Goal: Task Accomplishment & Management: Manage account settings

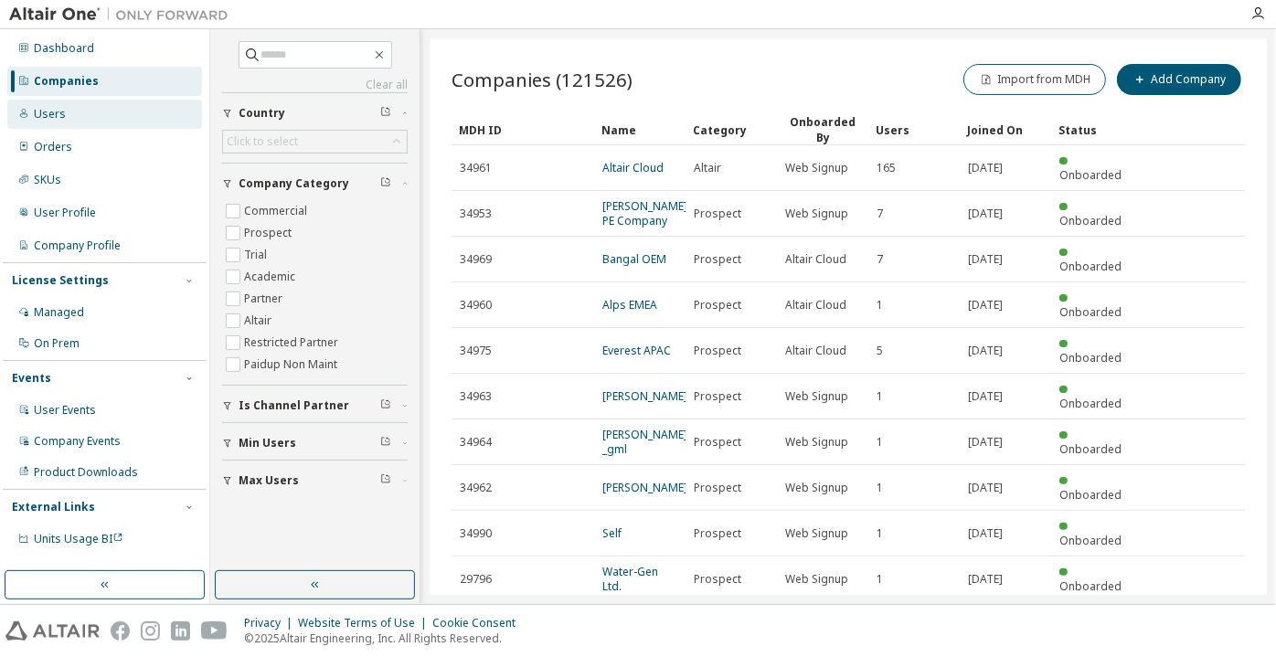
click at [131, 113] on div "Users" at bounding box center [104, 114] width 195 height 29
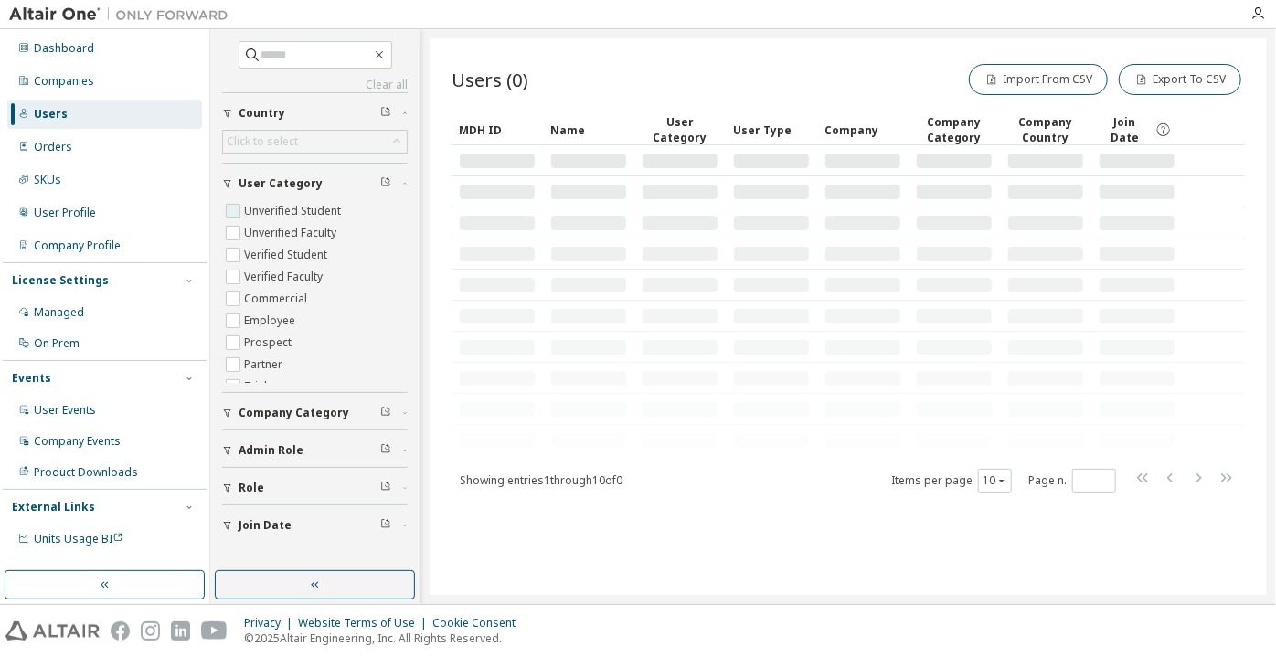
click at [250, 208] on label "Unverified Student" at bounding box center [294, 211] width 101 height 22
click at [254, 233] on label "Unverified Faculty" at bounding box center [292, 233] width 96 height 22
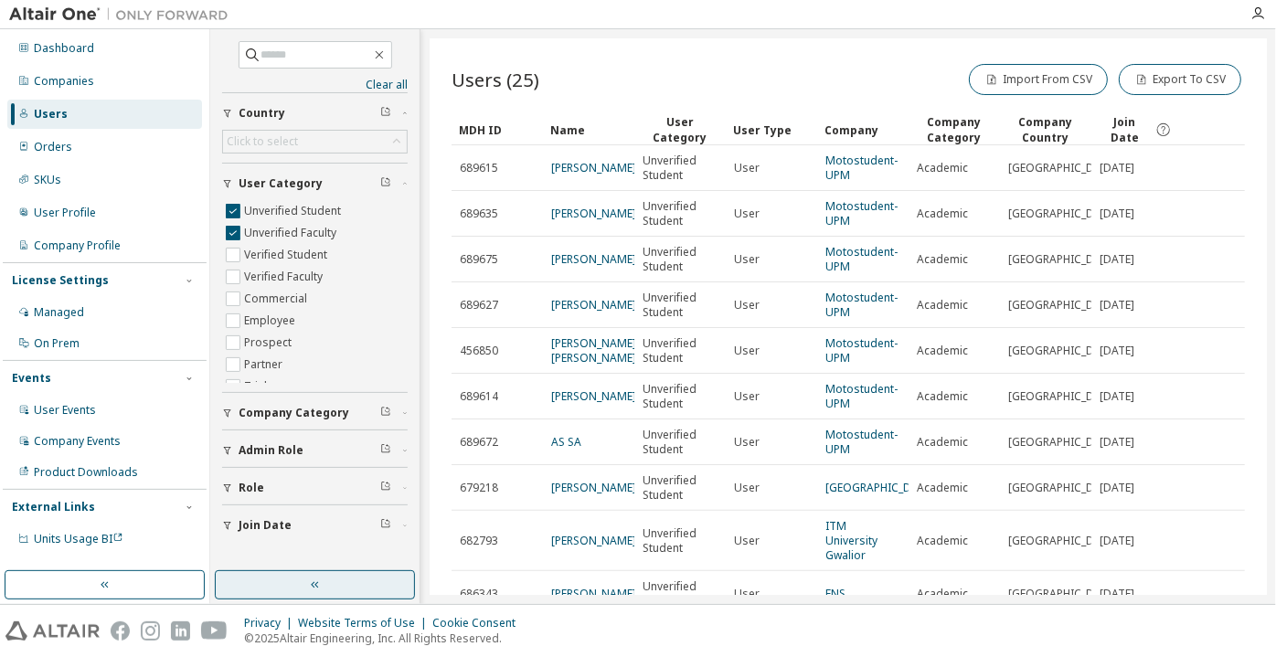
click at [347, 584] on button "button" at bounding box center [315, 584] width 200 height 29
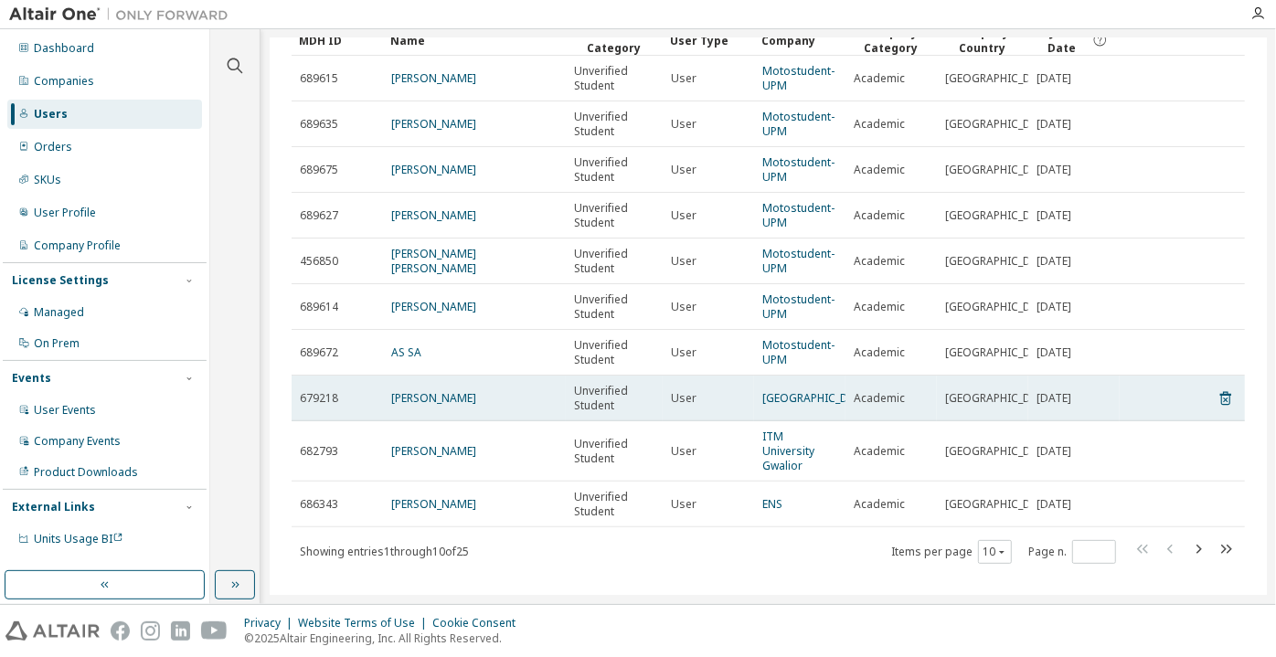
scroll to position [90, 0]
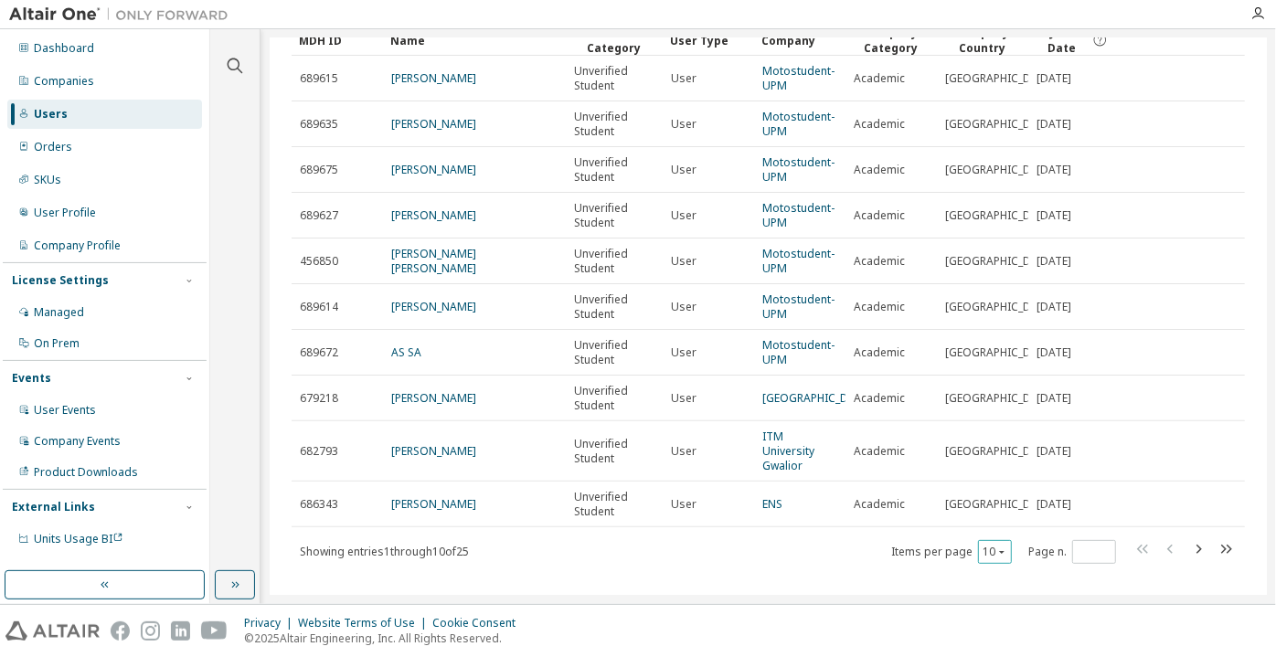
click at [997, 547] on icon "button" at bounding box center [1001, 552] width 11 height 11
click at [990, 504] on div "100" at bounding box center [987, 511] width 146 height 22
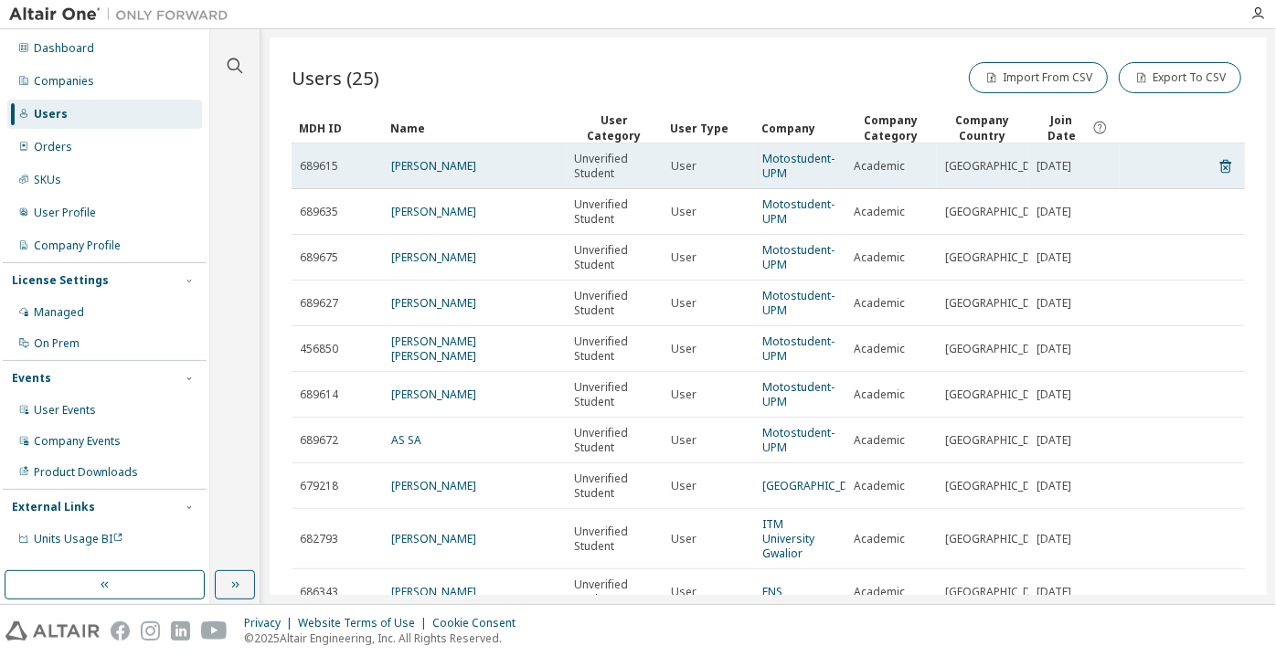
scroll to position [0, 0]
click at [468, 165] on link "Alejandro Frenzel" at bounding box center [433, 168] width 85 height 16
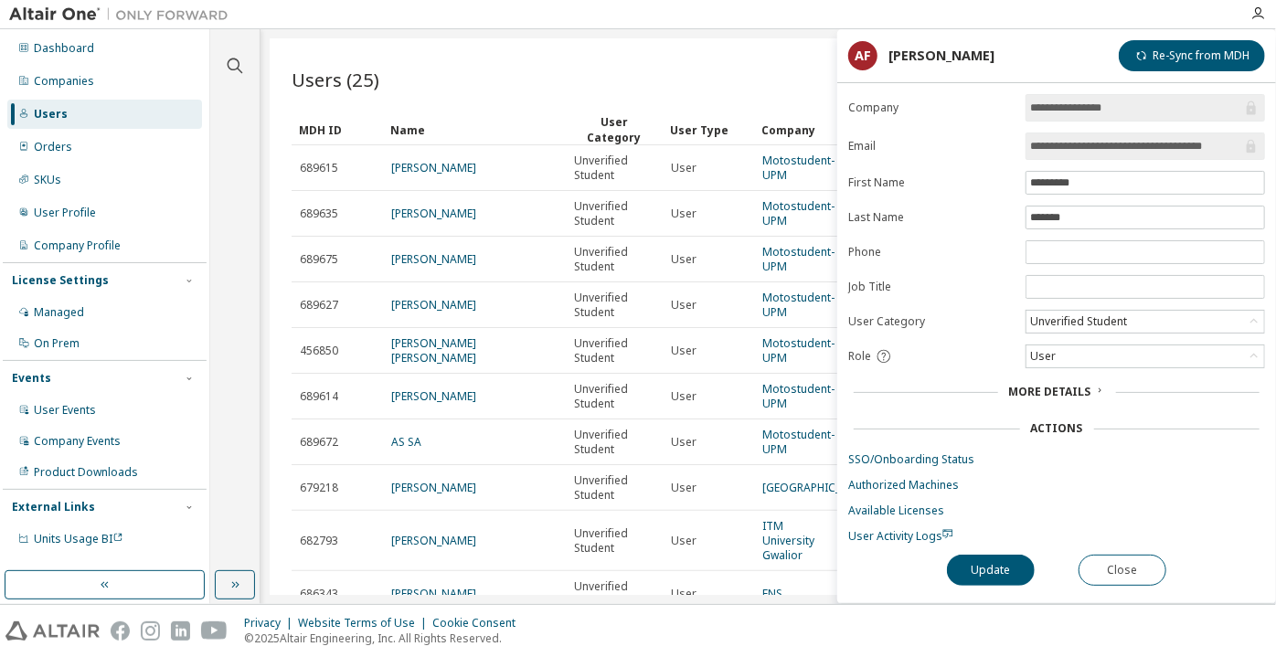
drag, startPoint x: 1160, startPoint y: 146, endPoint x: 1247, endPoint y: 150, distance: 86.9
click at [1247, 150] on span "**********" at bounding box center [1145, 146] width 239 height 27
click at [1141, 558] on button "Close" at bounding box center [1123, 570] width 88 height 31
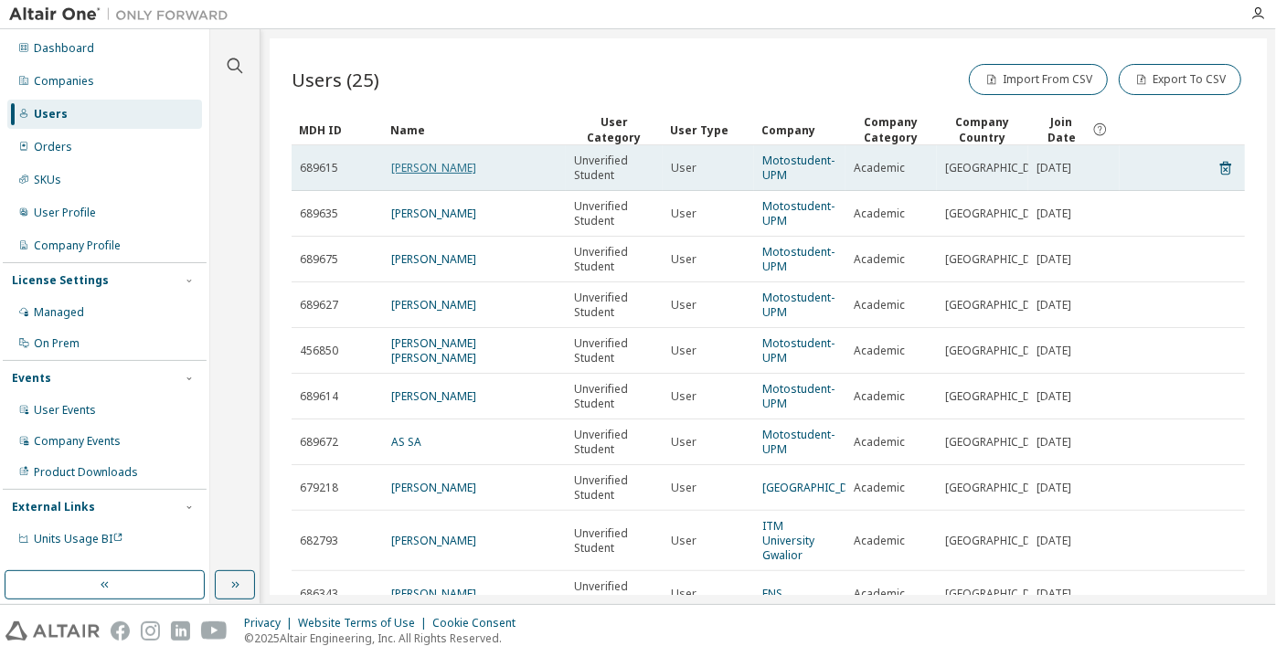
click at [469, 163] on link "Alejandro Frenzel" at bounding box center [433, 168] width 85 height 16
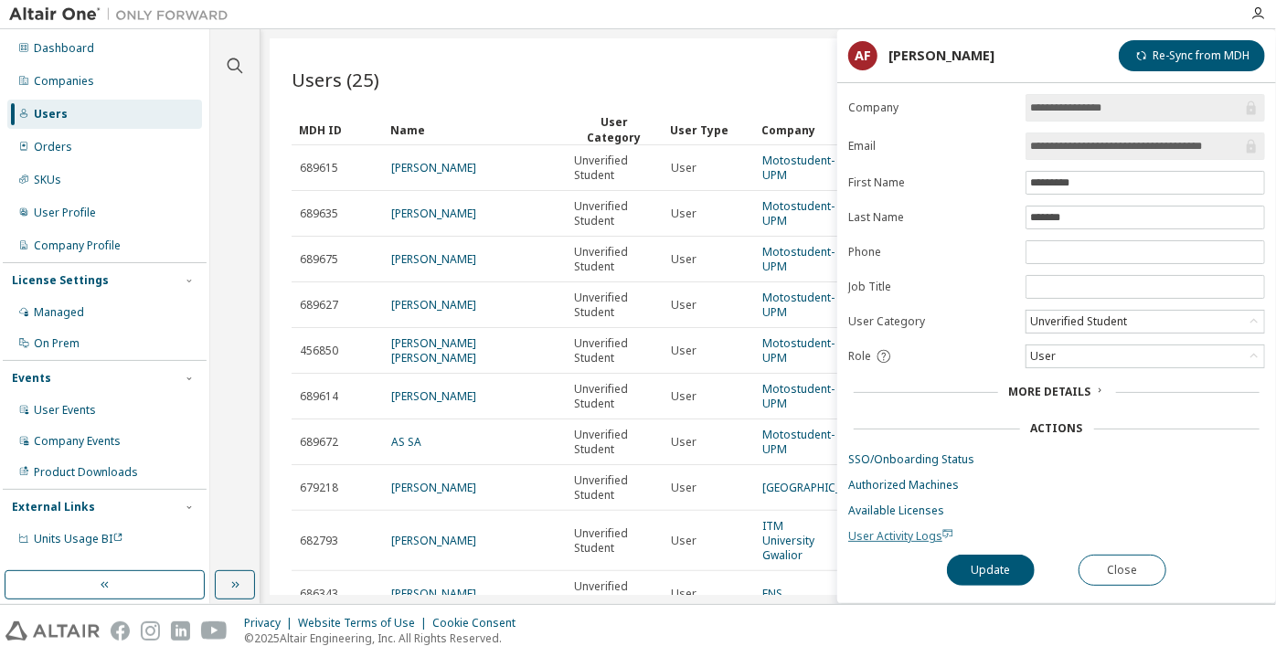
drag, startPoint x: 904, startPoint y: 455, endPoint x: 860, endPoint y: 534, distance: 90.0
click at [860, 534] on span "User Activity Logs" at bounding box center [900, 536] width 105 height 16
click at [1055, 320] on div "Unverified Student" at bounding box center [1078, 322] width 102 height 20
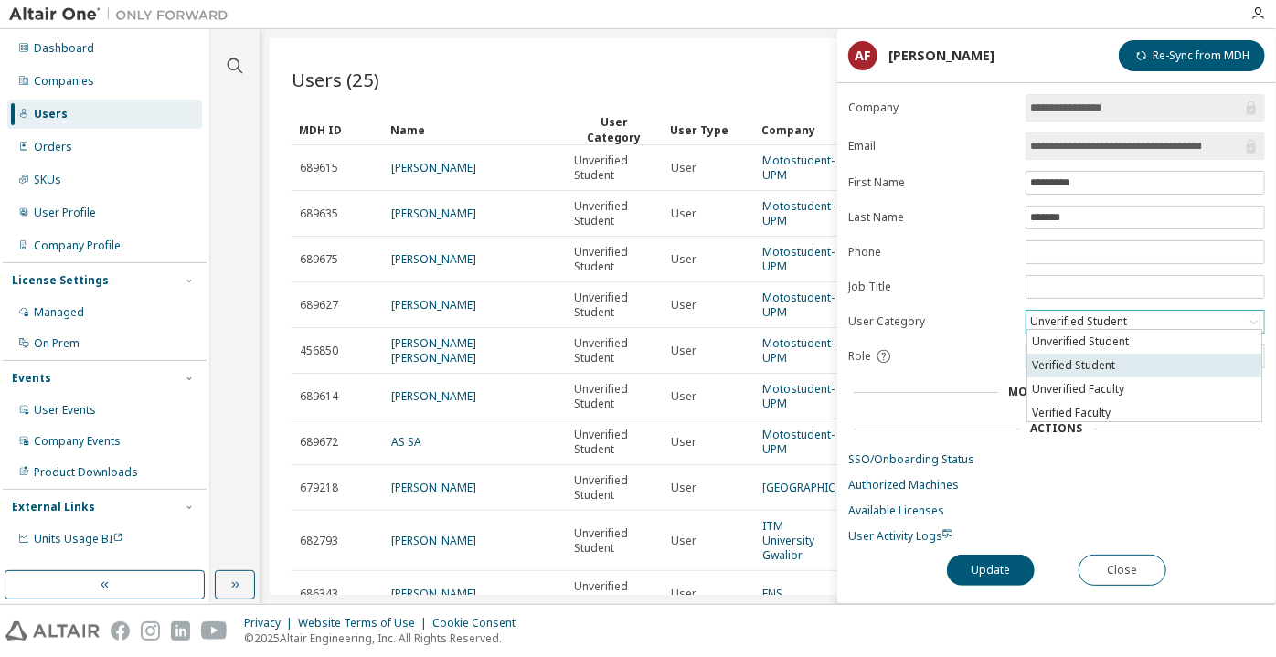
click at [1069, 358] on li "Verified Student" at bounding box center [1144, 366] width 234 height 24
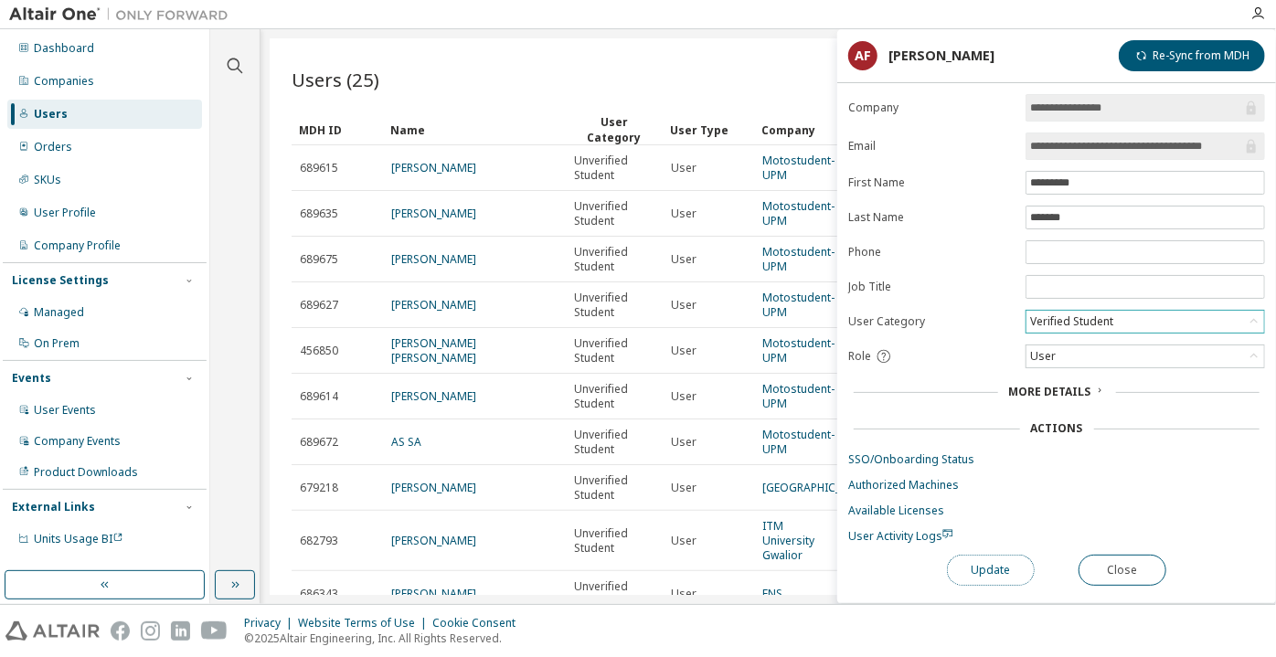
click at [991, 569] on button "Update" at bounding box center [991, 570] width 88 height 31
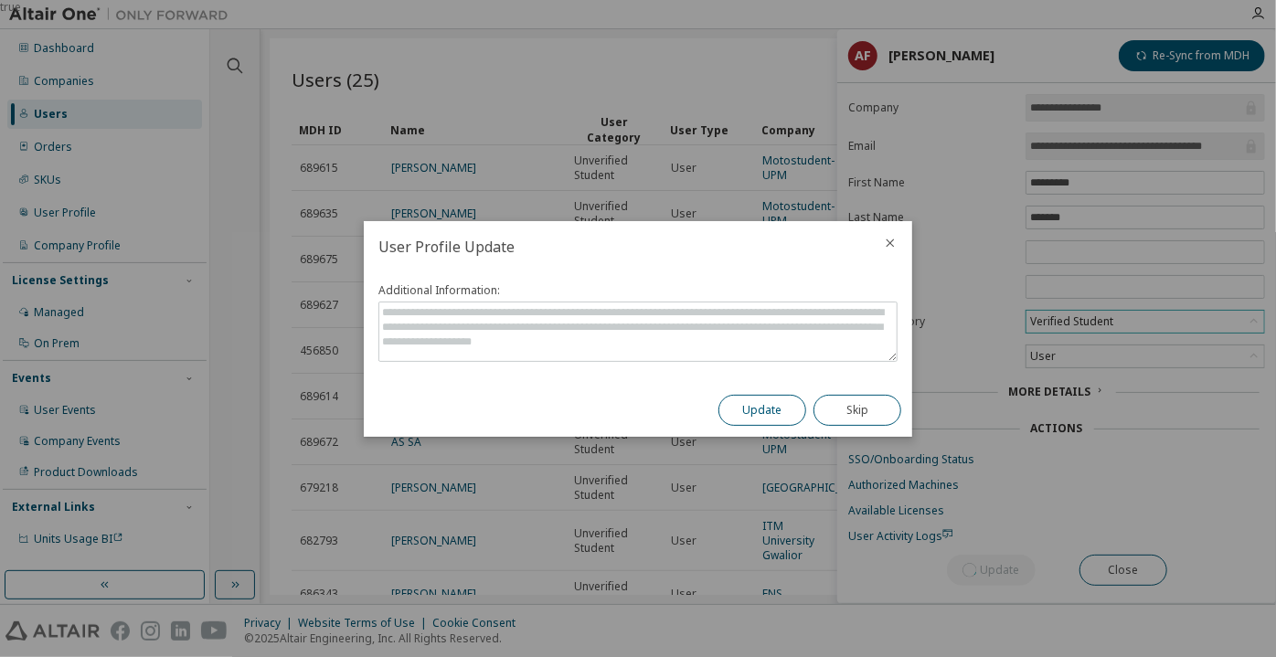
click at [790, 402] on button "Update" at bounding box center [762, 410] width 88 height 31
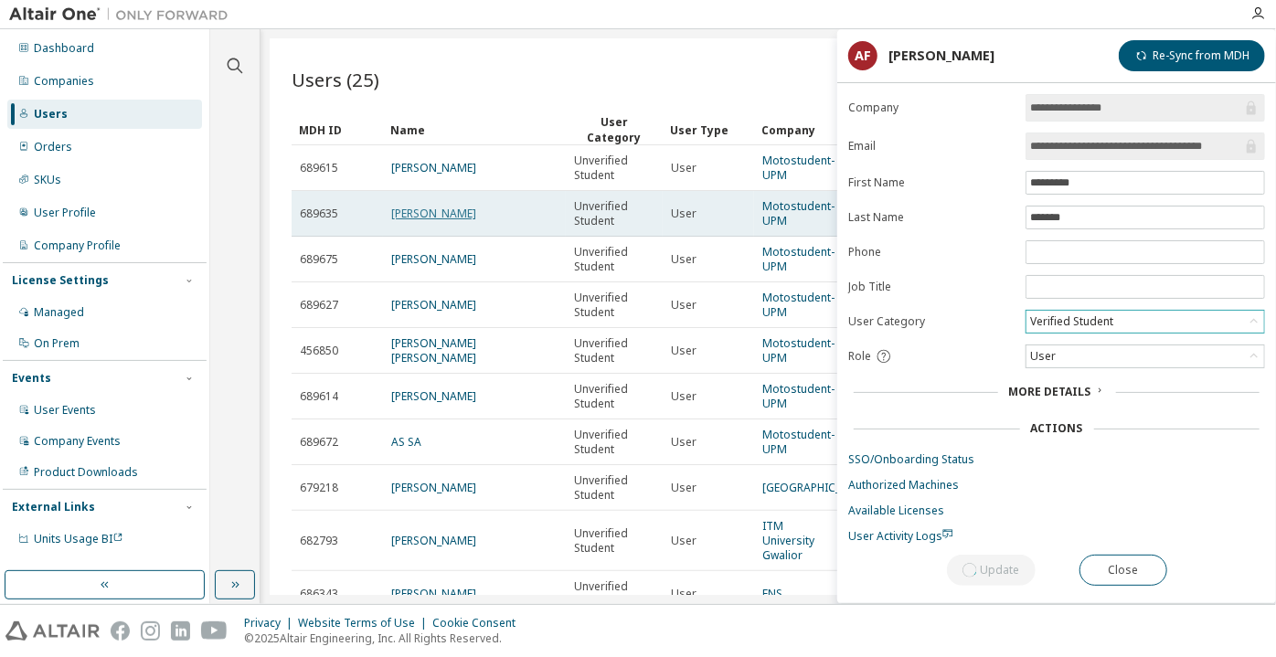
click at [421, 214] on link "Marcos Ugarte" at bounding box center [433, 214] width 85 height 16
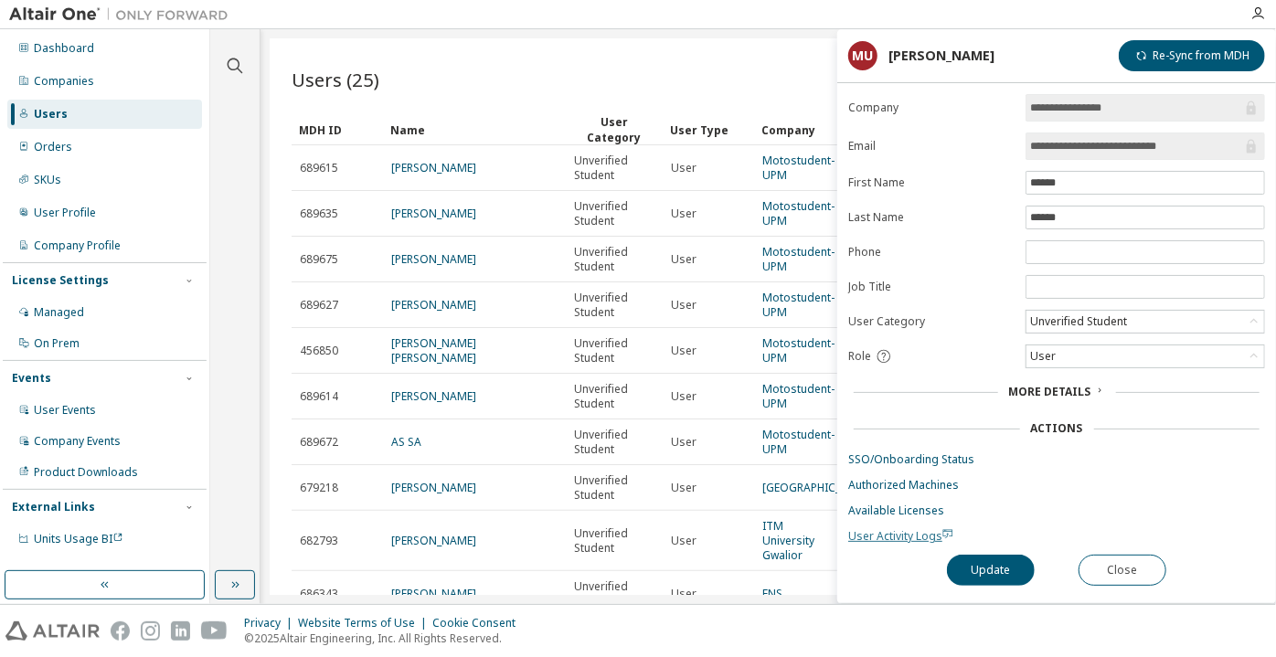
click at [886, 535] on span "User Activity Logs" at bounding box center [900, 536] width 105 height 16
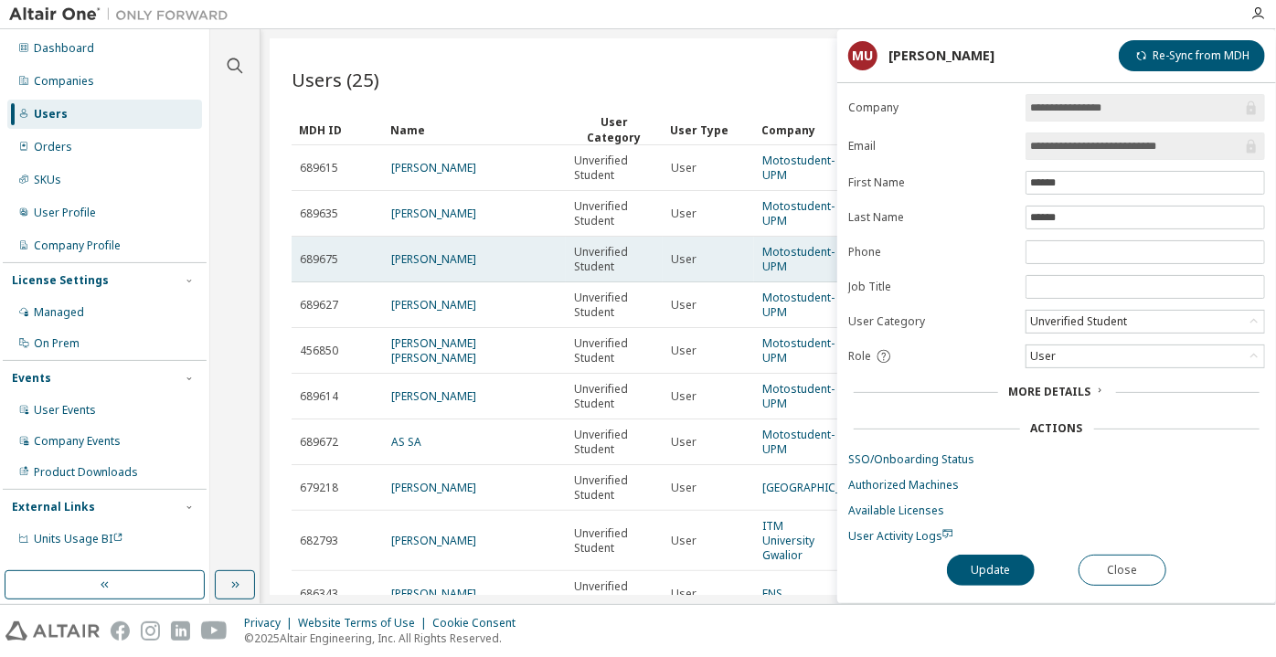
click at [445, 266] on td "Pablo Sanchidrián" at bounding box center [474, 260] width 183 height 46
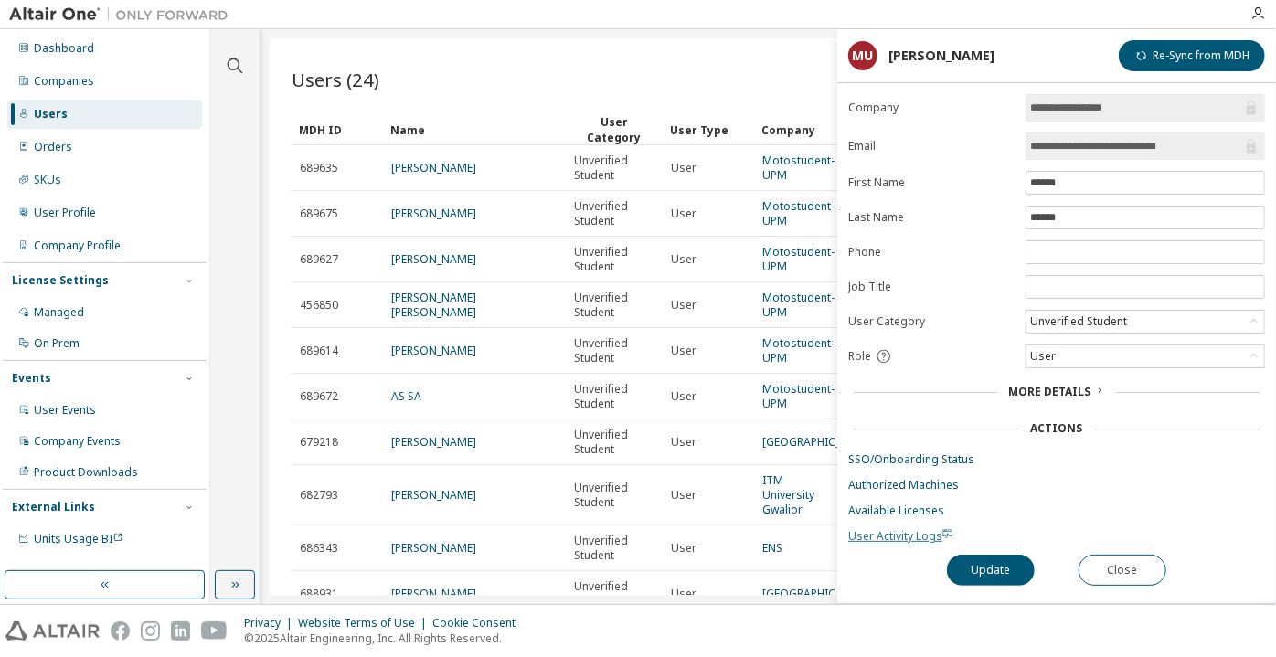
click at [869, 528] on span "User Activity Logs" at bounding box center [900, 536] width 105 height 16
click at [1080, 315] on div "Unverified Student" at bounding box center [1078, 322] width 102 height 20
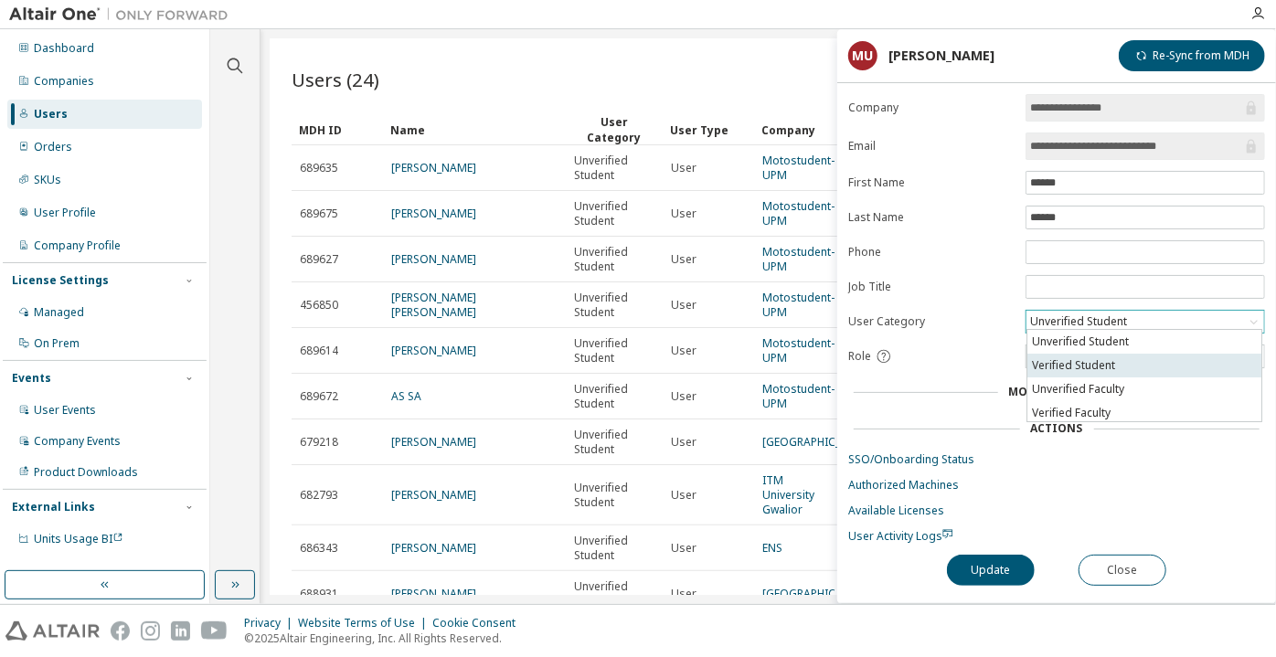
click at [1083, 362] on li "Verified Student" at bounding box center [1144, 366] width 234 height 24
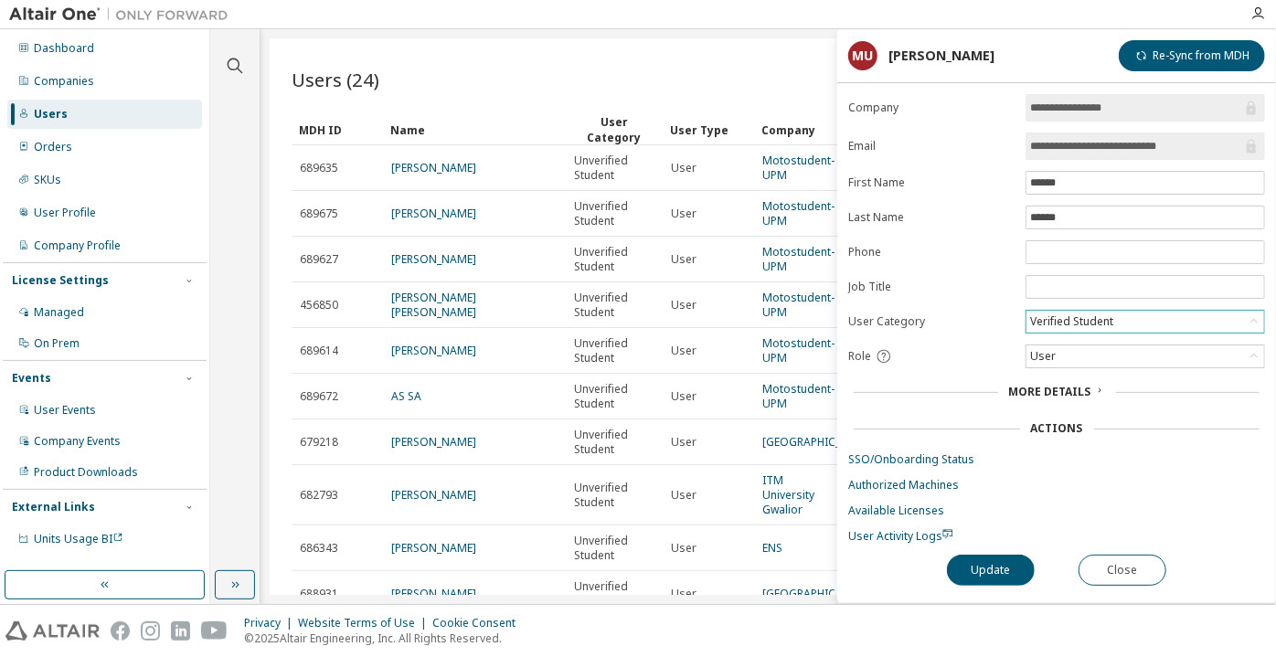
click at [970, 591] on div "**********" at bounding box center [1056, 348] width 439 height 509
click at [983, 572] on button "Update" at bounding box center [991, 570] width 88 height 31
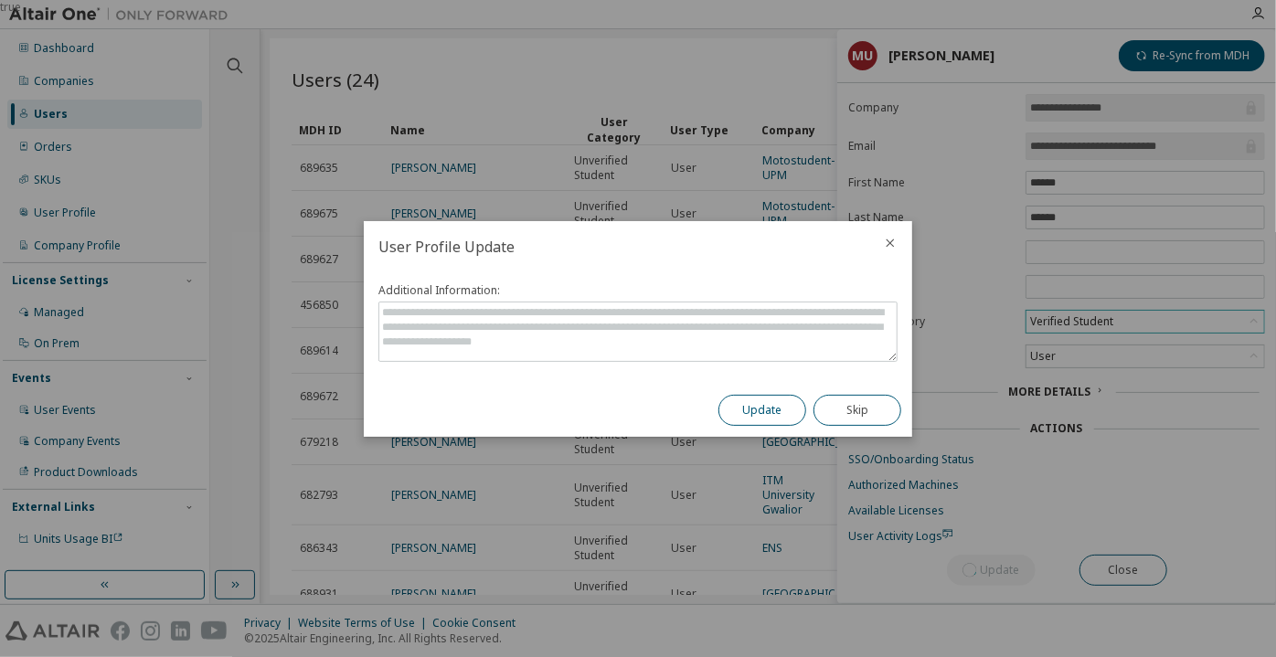
click at [771, 396] on button "Update" at bounding box center [762, 410] width 88 height 31
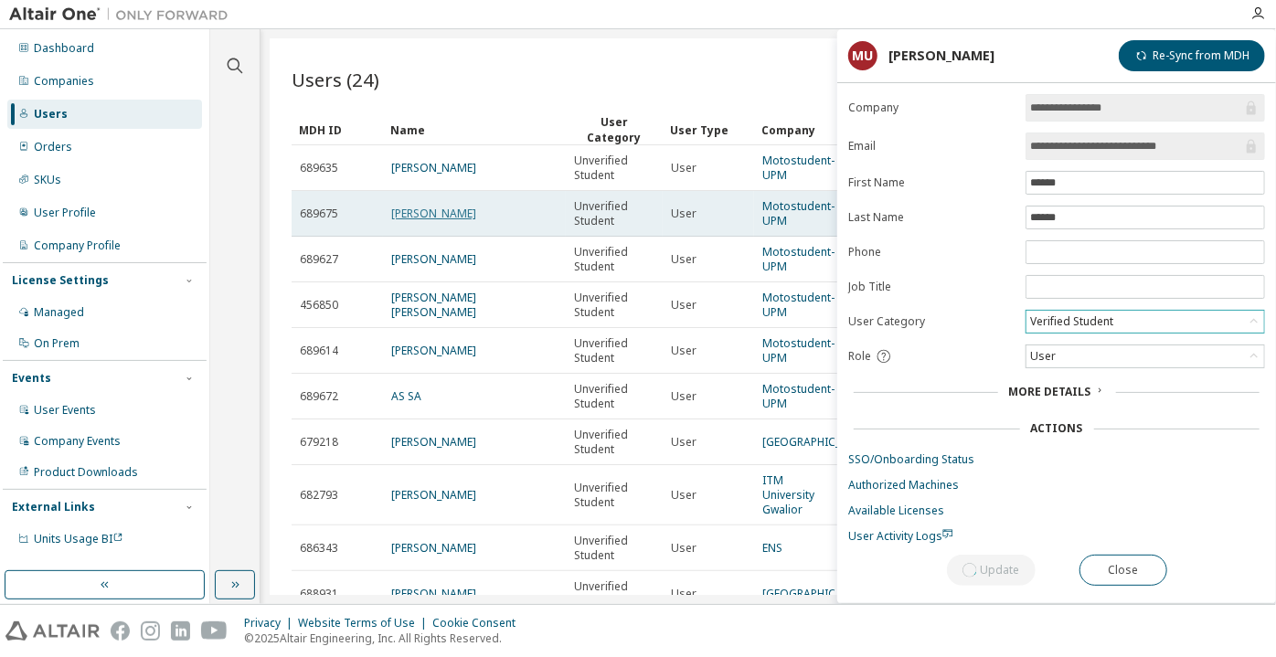
click at [410, 207] on link "Pablo Sanchidrián" at bounding box center [433, 214] width 85 height 16
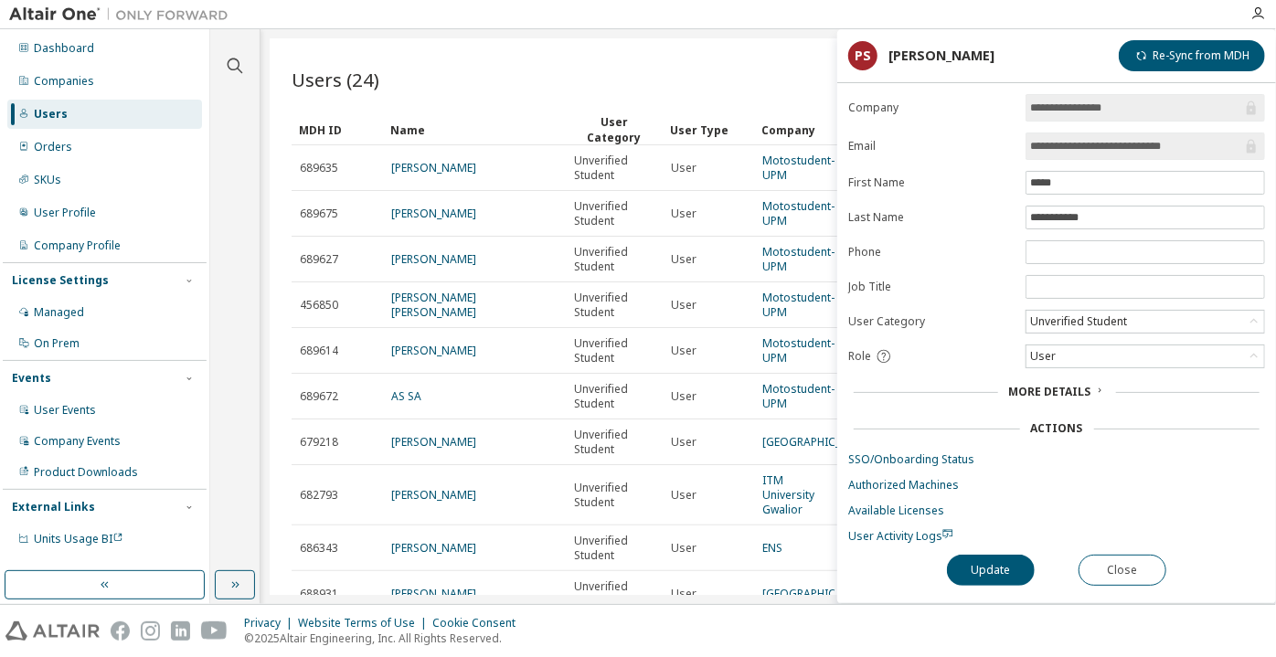
click at [1113, 299] on form "**********" at bounding box center [1056, 319] width 417 height 450
drag, startPoint x: 1117, startPoint y: 316, endPoint x: 1119, endPoint y: 325, distance: 9.3
click at [1117, 316] on div "Unverified Student" at bounding box center [1078, 322] width 102 height 20
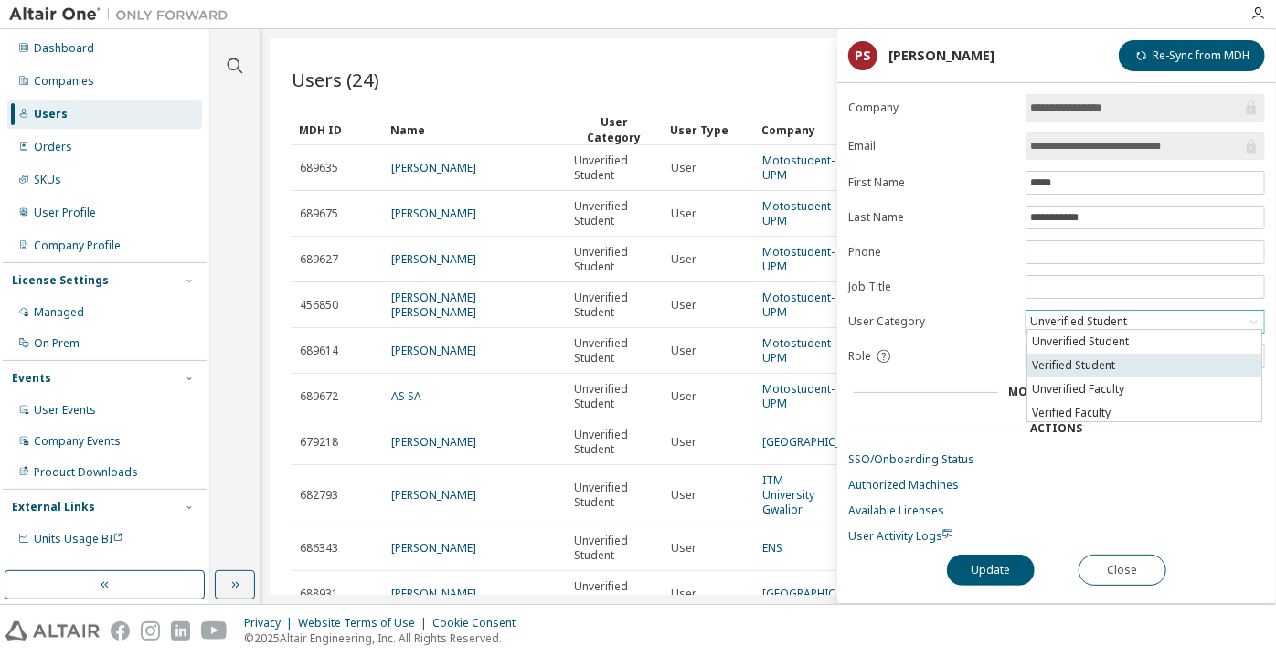
click at [1108, 367] on li "Verified Student" at bounding box center [1144, 366] width 234 height 24
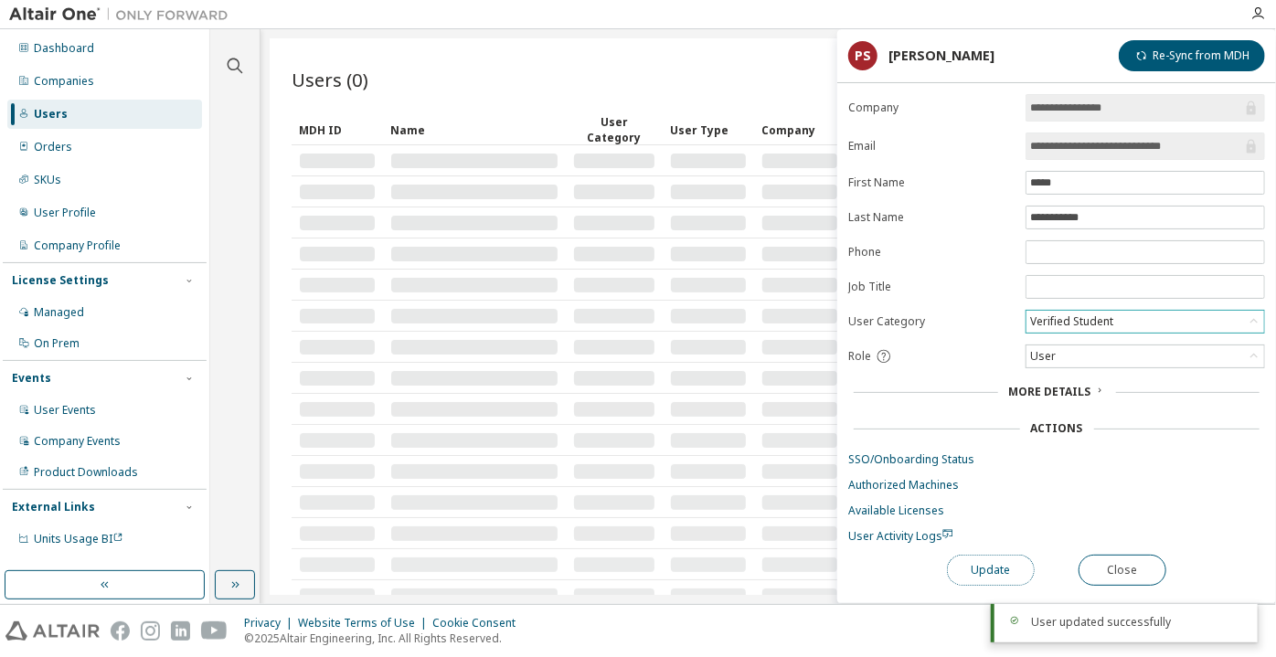
click at [991, 580] on button "Update" at bounding box center [991, 570] width 88 height 31
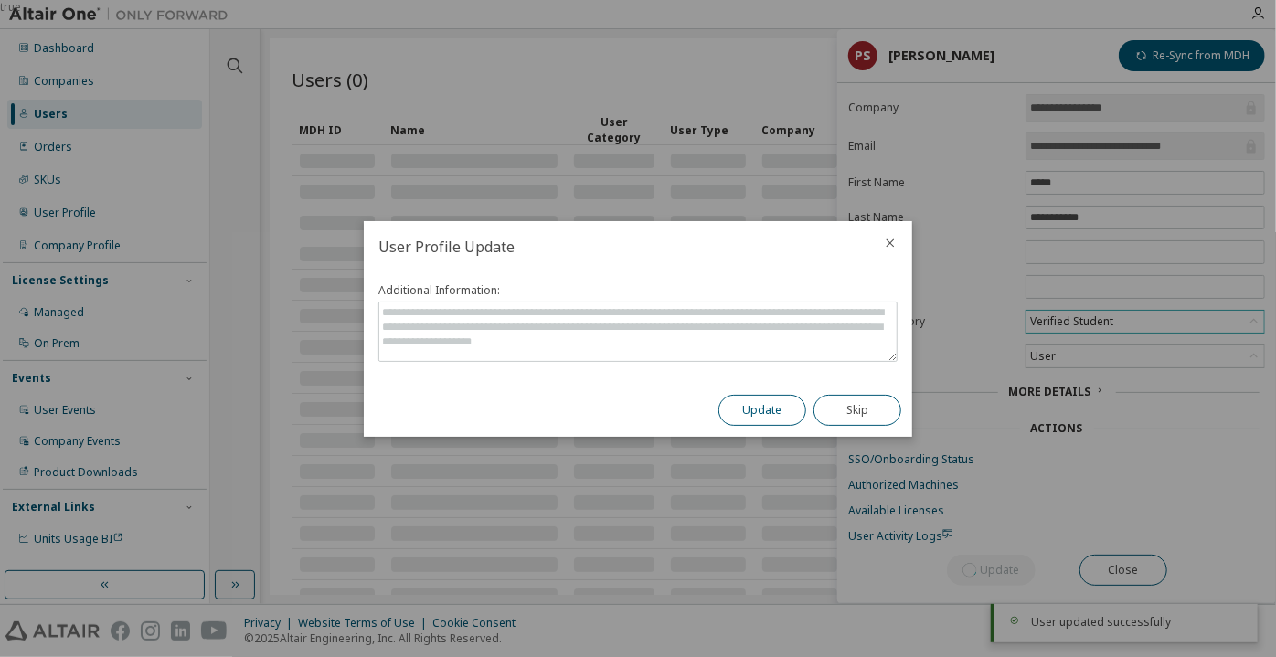
click at [738, 401] on button "Update" at bounding box center [762, 410] width 88 height 31
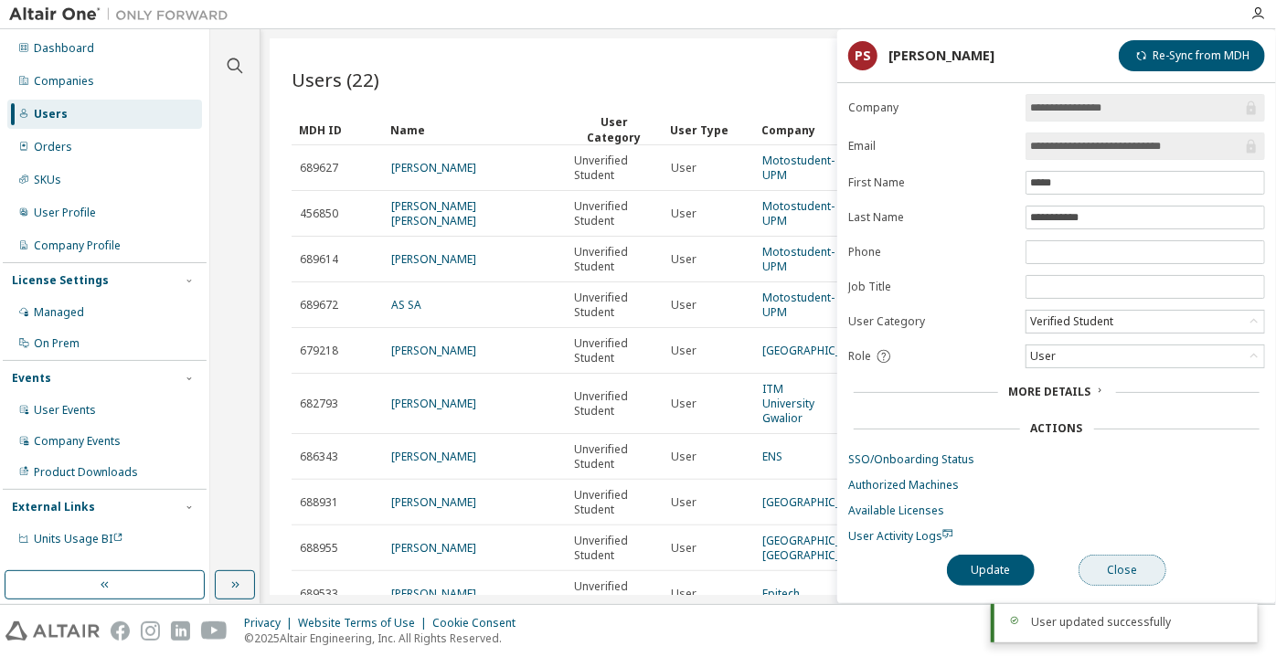
click at [1113, 580] on button "Close" at bounding box center [1123, 570] width 88 height 31
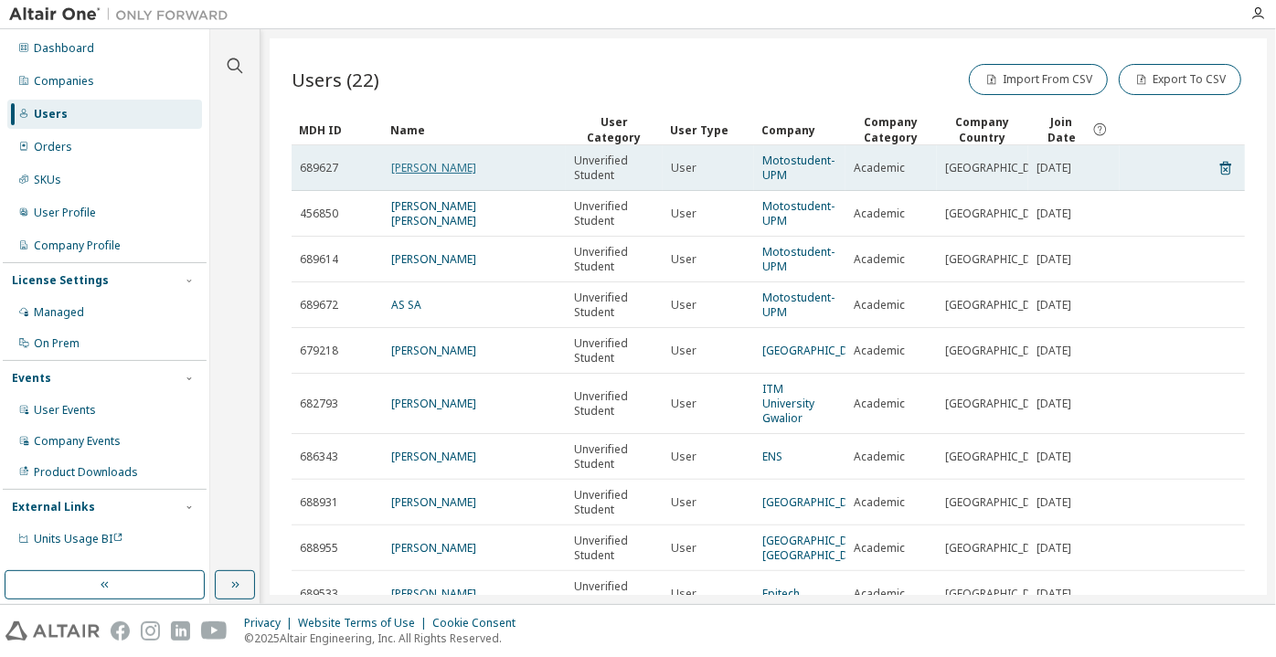
click at [420, 161] on link "Ángela Viana" at bounding box center [433, 168] width 85 height 16
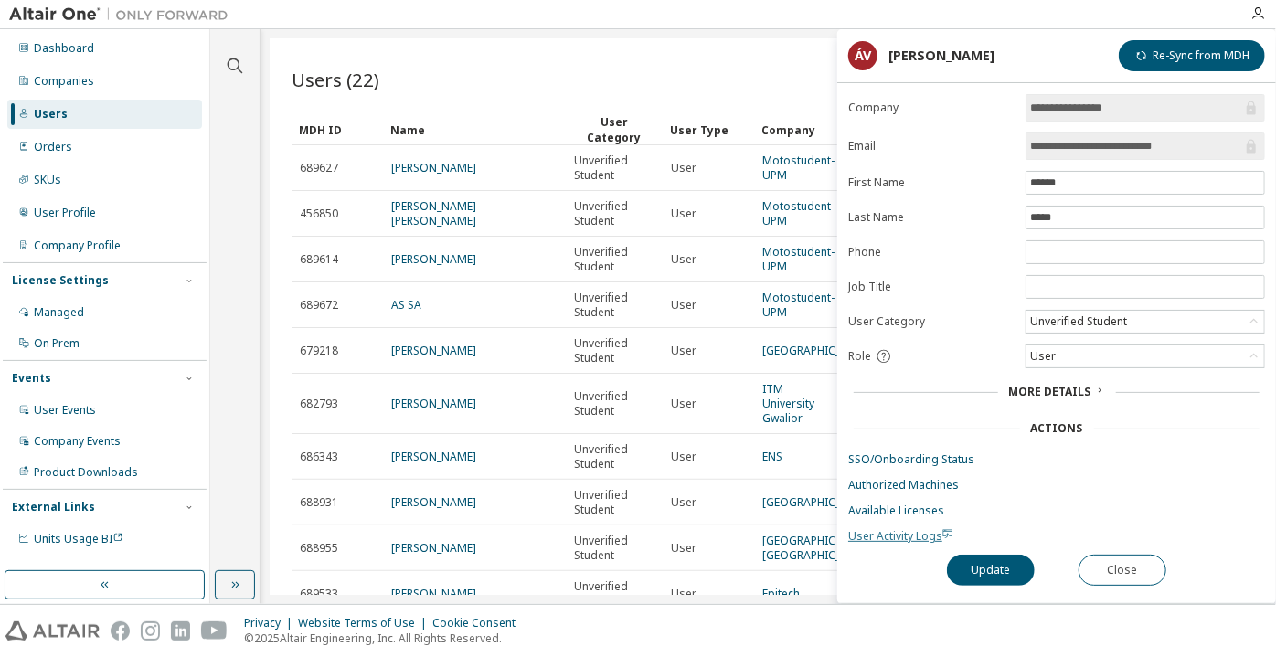
click at [908, 529] on span "User Activity Logs" at bounding box center [900, 536] width 105 height 16
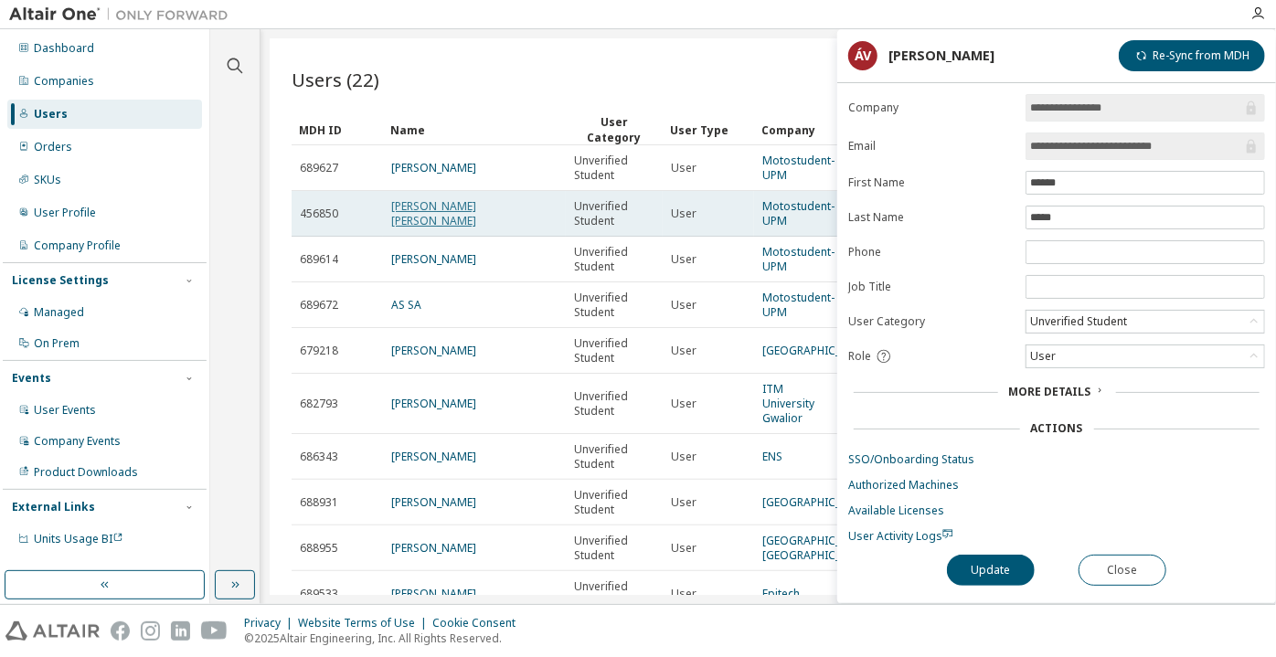
click at [412, 215] on link "Adrián Baños Rubio" at bounding box center [433, 213] width 85 height 30
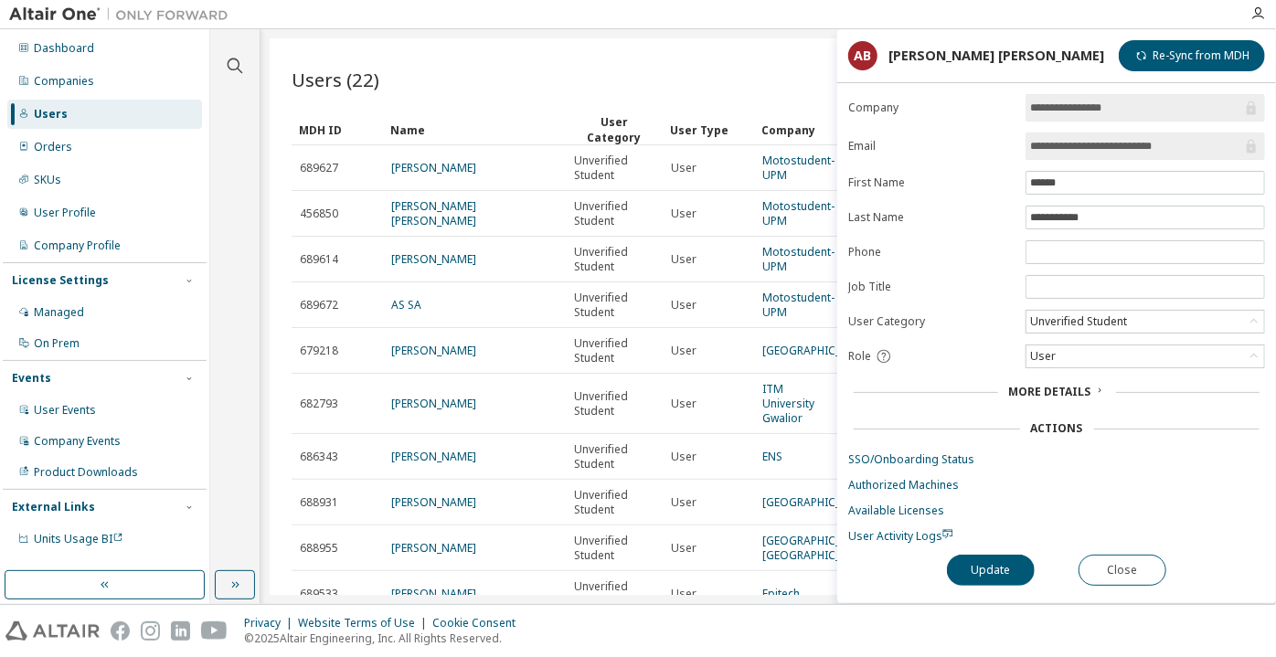
click at [641, 38] on div "Users (22) Import From CSV Export To CSV Clear Load Save Save As Field Operator…" at bounding box center [768, 316] width 997 height 557
click at [1058, 313] on div "Unverified Student" at bounding box center [1078, 322] width 102 height 20
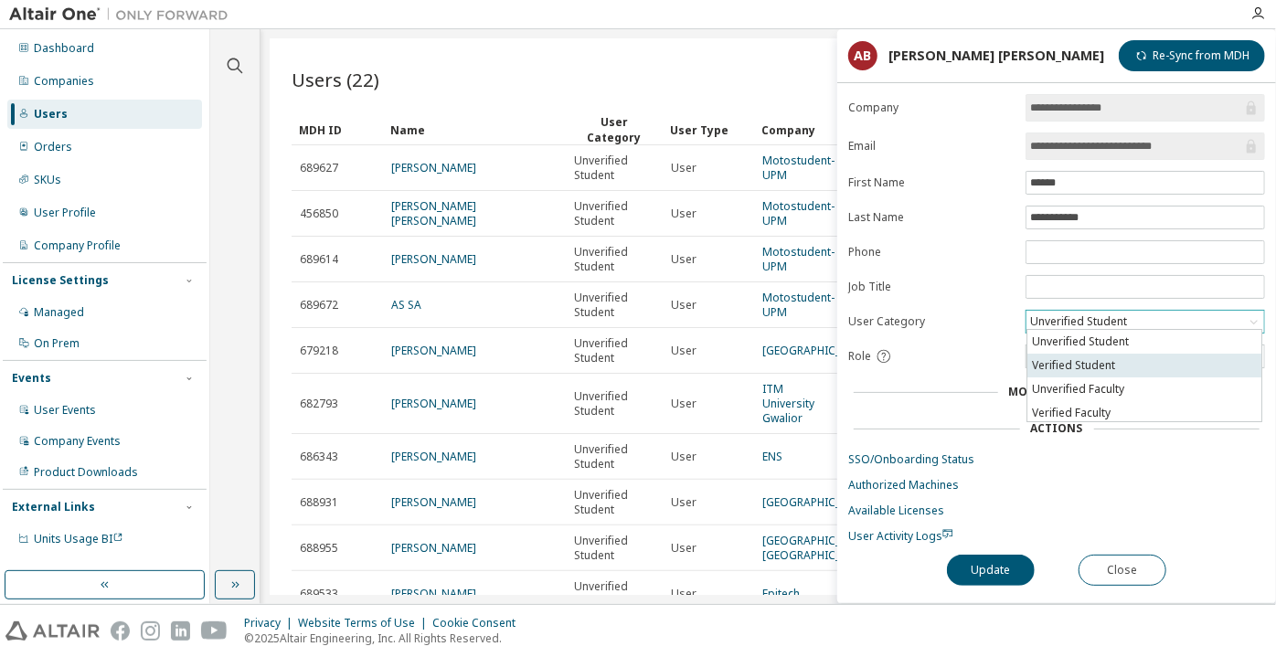
click at [1065, 360] on li "Verified Student" at bounding box center [1144, 366] width 234 height 24
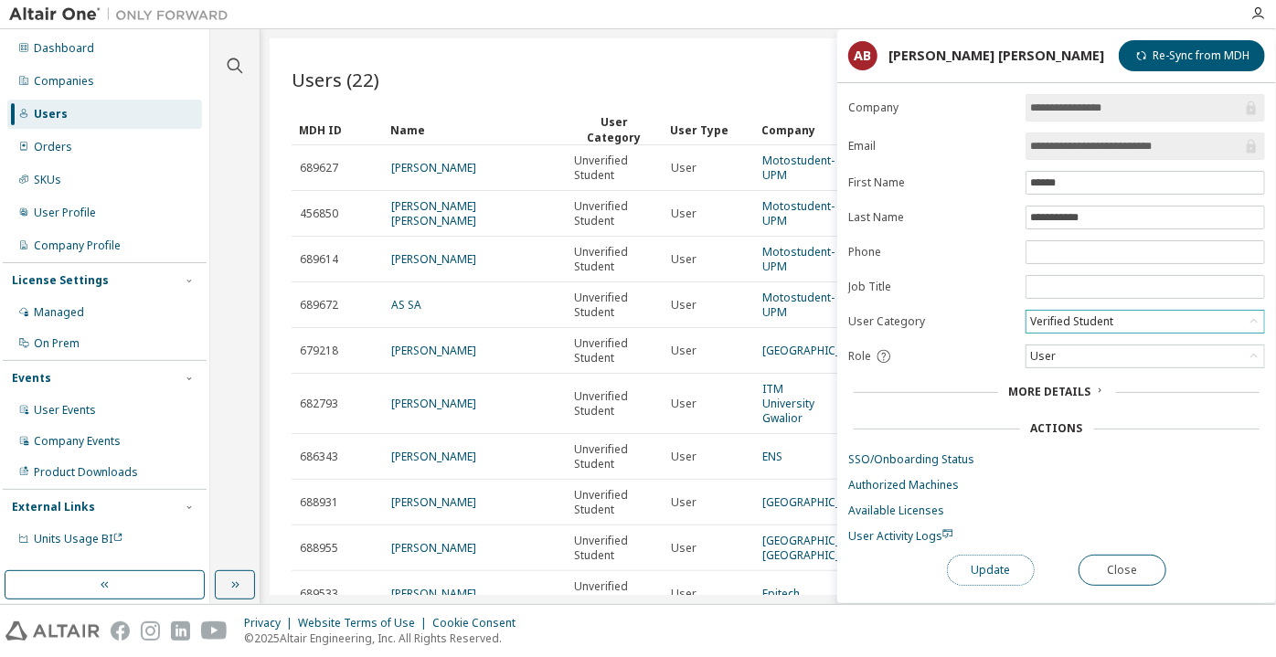
click at [1005, 562] on button "Update" at bounding box center [991, 570] width 88 height 31
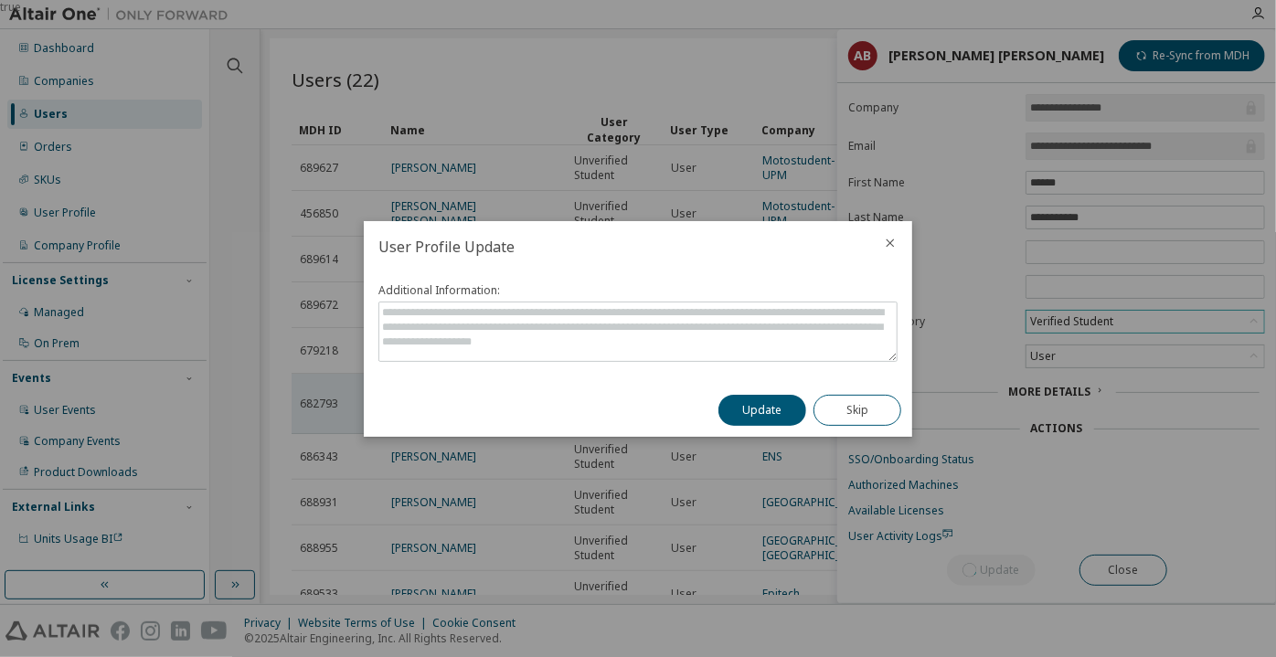
click at [734, 404] on button "Update" at bounding box center [762, 410] width 88 height 31
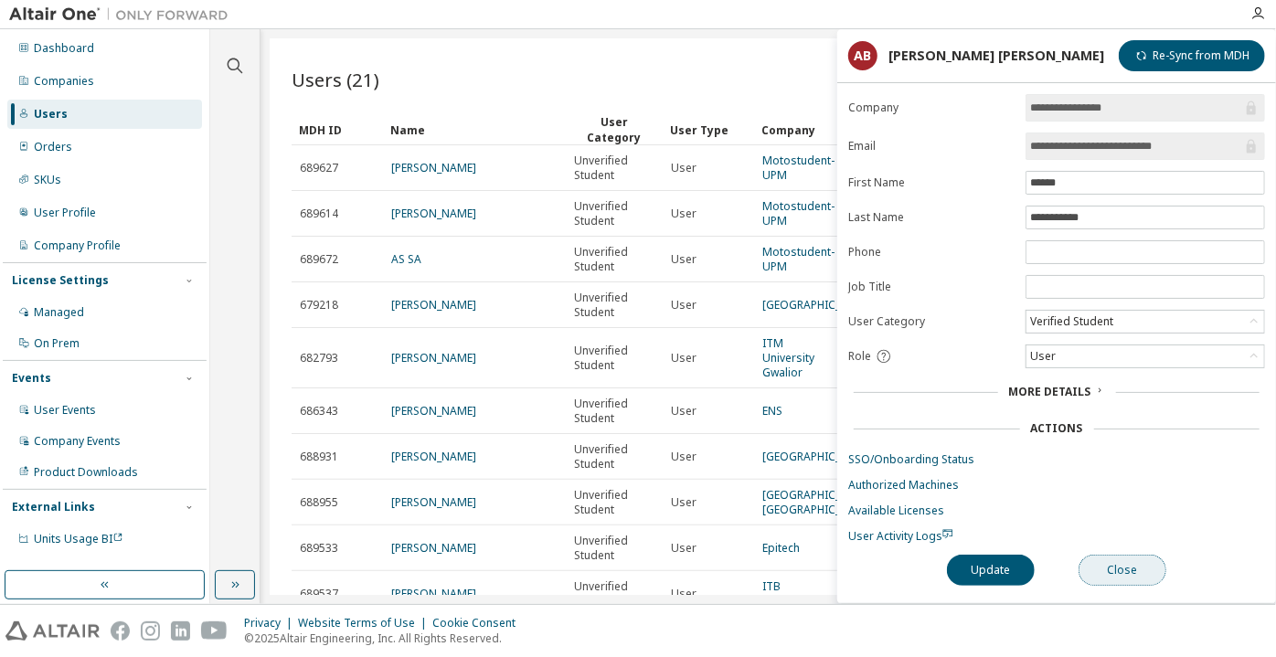
click at [1121, 567] on button "Close" at bounding box center [1123, 570] width 88 height 31
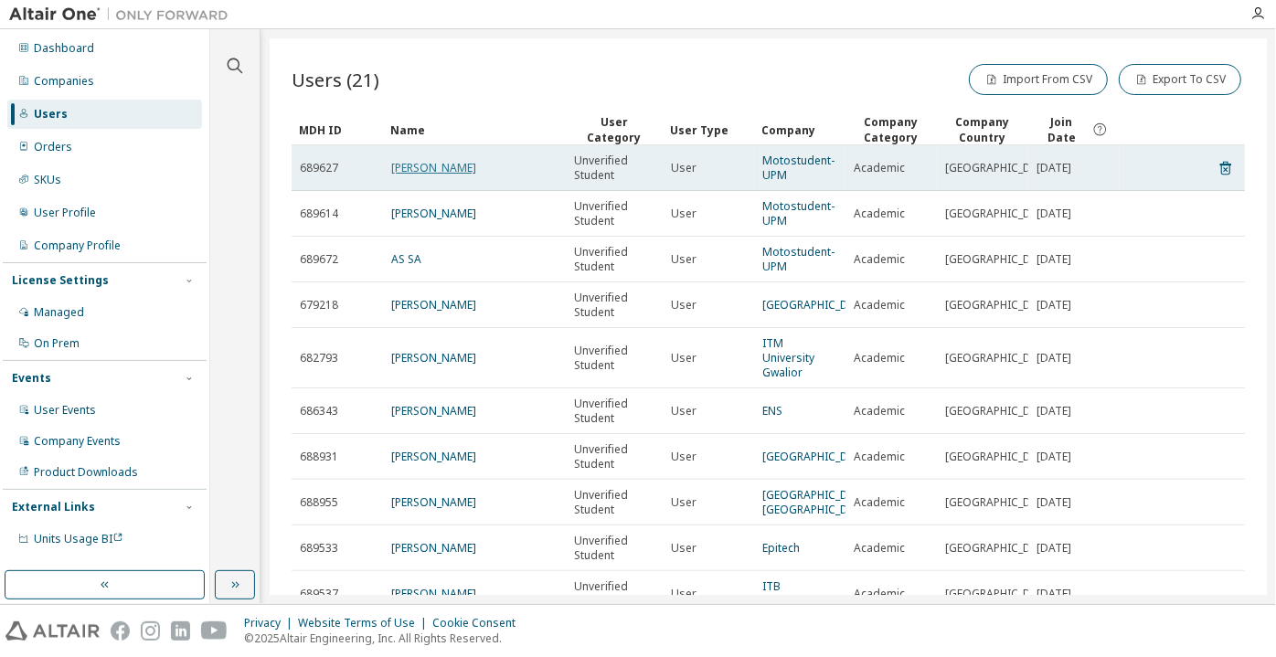
click at [435, 167] on link "Ángela Viana" at bounding box center [433, 168] width 85 height 16
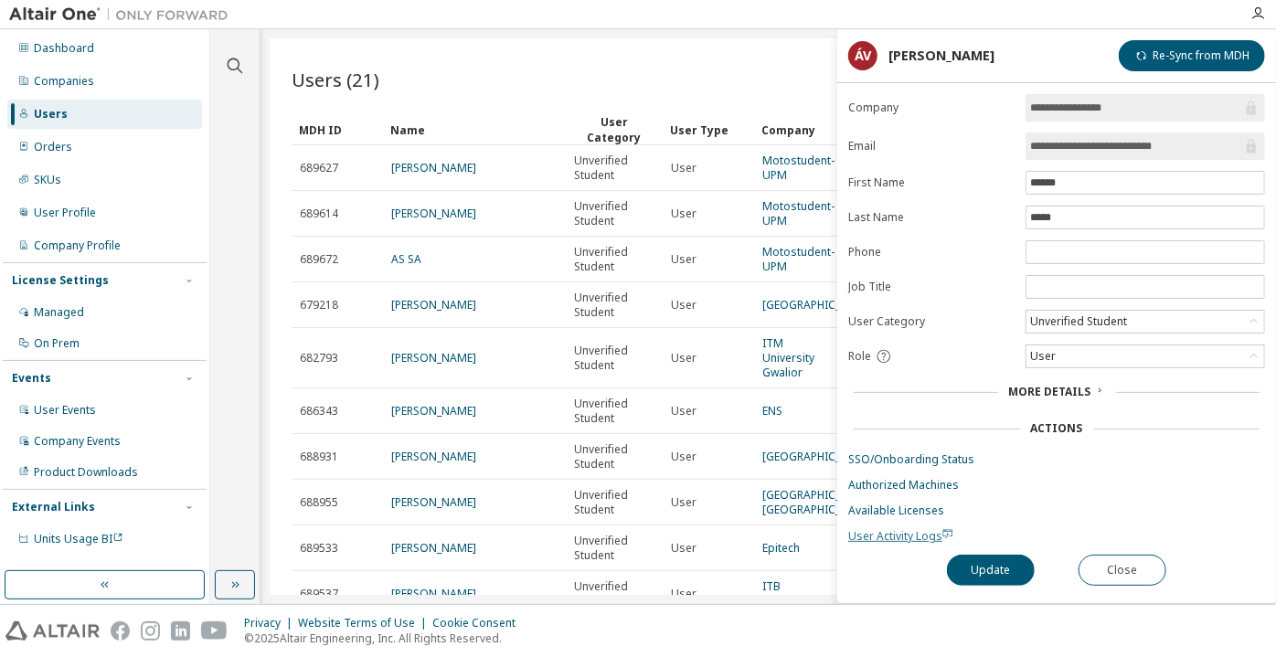
click at [882, 537] on span "User Activity Logs" at bounding box center [900, 536] width 105 height 16
click at [1070, 318] on div "Unverified Student" at bounding box center [1078, 322] width 102 height 20
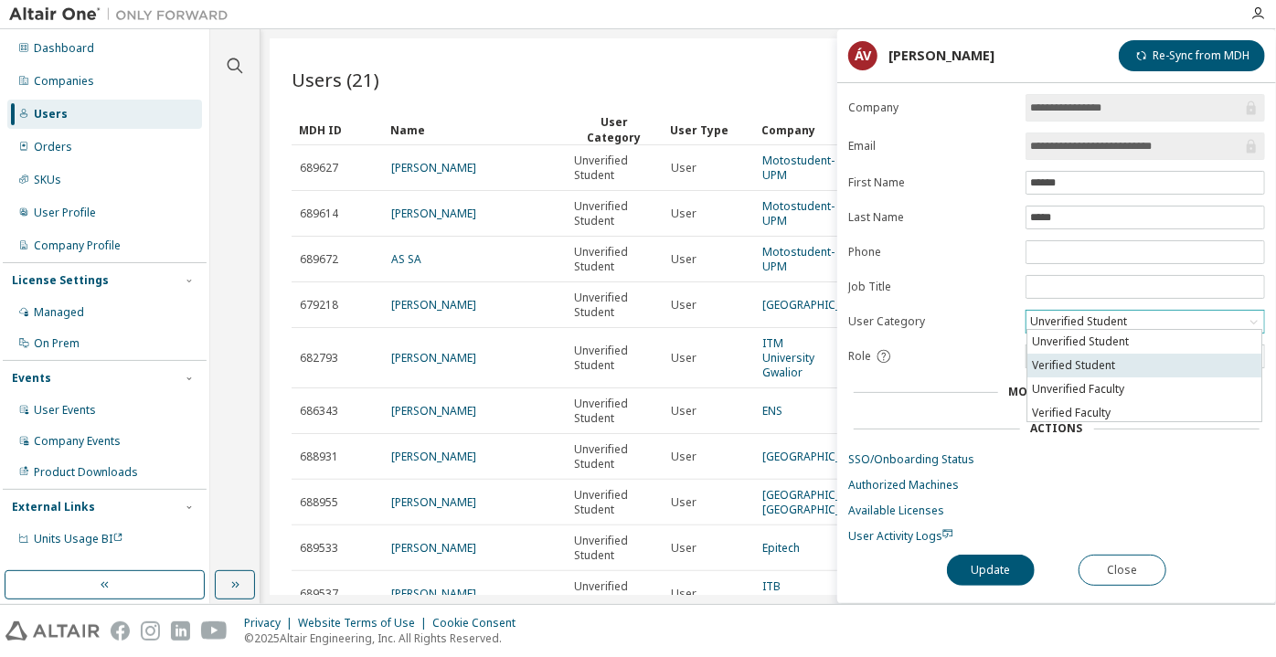
click at [1080, 365] on li "Verified Student" at bounding box center [1144, 366] width 234 height 24
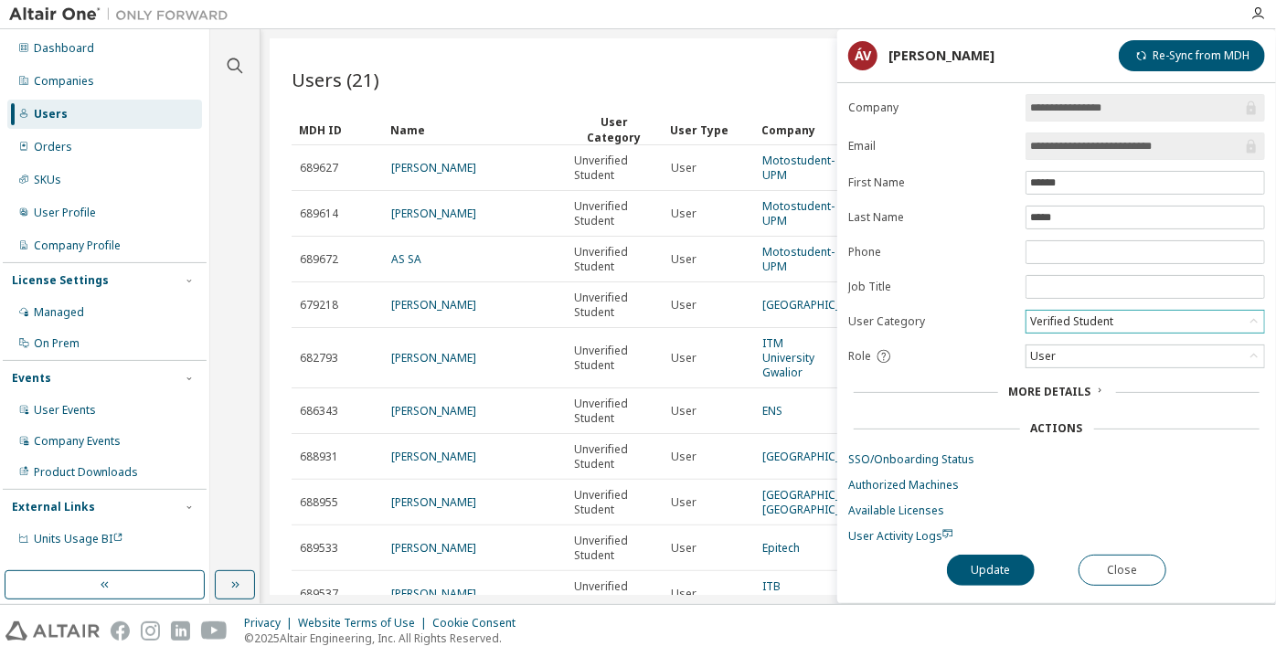
click at [1009, 548] on div "**********" at bounding box center [1056, 348] width 439 height 509
click at [1005, 561] on button "Update" at bounding box center [991, 570] width 88 height 31
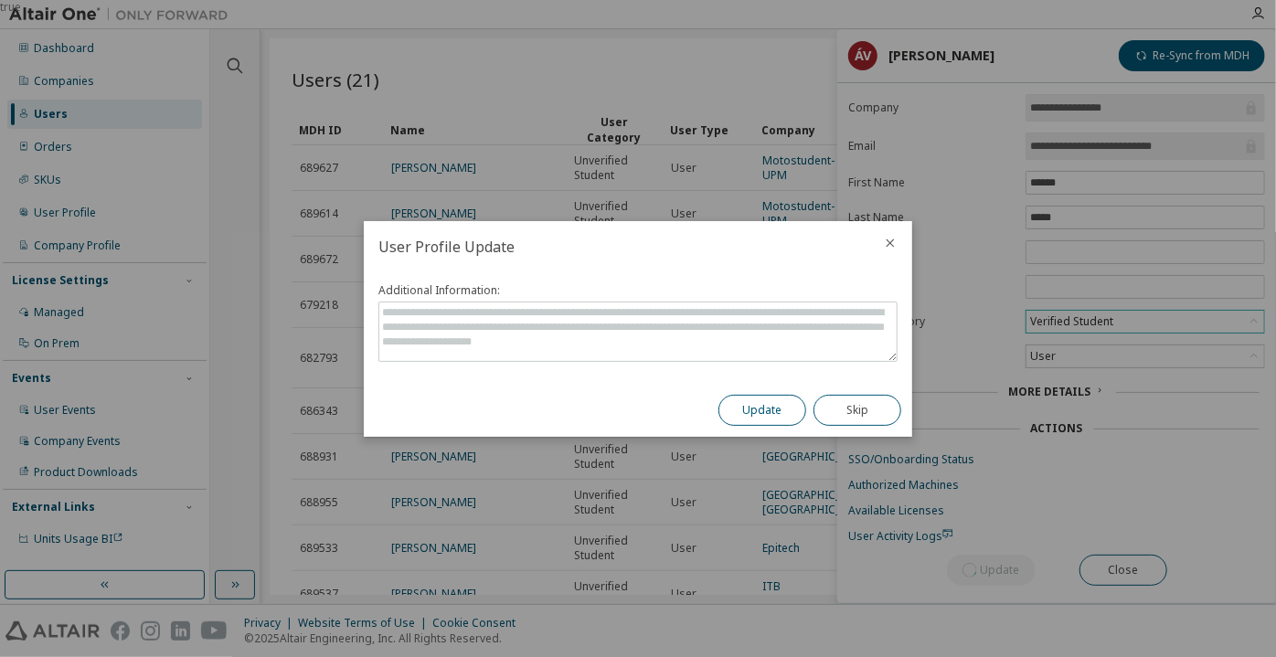
click at [777, 401] on button "Update" at bounding box center [762, 410] width 88 height 31
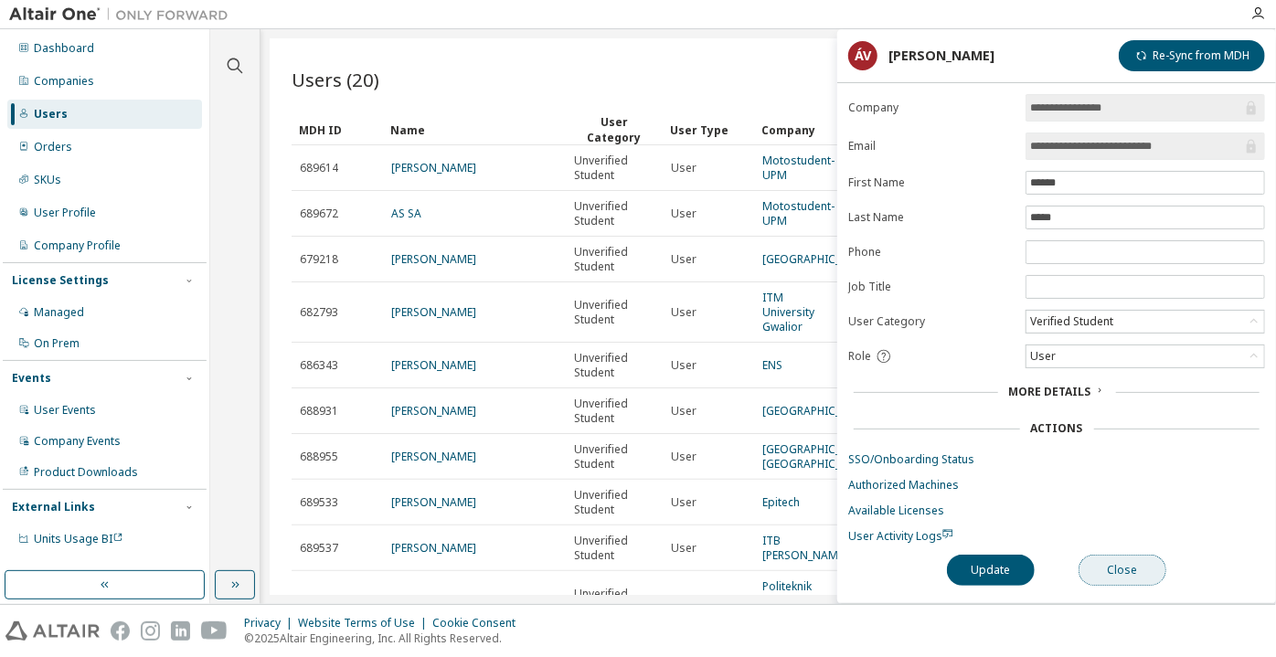
click at [1120, 562] on button "Close" at bounding box center [1123, 570] width 88 height 31
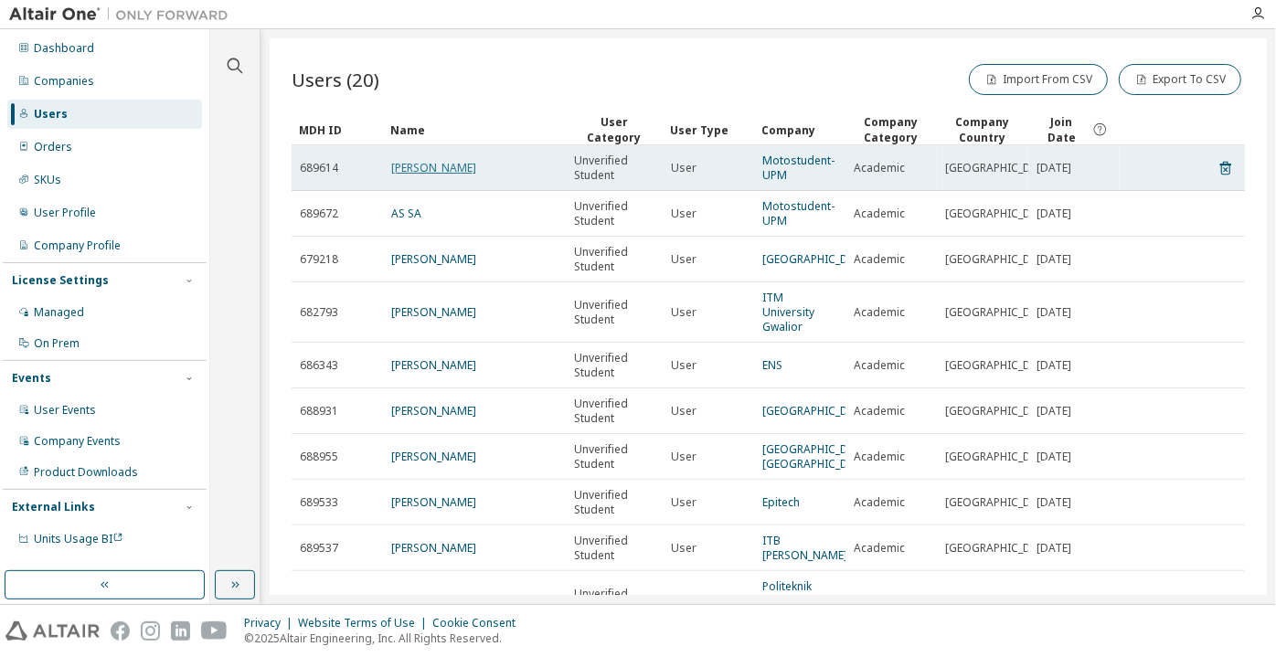
click at [476, 163] on link "Alba Alonso del Moral" at bounding box center [433, 168] width 85 height 16
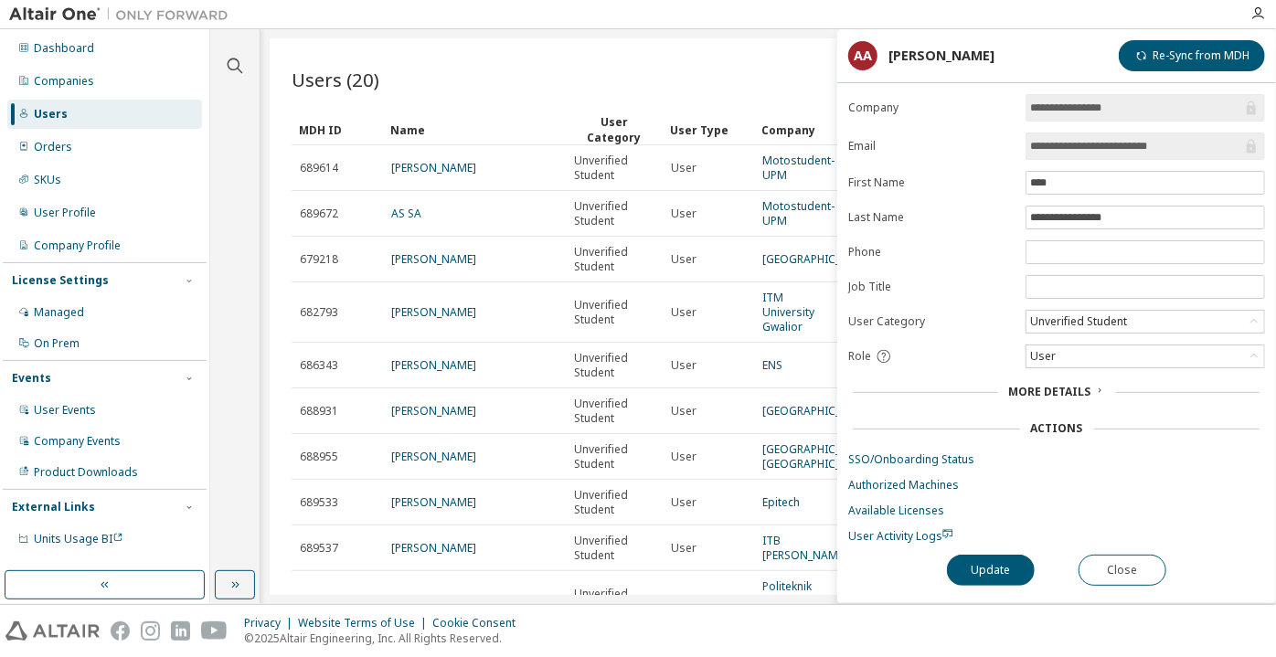
click at [883, 539] on div "**********" at bounding box center [1056, 348] width 439 height 509
click at [878, 530] on span "User Activity Logs" at bounding box center [900, 536] width 105 height 16
click at [1064, 321] on div "Unverified Student" at bounding box center [1078, 322] width 102 height 20
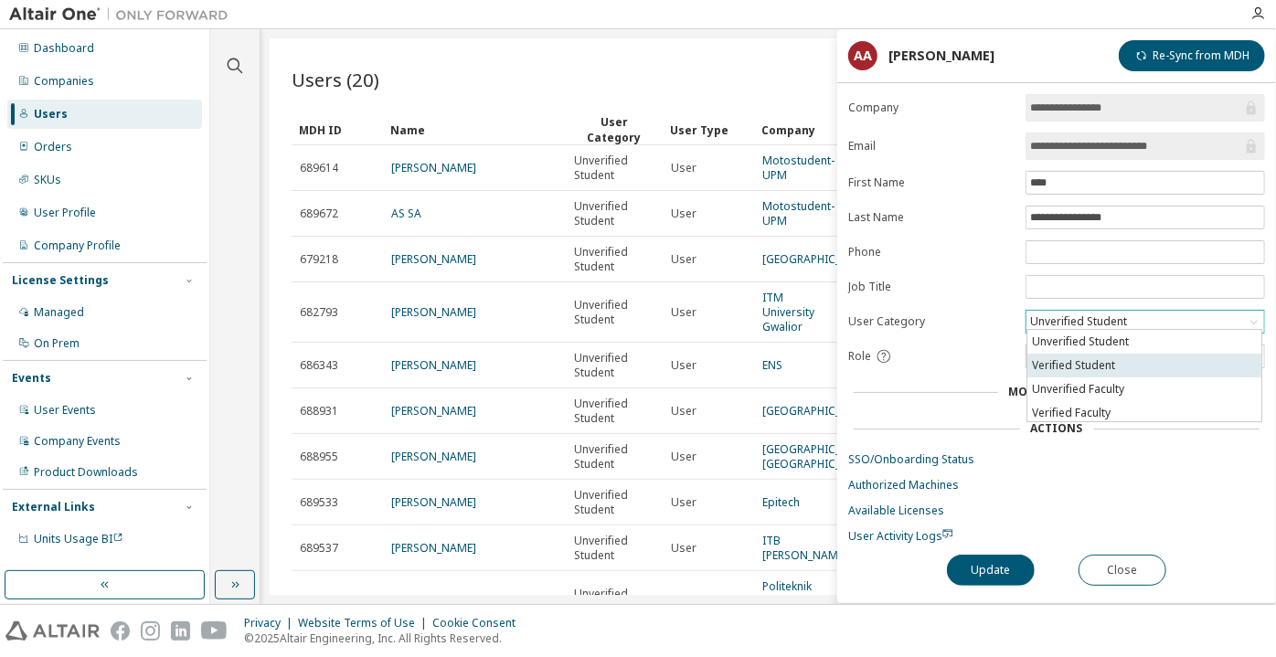
click at [1072, 357] on li "Verified Student" at bounding box center [1144, 366] width 234 height 24
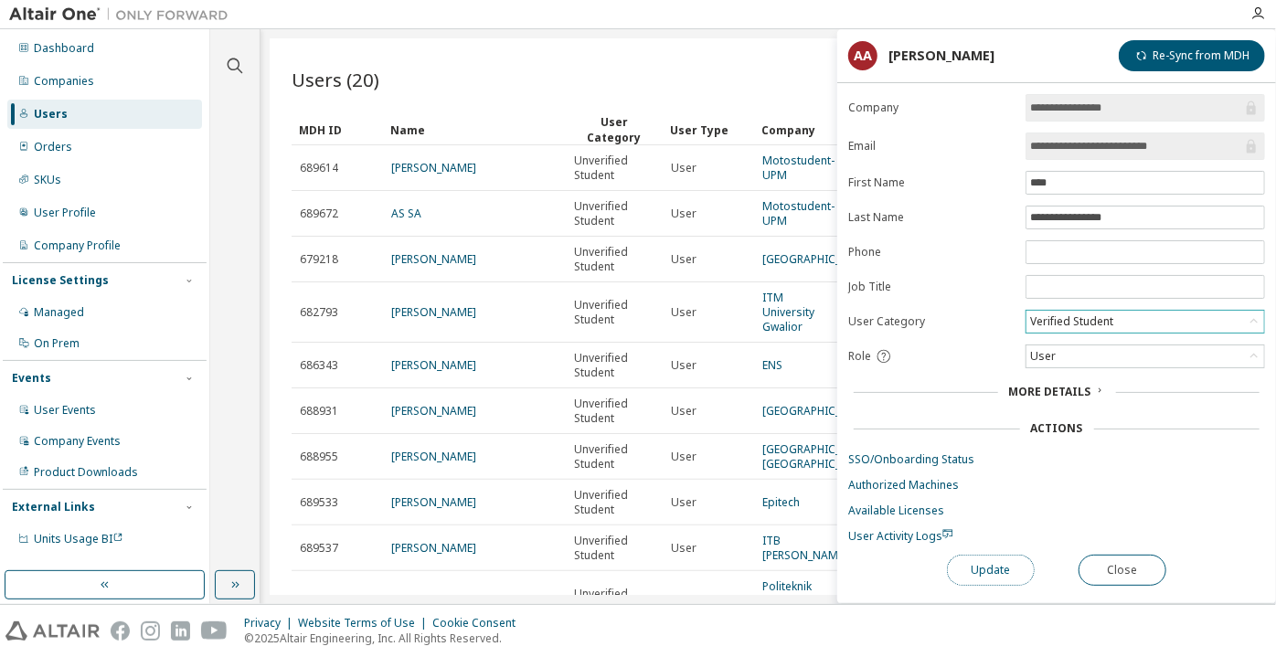
click at [992, 555] on button "Update" at bounding box center [991, 570] width 88 height 31
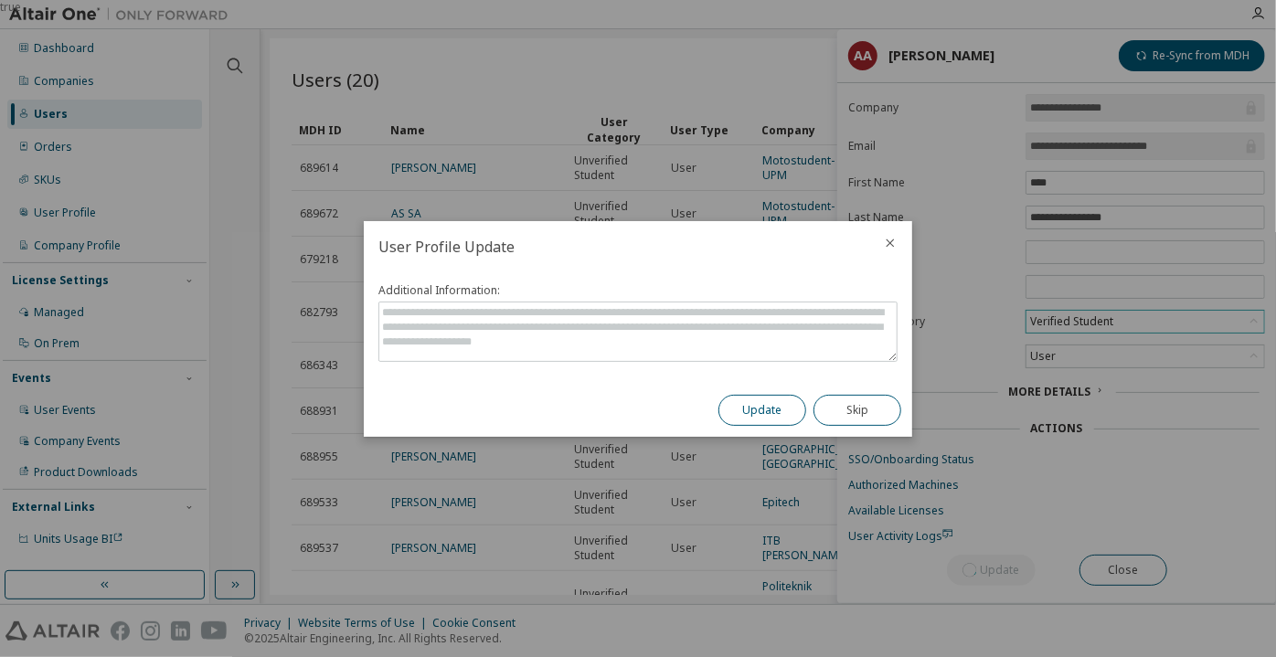
click at [768, 399] on button "Update" at bounding box center [762, 410] width 88 height 31
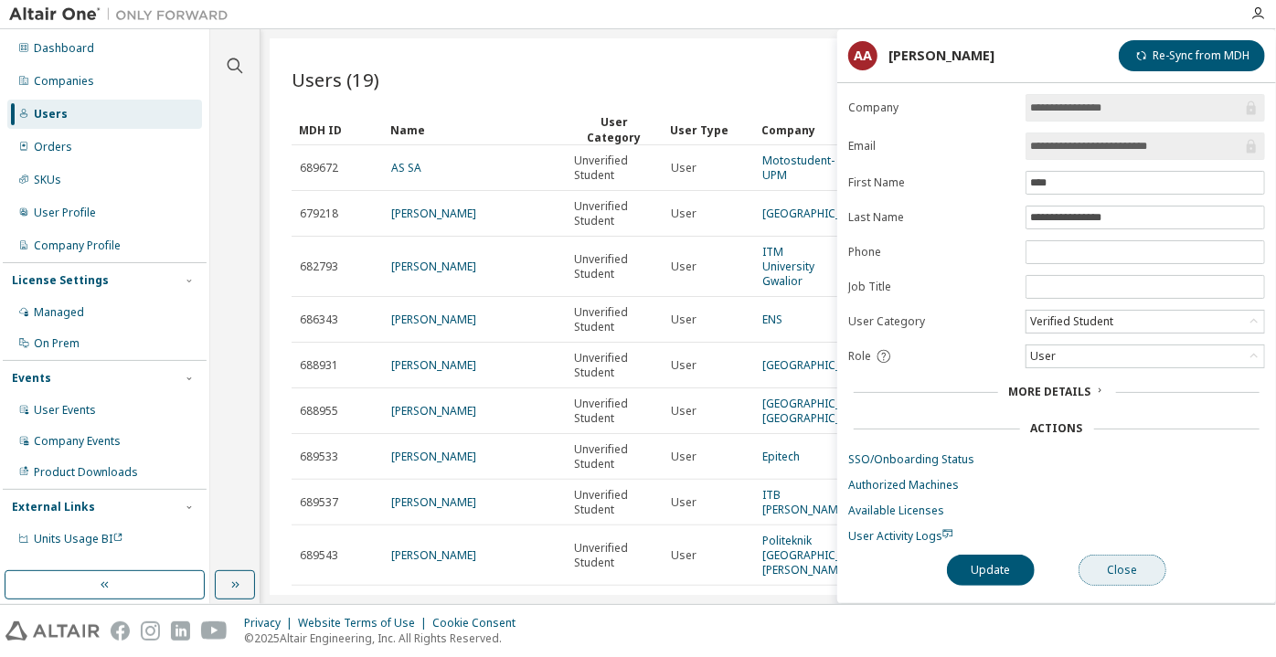
click at [1108, 556] on button "Close" at bounding box center [1123, 570] width 88 height 31
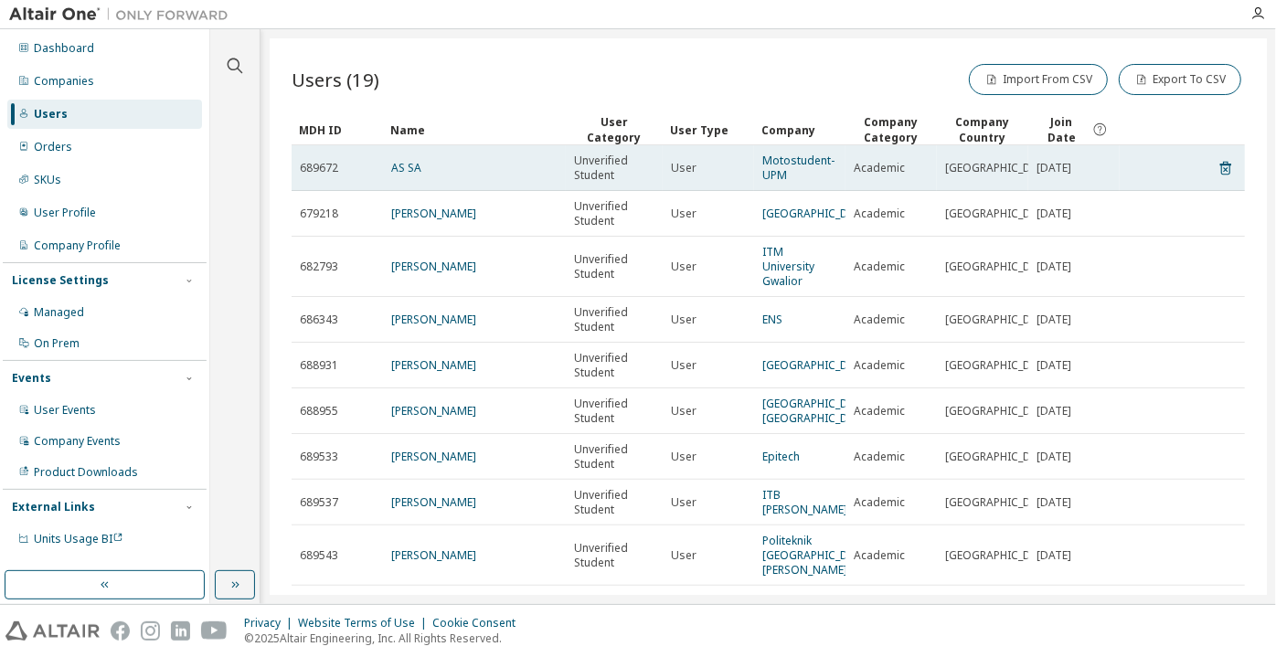
click at [420, 163] on div "AS SA" at bounding box center [474, 168] width 166 height 15
click at [409, 164] on link "AS SA" at bounding box center [406, 168] width 30 height 16
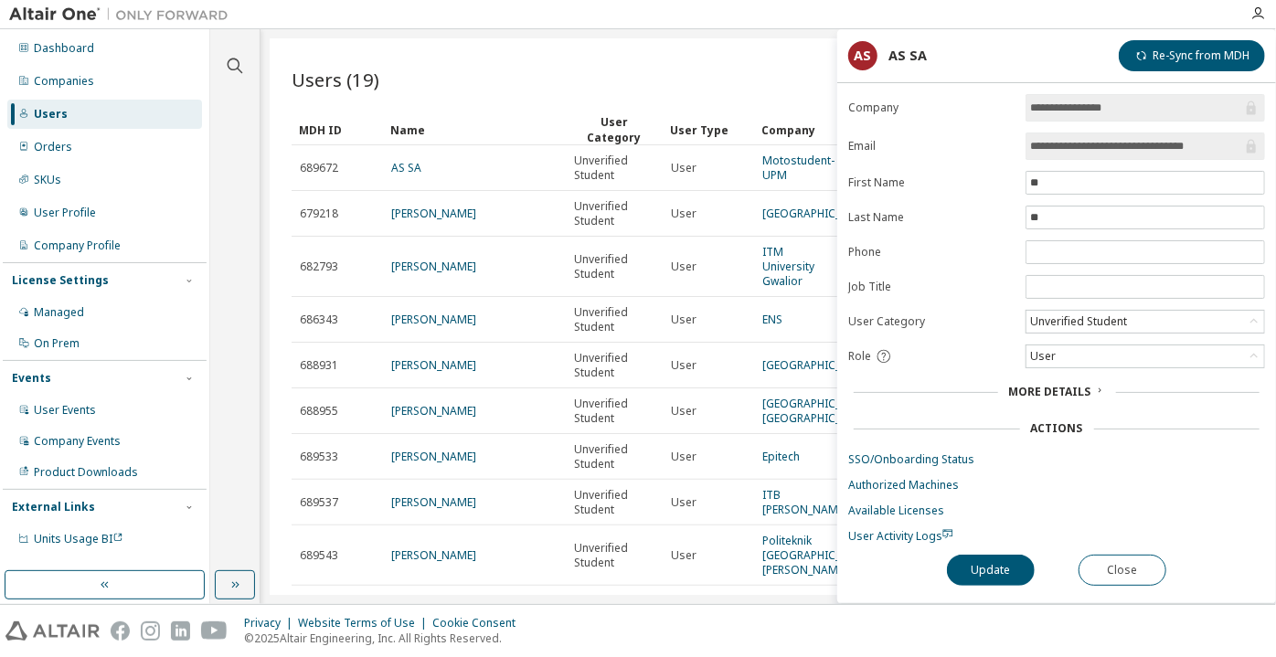
click at [1072, 333] on form "**********" at bounding box center [1056, 319] width 417 height 450
click at [1059, 317] on div "Unverified Student" at bounding box center [1078, 322] width 102 height 20
click at [1069, 378] on li "Unverified Faculty" at bounding box center [1144, 390] width 234 height 24
click at [1062, 331] on form "**********" at bounding box center [1056, 319] width 417 height 450
click at [1061, 316] on div "Unverified Faculty" at bounding box center [1076, 322] width 98 height 20
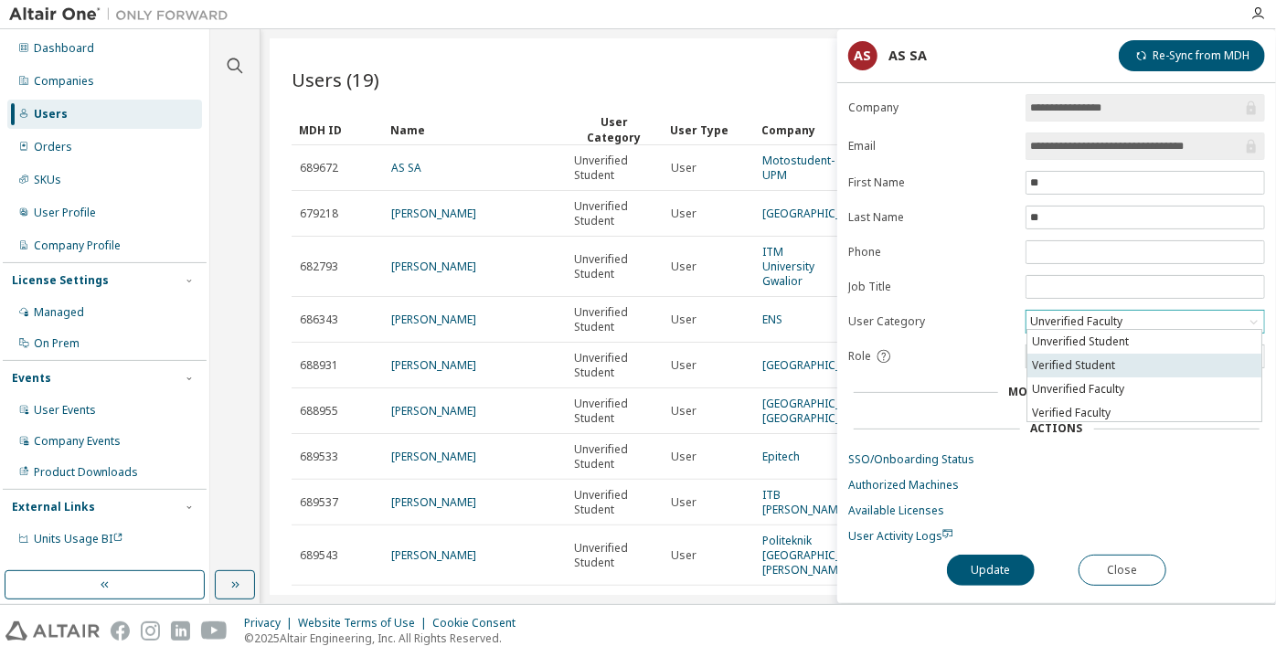
click at [1059, 369] on li "Verified Student" at bounding box center [1144, 366] width 234 height 24
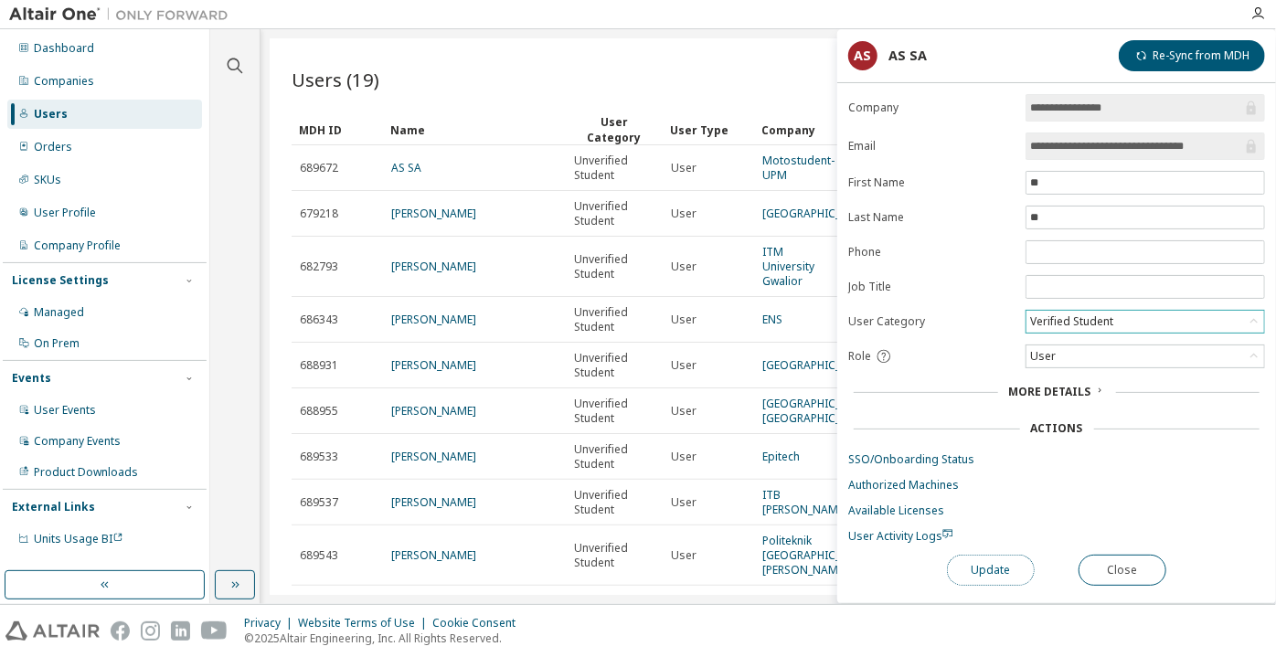
click at [995, 562] on button "Update" at bounding box center [991, 570] width 88 height 31
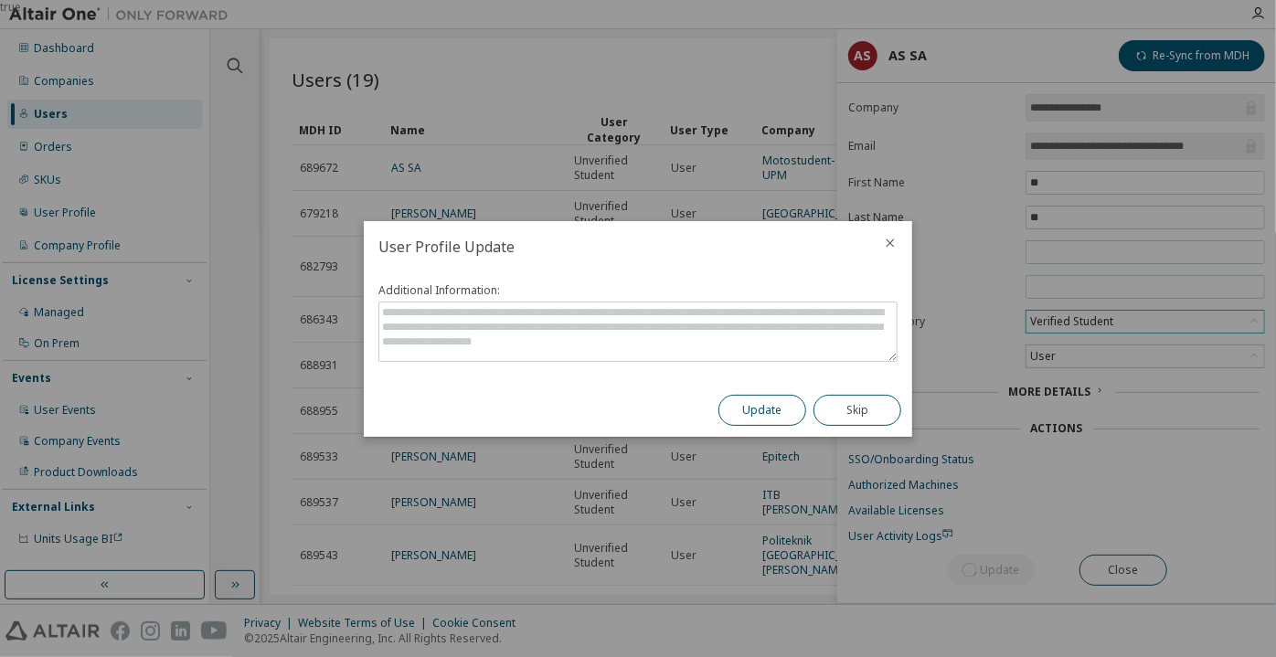
click at [770, 416] on button "Update" at bounding box center [762, 410] width 88 height 31
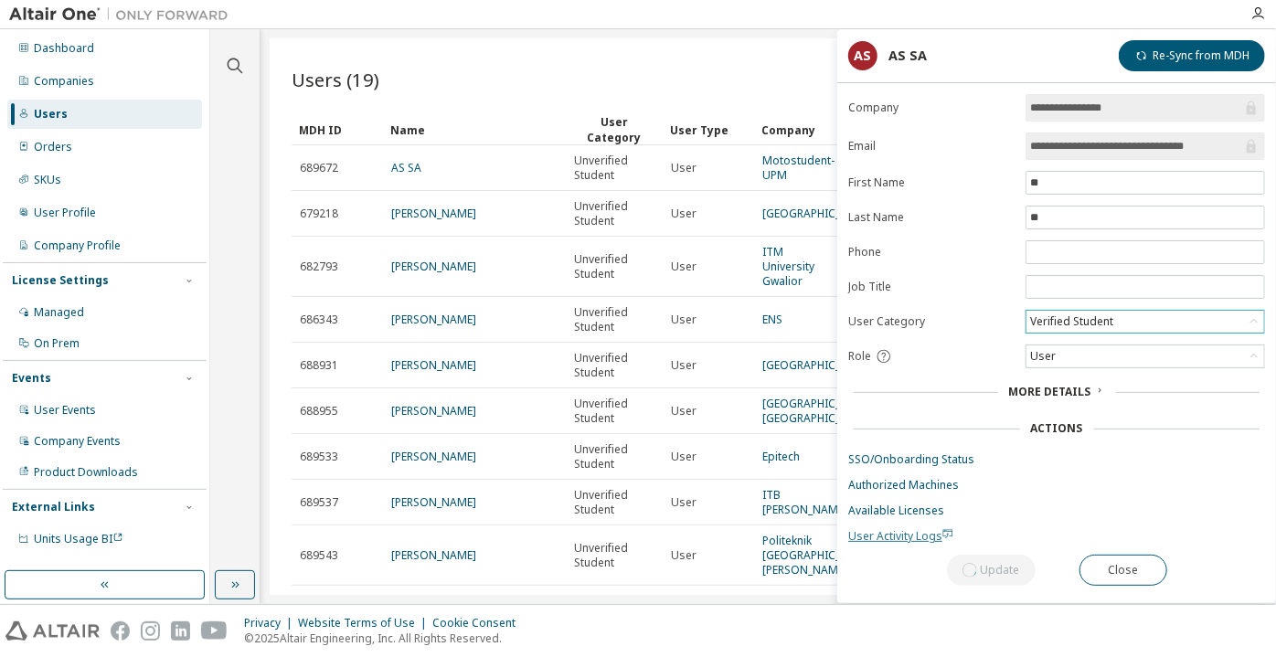
click at [896, 530] on span "User Activity Logs" at bounding box center [900, 536] width 105 height 16
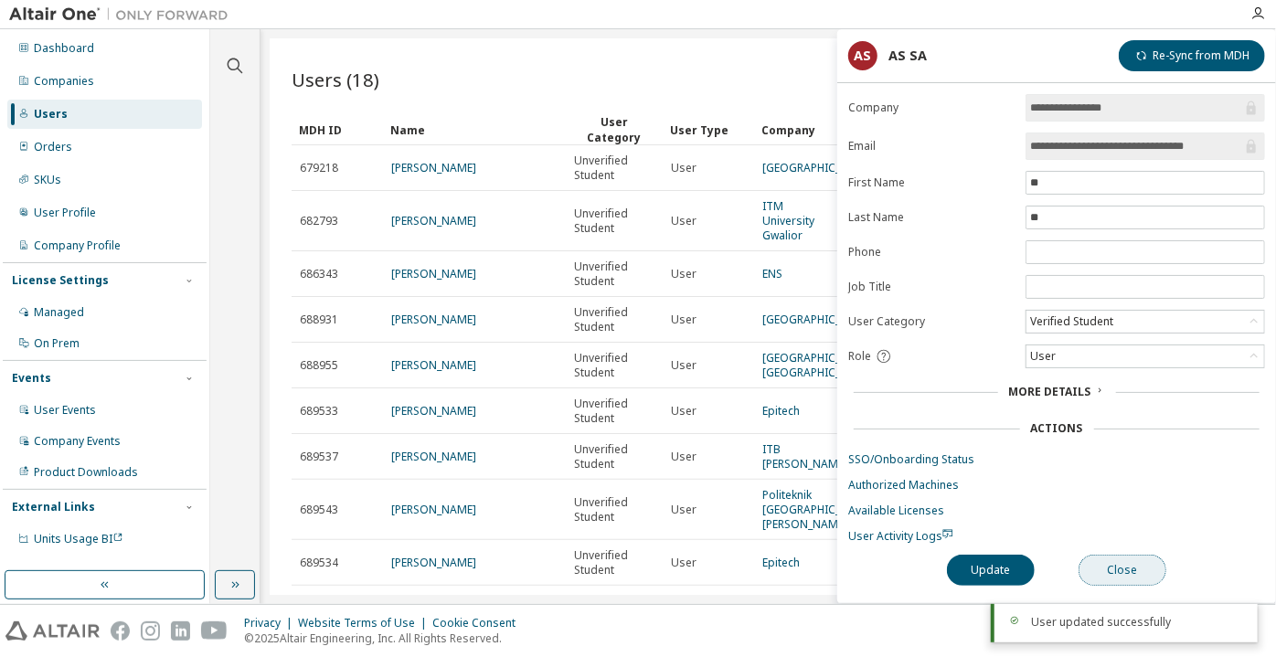
click at [1113, 569] on button "Close" at bounding box center [1123, 570] width 88 height 31
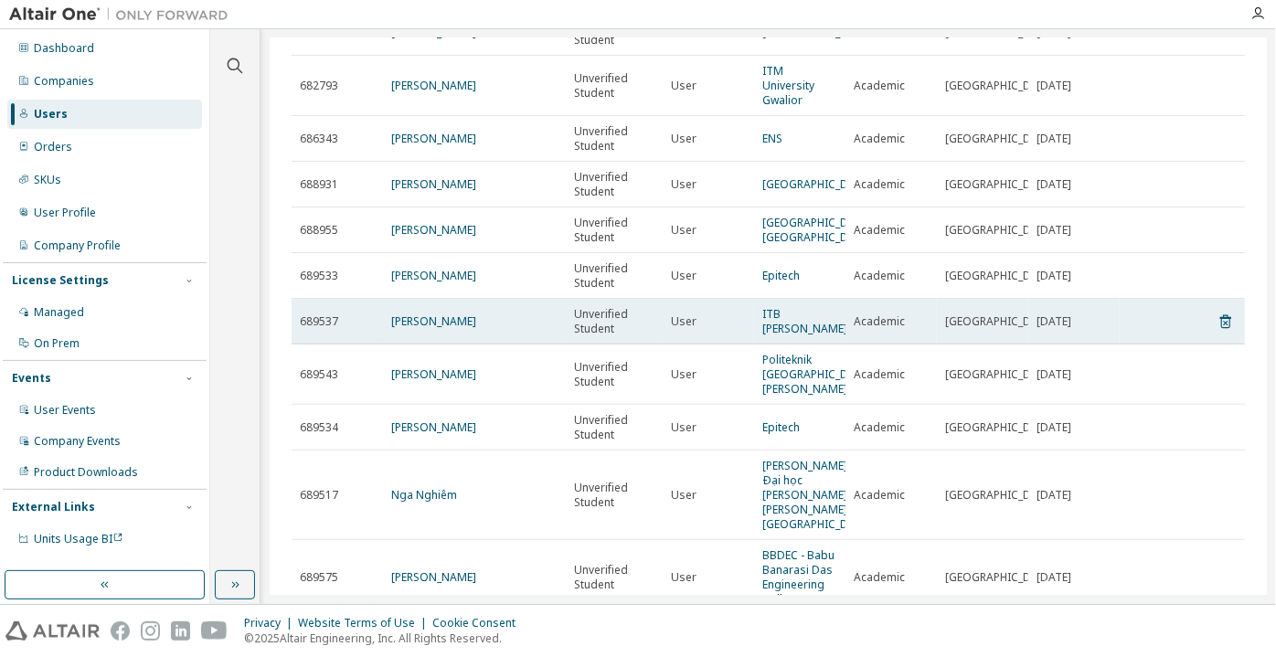
scroll to position [108, 0]
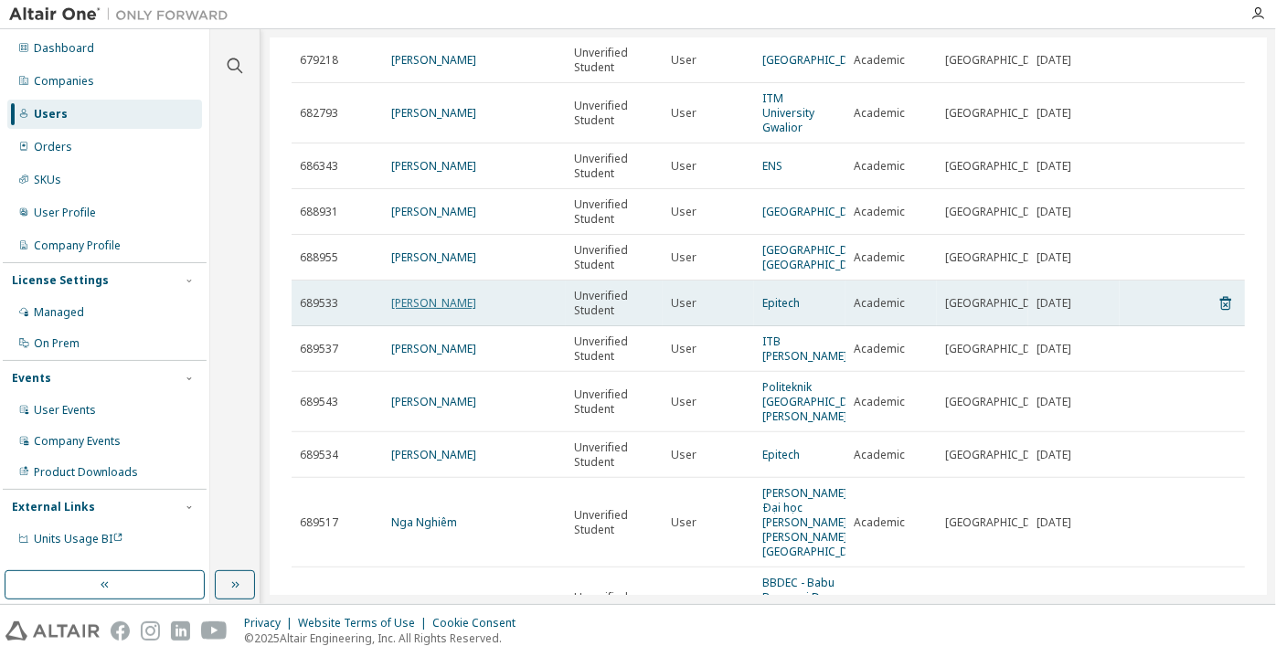
click at [462, 308] on link "Benjamin Lavallée" at bounding box center [433, 303] width 85 height 16
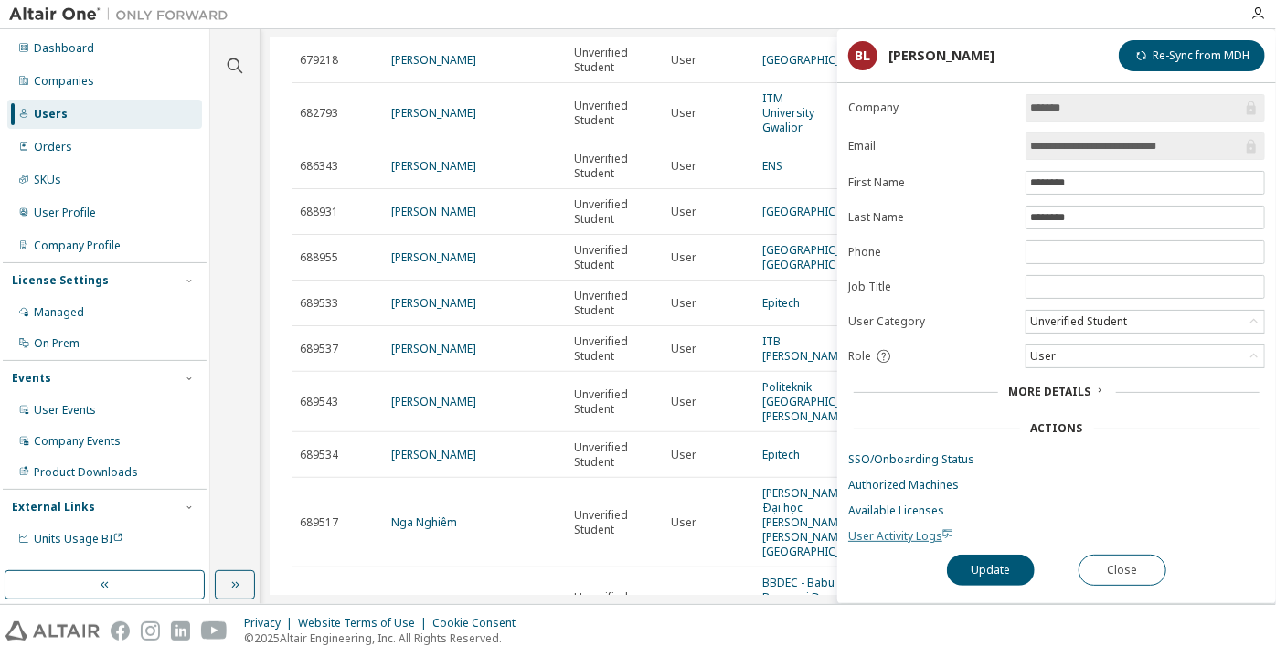
click at [900, 532] on span "User Activity Logs" at bounding box center [900, 536] width 105 height 16
click at [1101, 327] on div "Unverified Student" at bounding box center [1078, 322] width 102 height 20
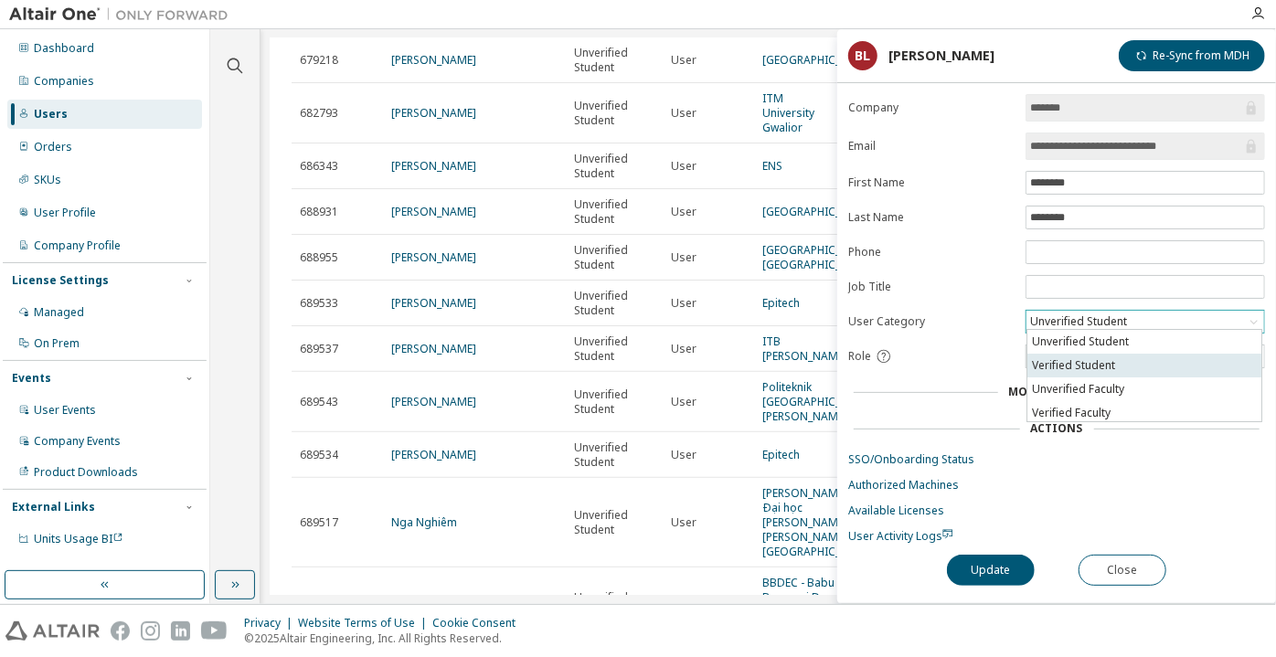
click at [1113, 355] on li "Verified Student" at bounding box center [1144, 366] width 234 height 24
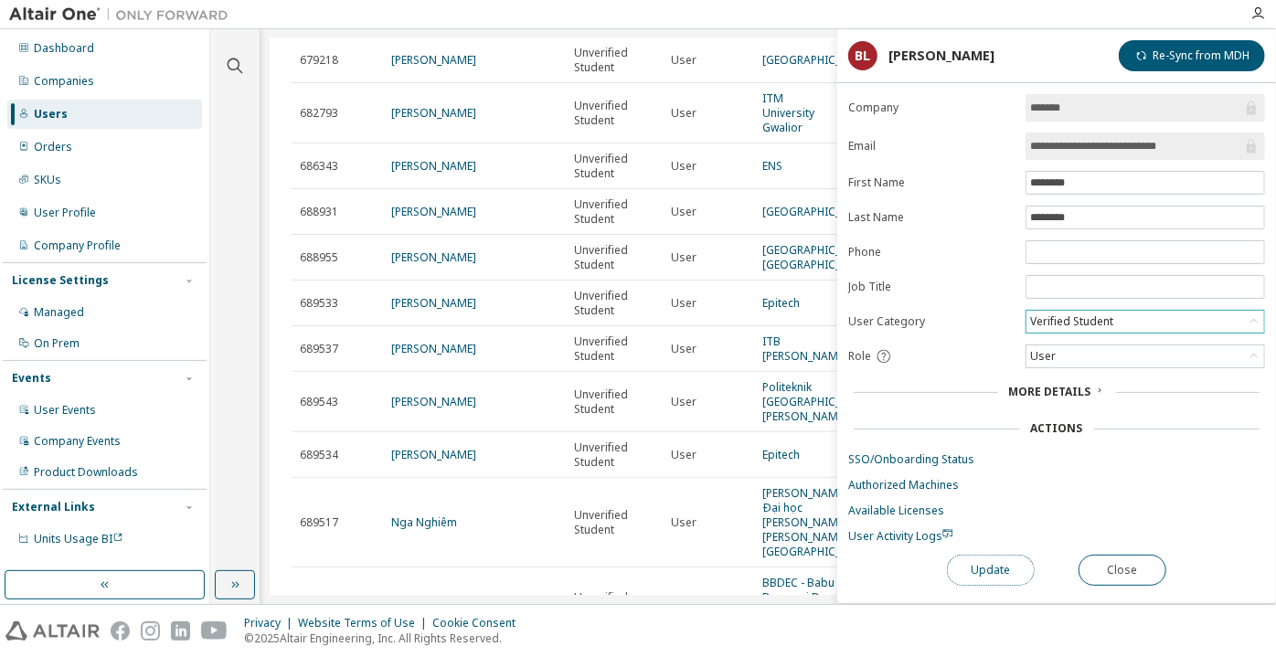
click at [978, 561] on button "Update" at bounding box center [991, 570] width 88 height 31
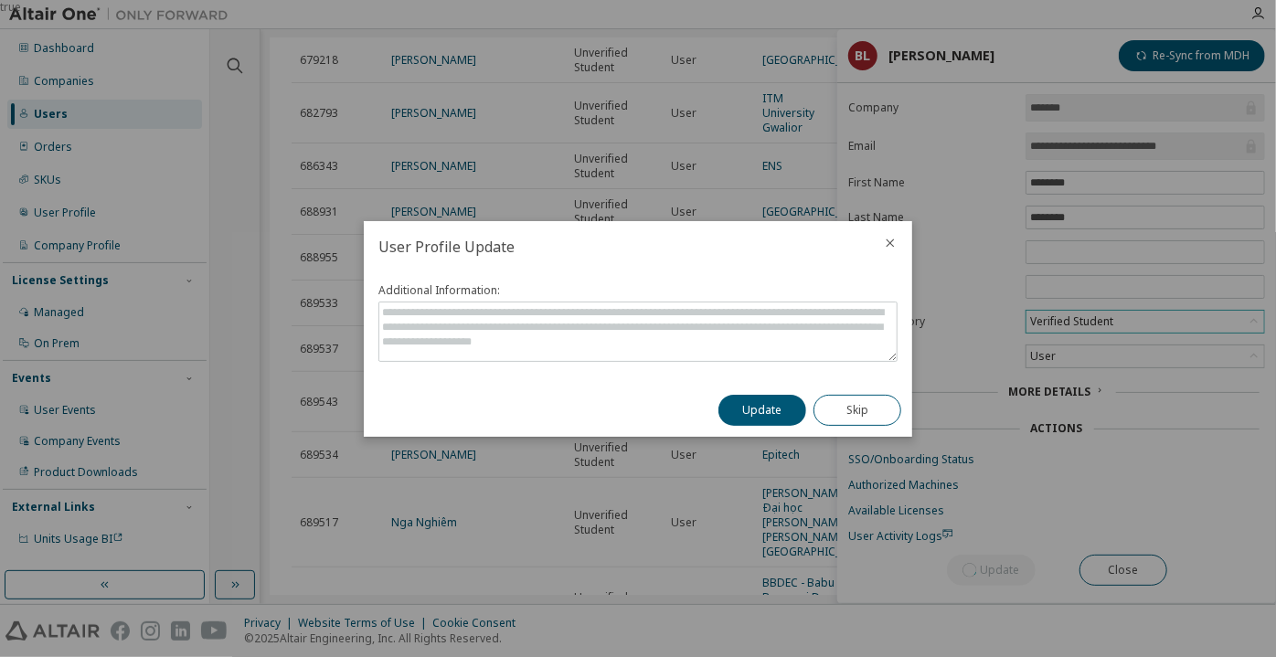
click at [763, 426] on div "Update Skip" at bounding box center [809, 410] width 205 height 53
click at [749, 409] on button "Update" at bounding box center [762, 410] width 88 height 31
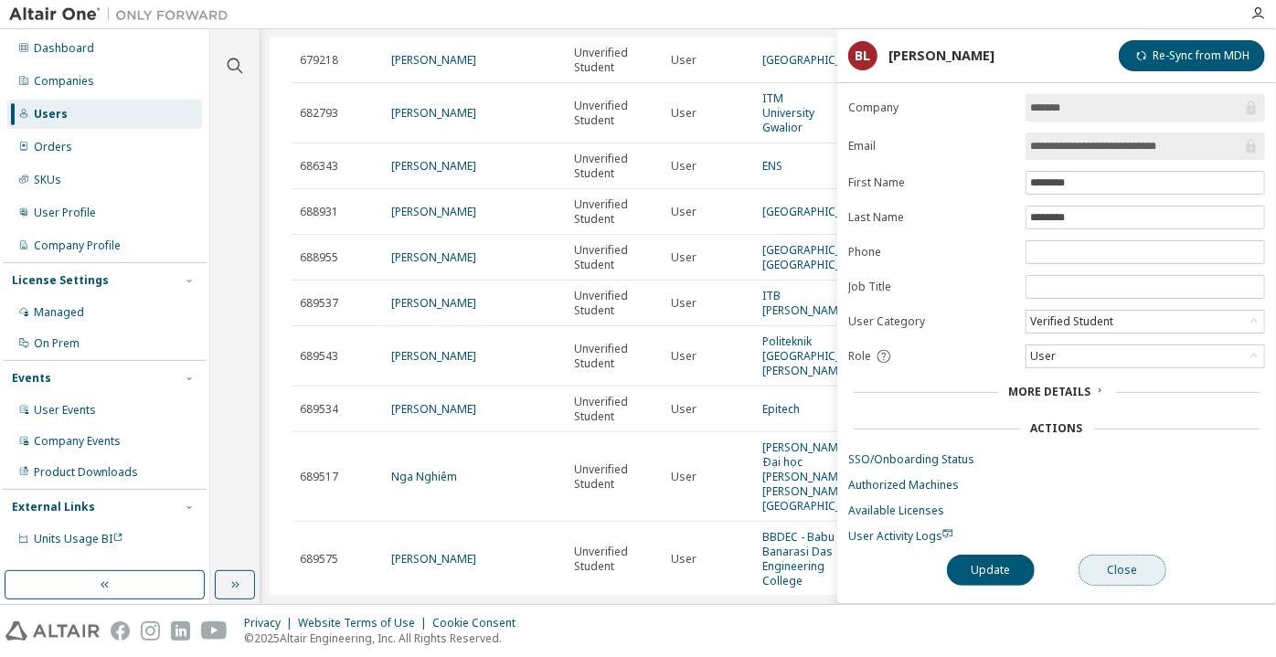
click at [1106, 567] on button "Close" at bounding box center [1123, 570] width 88 height 31
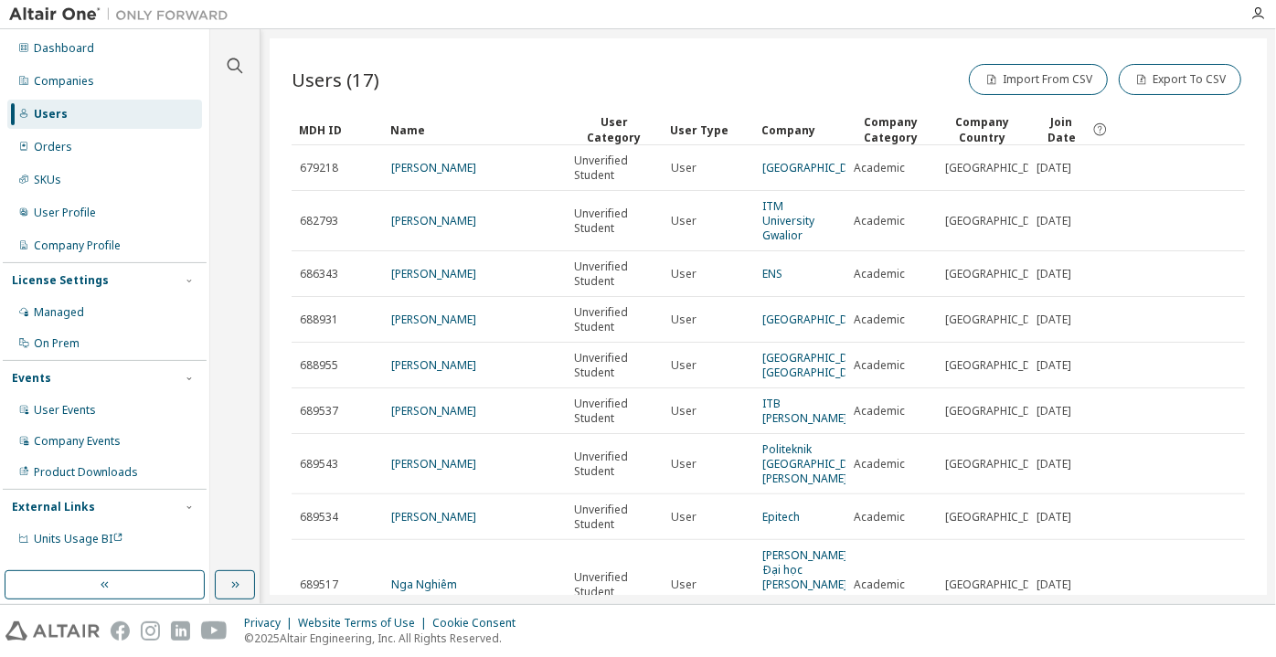
scroll to position [249, 0]
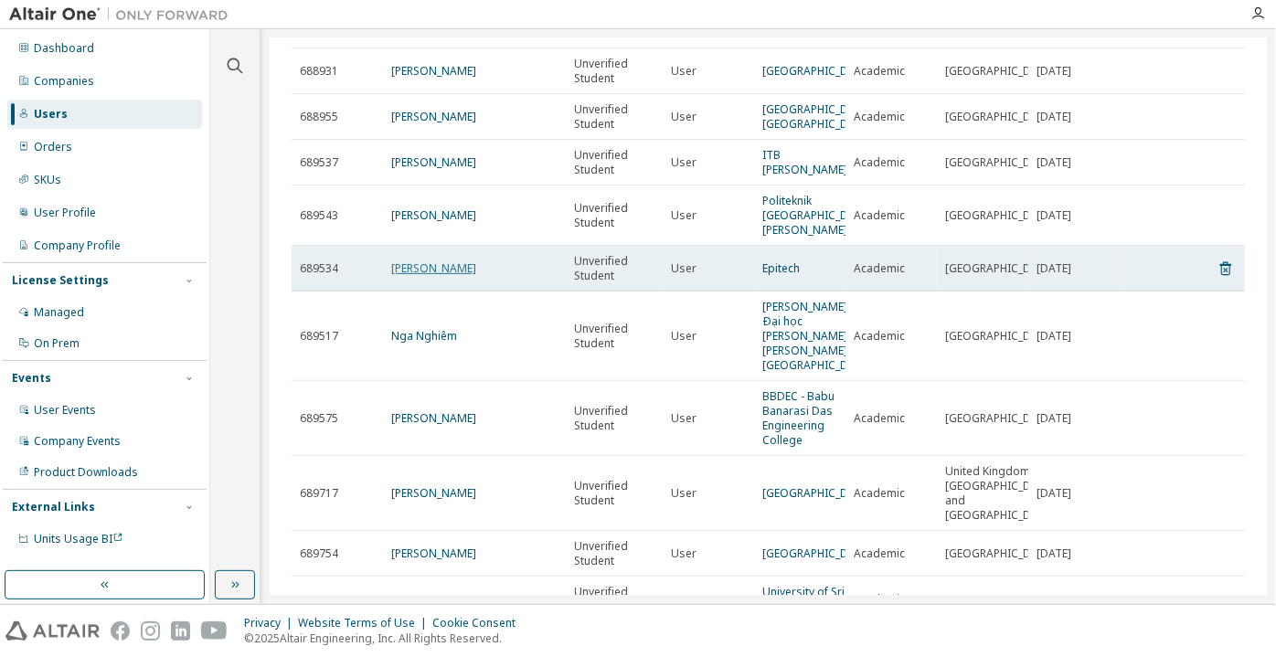
click at [420, 261] on link "celestin godefroy mourier" at bounding box center [433, 269] width 85 height 16
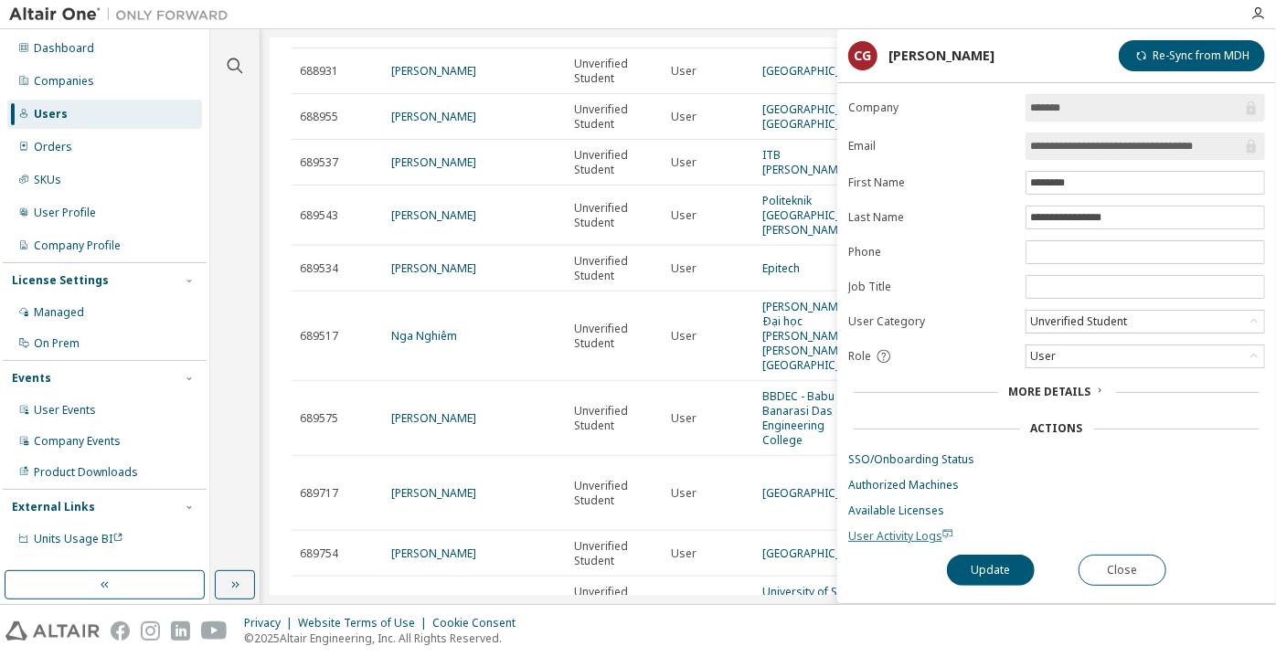
click at [872, 528] on span "User Activity Logs" at bounding box center [900, 536] width 105 height 16
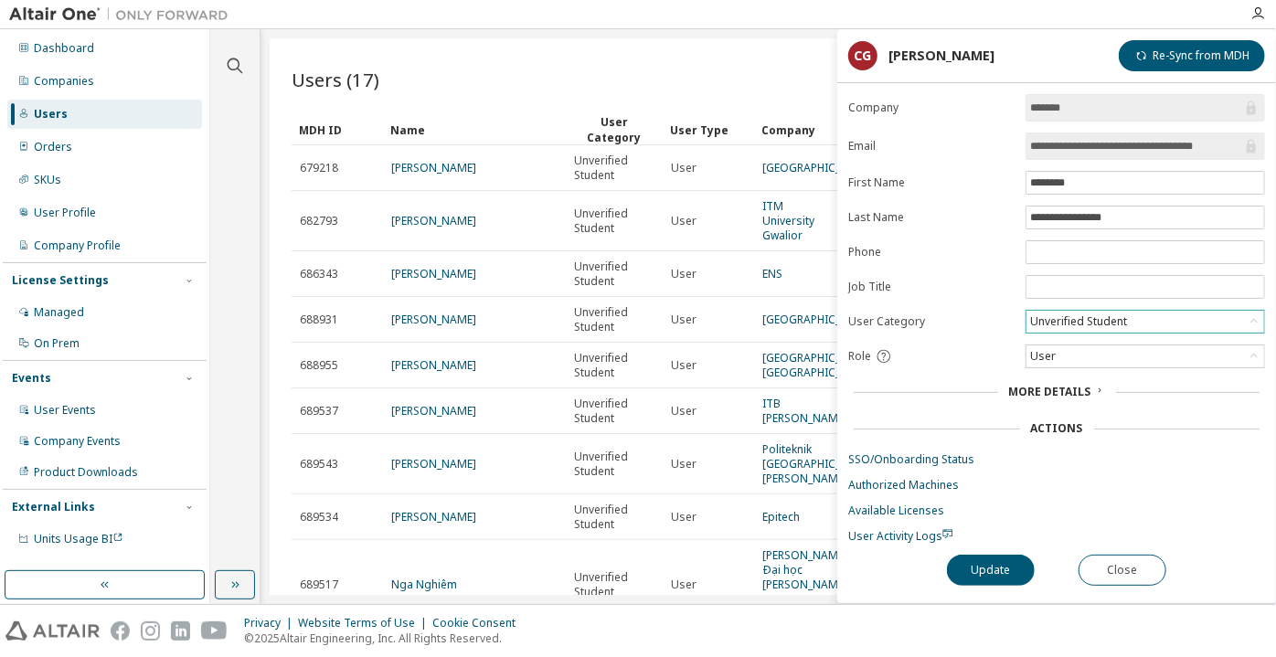
click at [1103, 314] on div "Unverified Student" at bounding box center [1078, 322] width 102 height 20
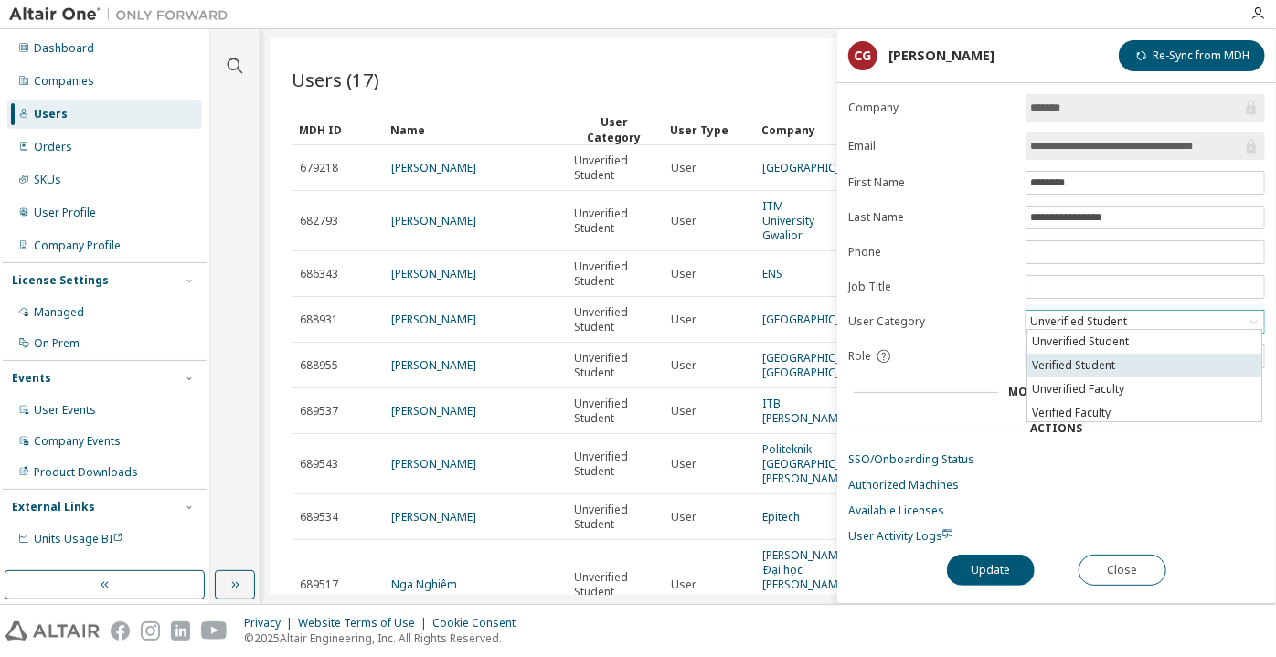
click at [1090, 368] on li "Verified Student" at bounding box center [1144, 366] width 234 height 24
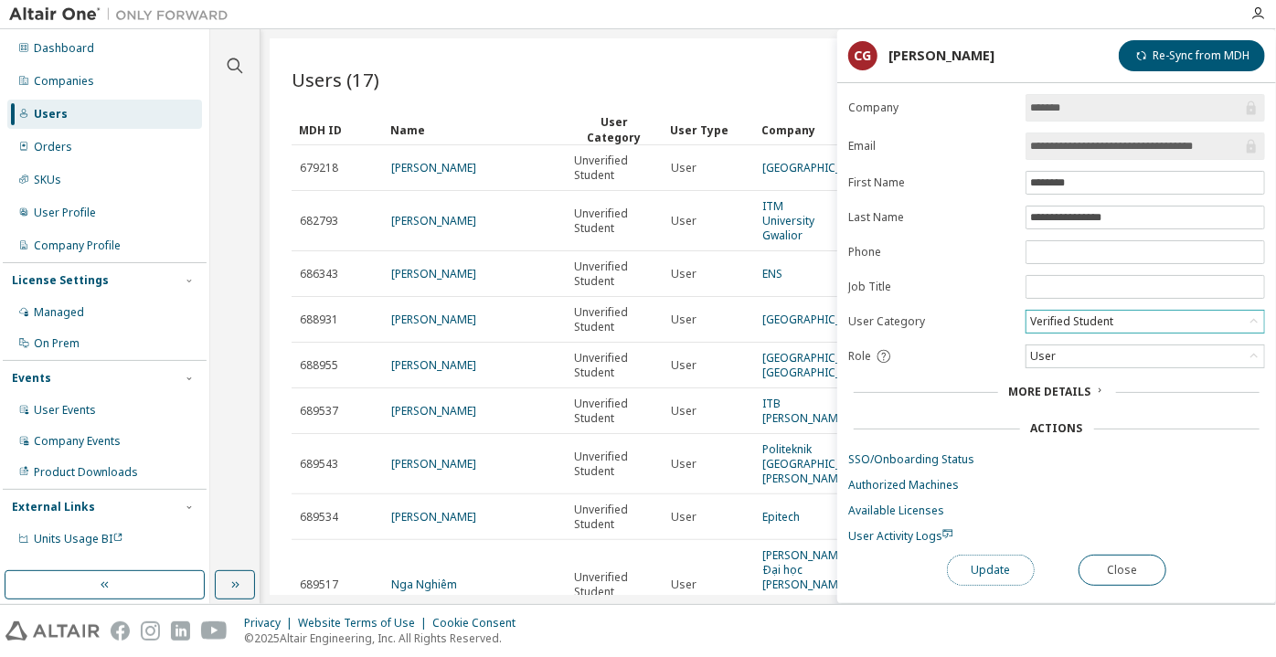
click at [961, 564] on button "Update" at bounding box center [991, 570] width 88 height 31
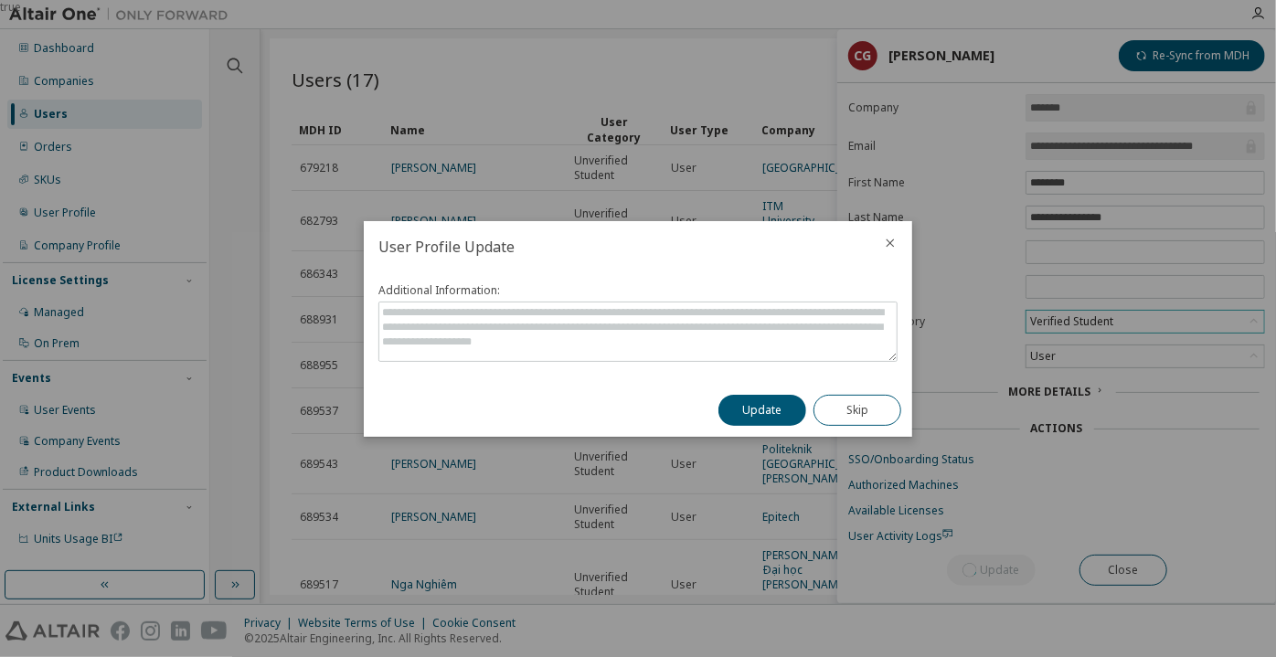
click at [743, 389] on div "Update Skip" at bounding box center [809, 410] width 205 height 53
click at [752, 399] on button "Update" at bounding box center [762, 410] width 88 height 31
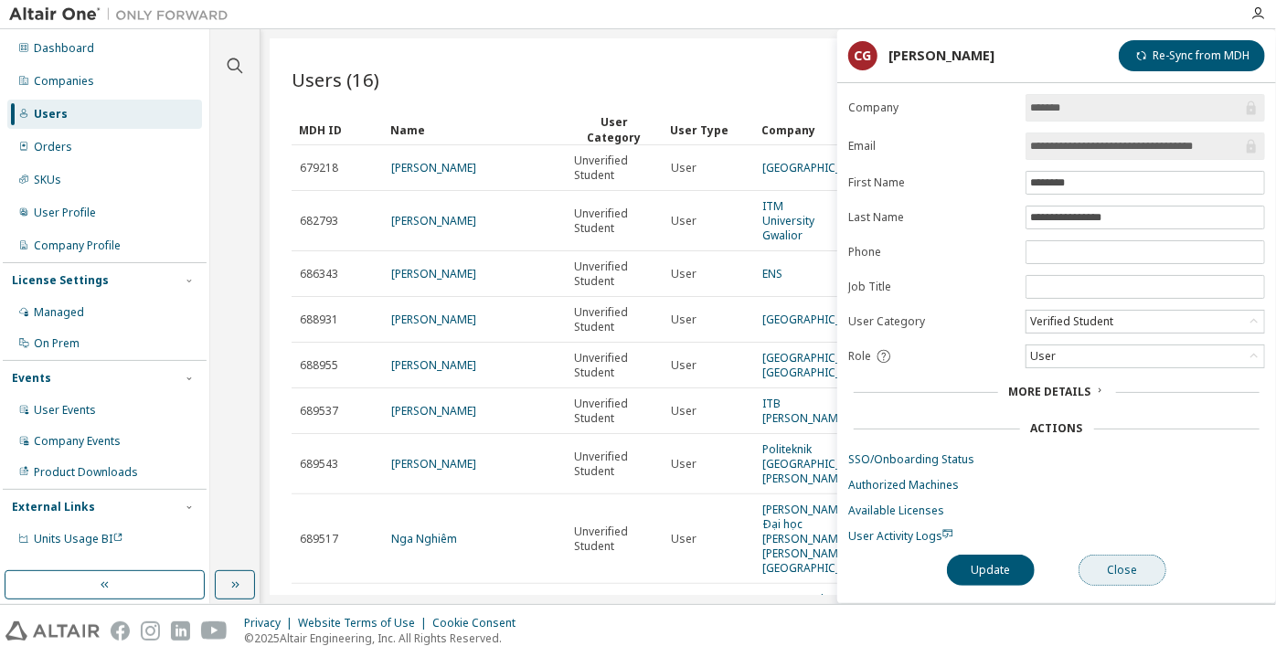
click at [1105, 559] on button "Close" at bounding box center [1123, 570] width 88 height 31
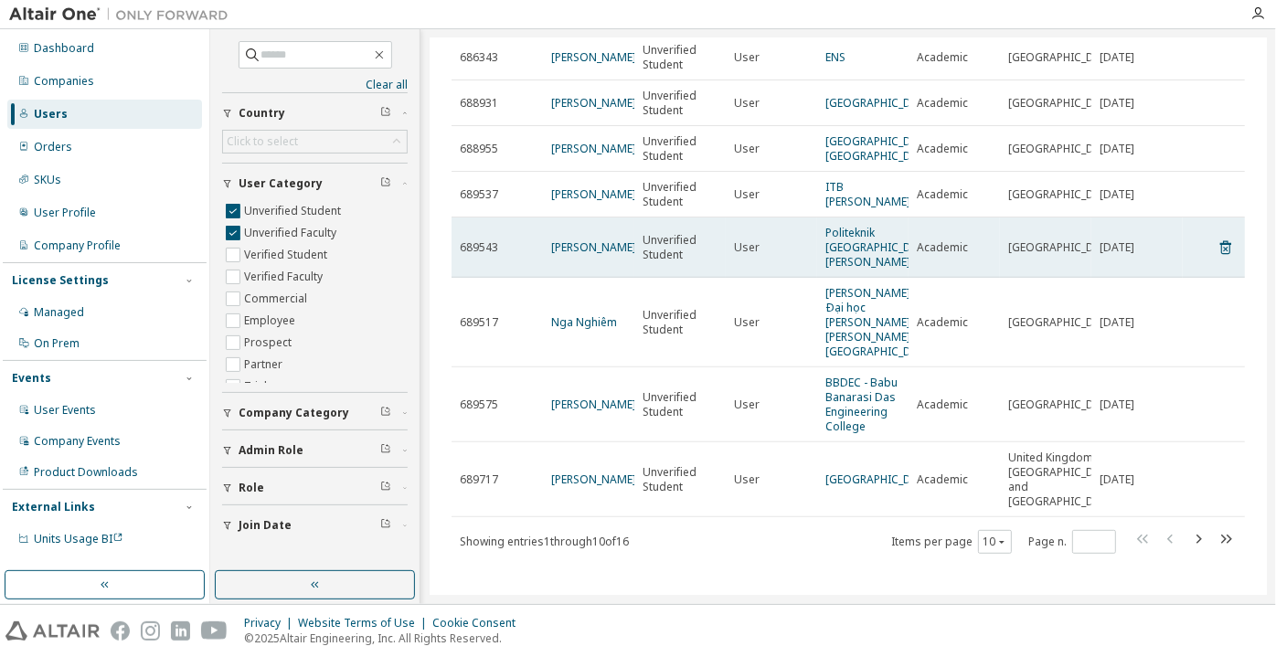
scroll to position [221, 0]
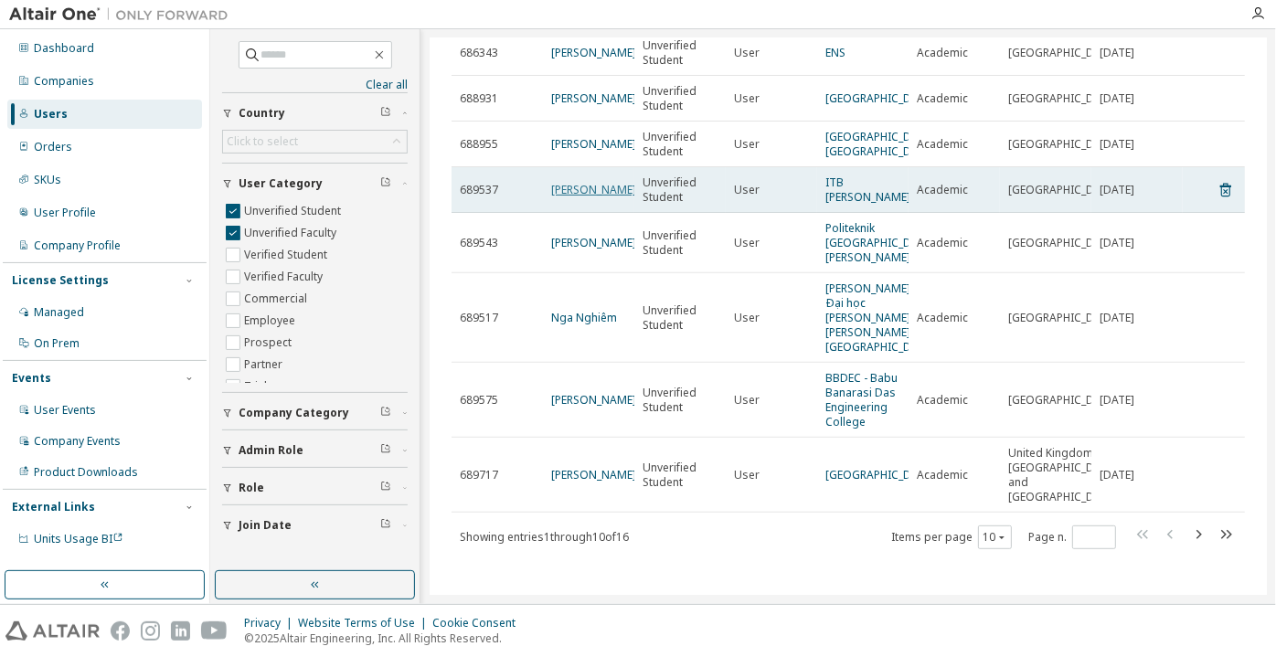
click at [589, 197] on link "[PERSON_NAME]" at bounding box center [593, 190] width 85 height 16
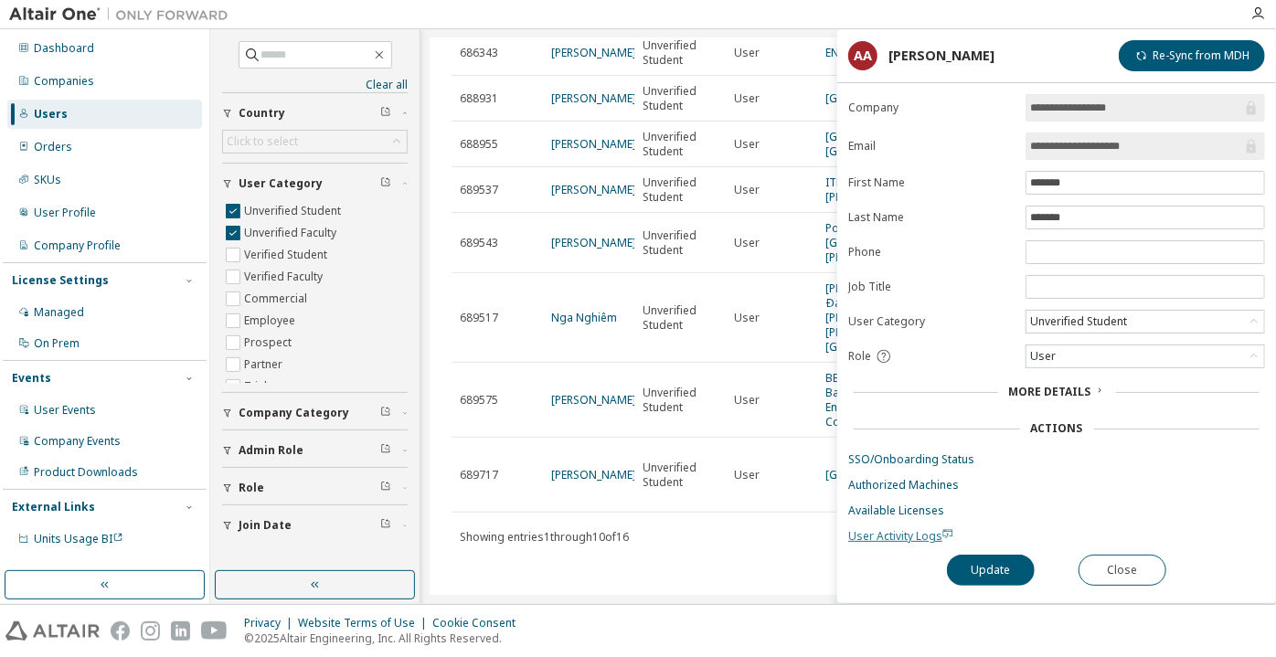
click at [870, 533] on span "User Activity Logs" at bounding box center [900, 536] width 105 height 16
click at [1087, 326] on div "Unverified Student" at bounding box center [1078, 322] width 102 height 20
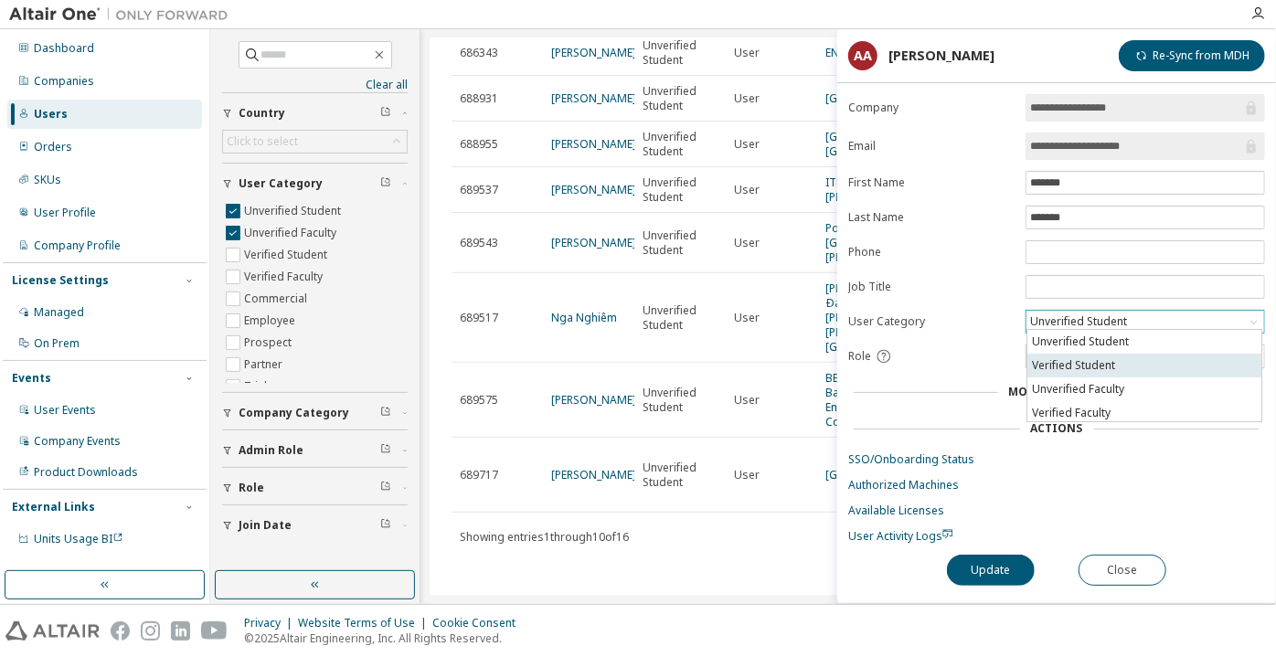
click at [1090, 357] on li "Verified Student" at bounding box center [1144, 366] width 234 height 24
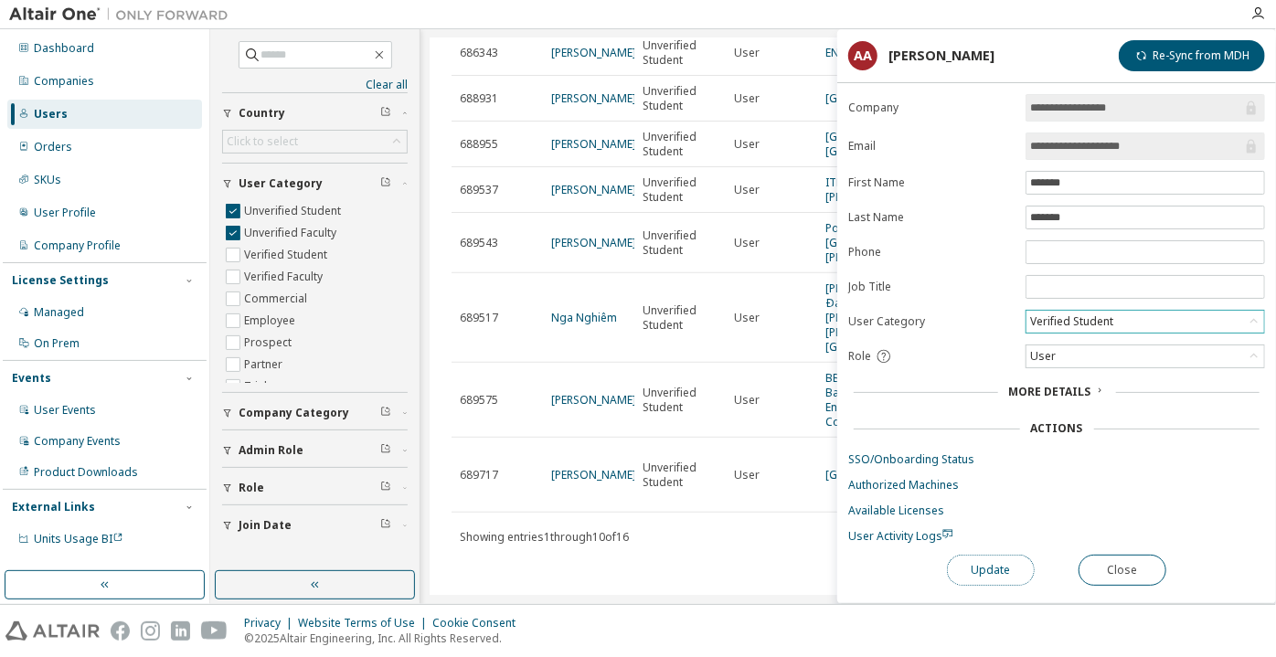
click at [982, 559] on button "Update" at bounding box center [991, 570] width 88 height 31
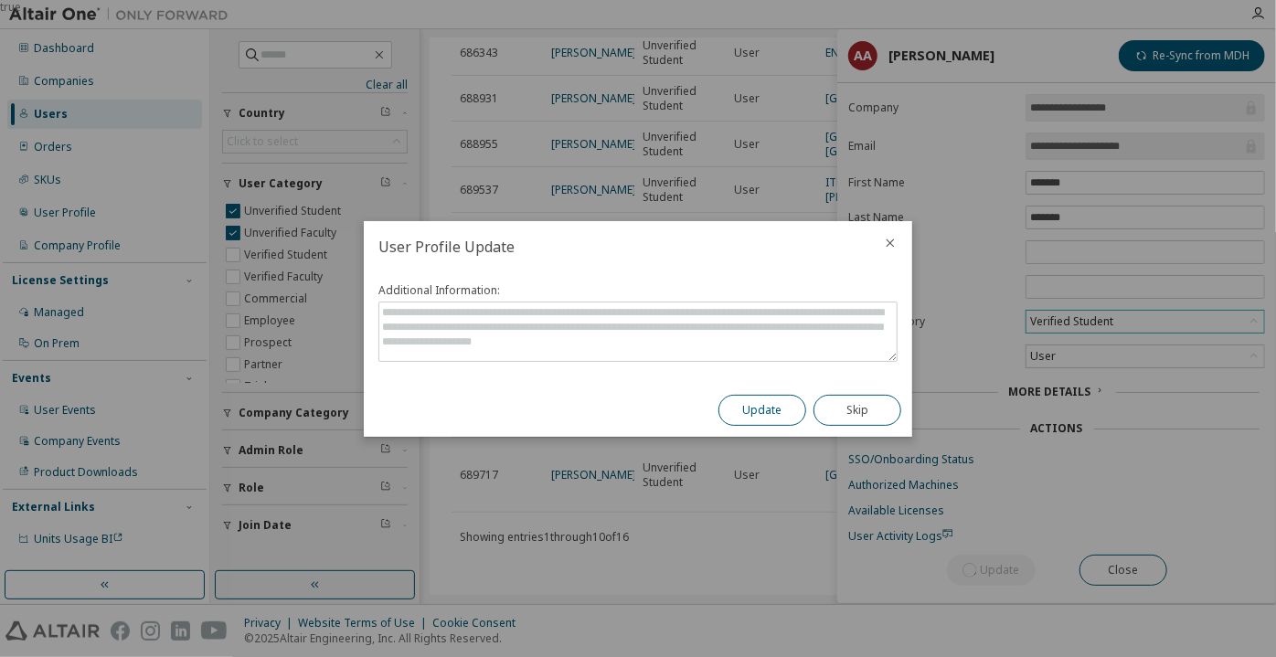
click at [785, 410] on button "Update" at bounding box center [762, 410] width 88 height 31
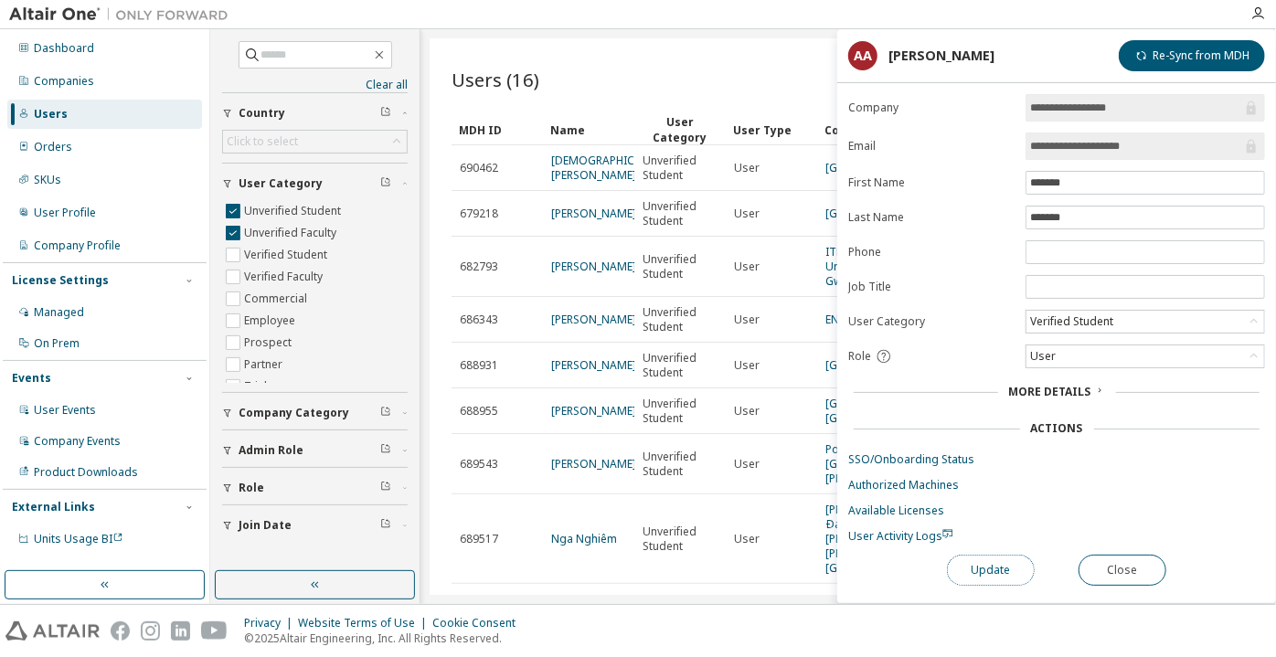
click at [990, 555] on button "Update" at bounding box center [991, 570] width 88 height 31
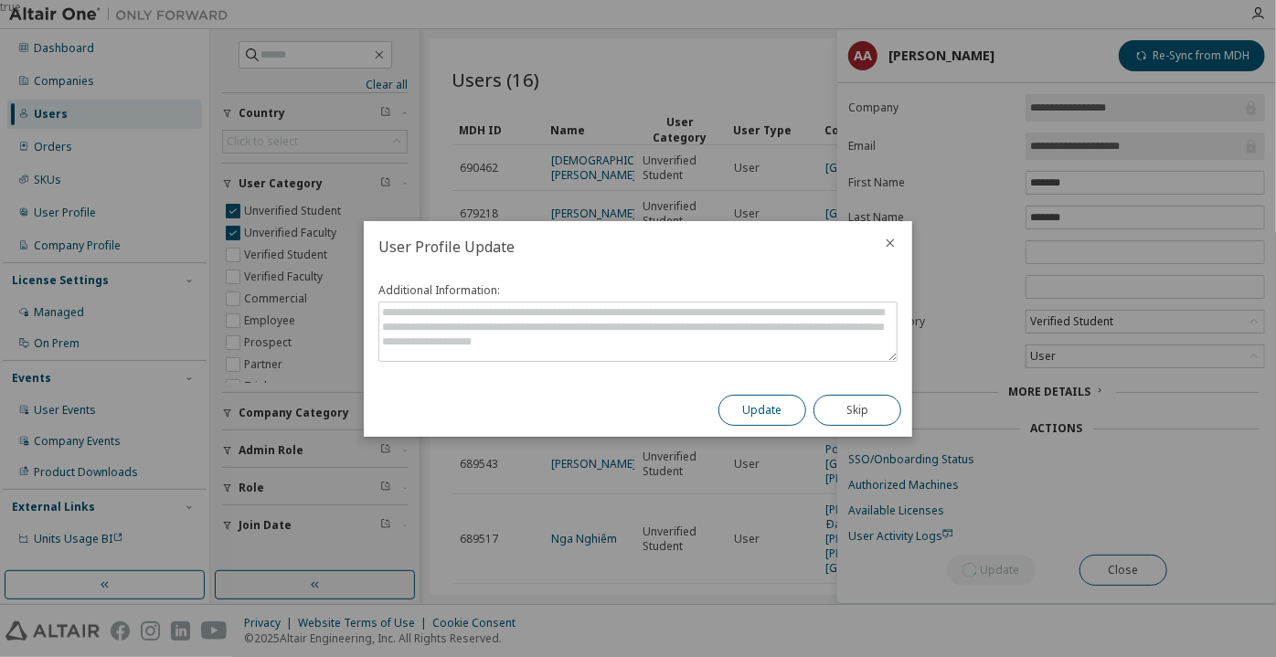
click at [760, 410] on button "Update" at bounding box center [762, 410] width 88 height 31
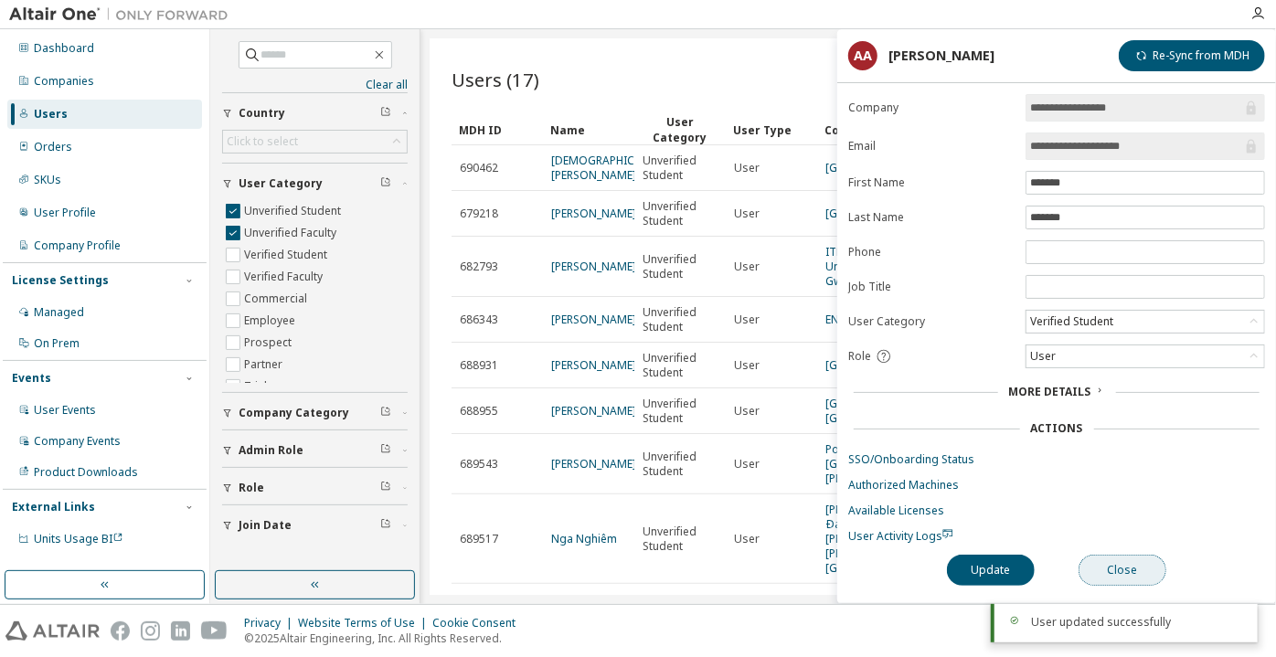
click at [1123, 561] on button "Close" at bounding box center [1123, 570] width 88 height 31
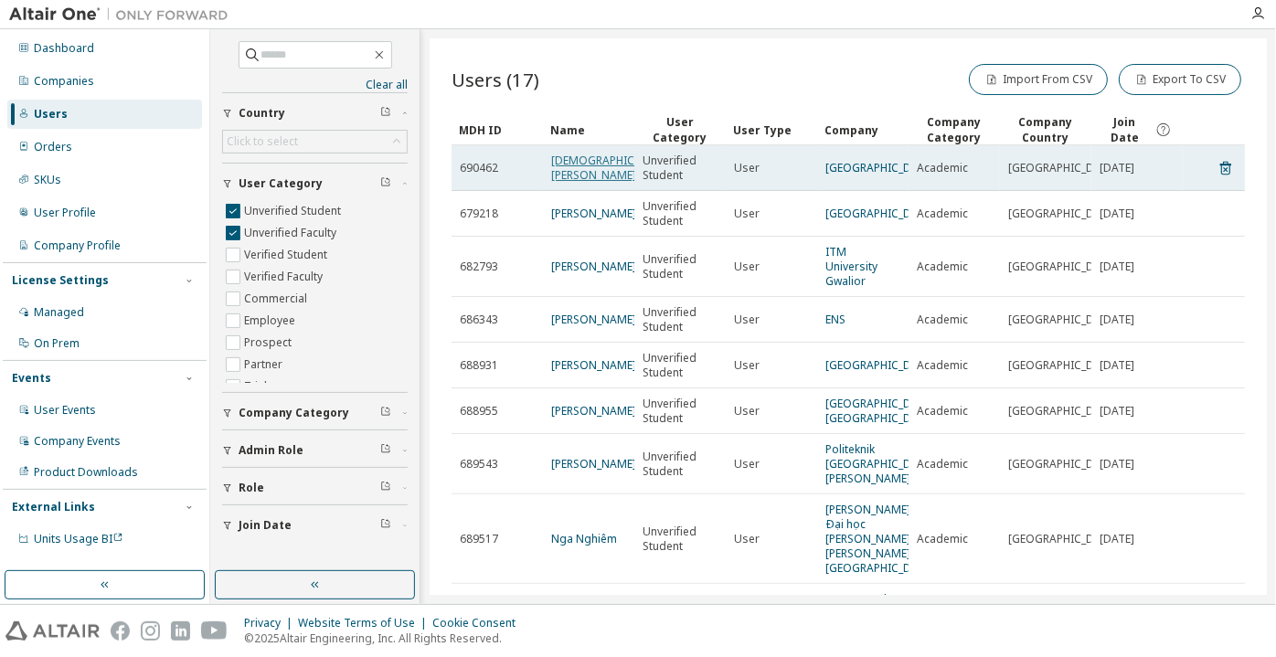
click at [561, 167] on link "Christian Schäfers" at bounding box center [611, 168] width 120 height 30
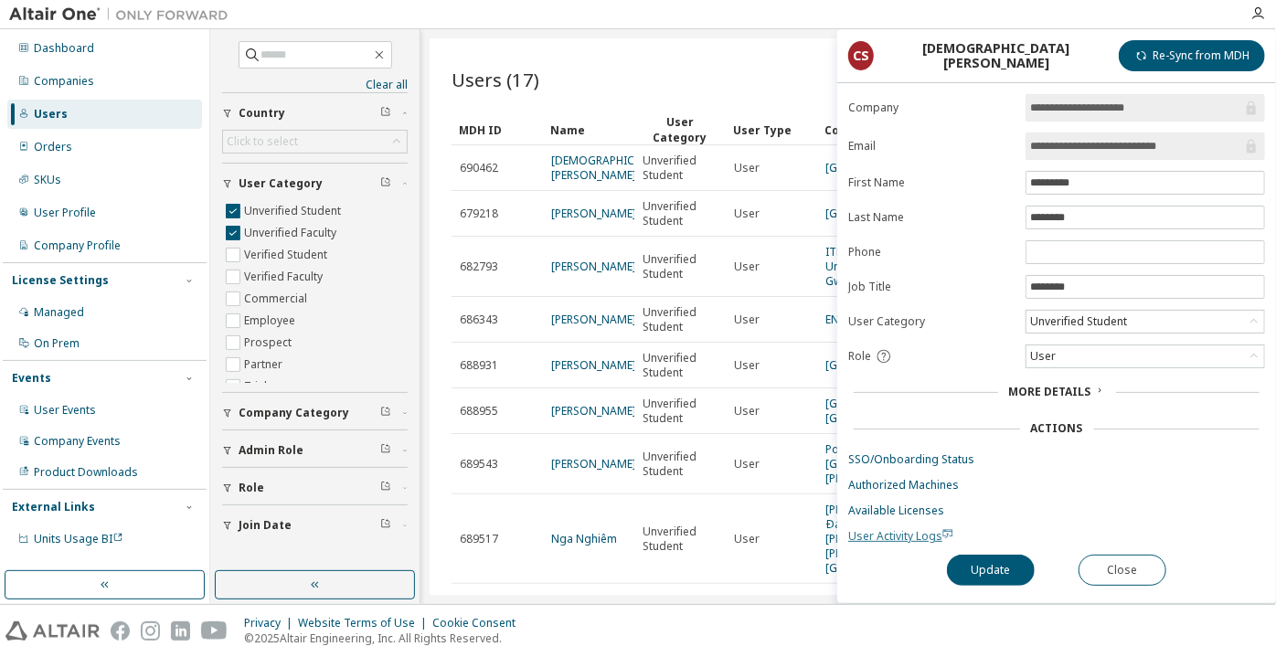
click at [906, 533] on span "User Activity Logs" at bounding box center [900, 536] width 105 height 16
click at [1103, 149] on input "**********" at bounding box center [1136, 146] width 212 height 18
click at [1053, 317] on div "Unverified Student" at bounding box center [1078, 322] width 102 height 20
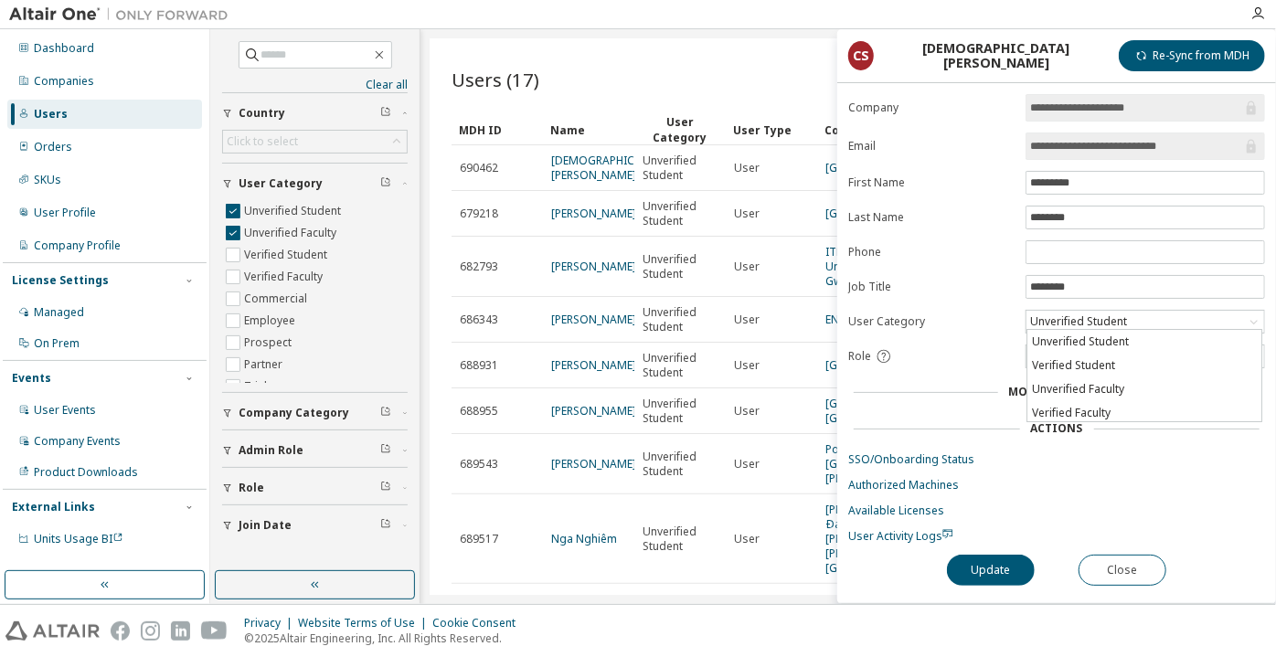
click at [1064, 411] on li "Verified Faculty" at bounding box center [1144, 413] width 234 height 24
click at [995, 568] on button "Update" at bounding box center [991, 570] width 88 height 31
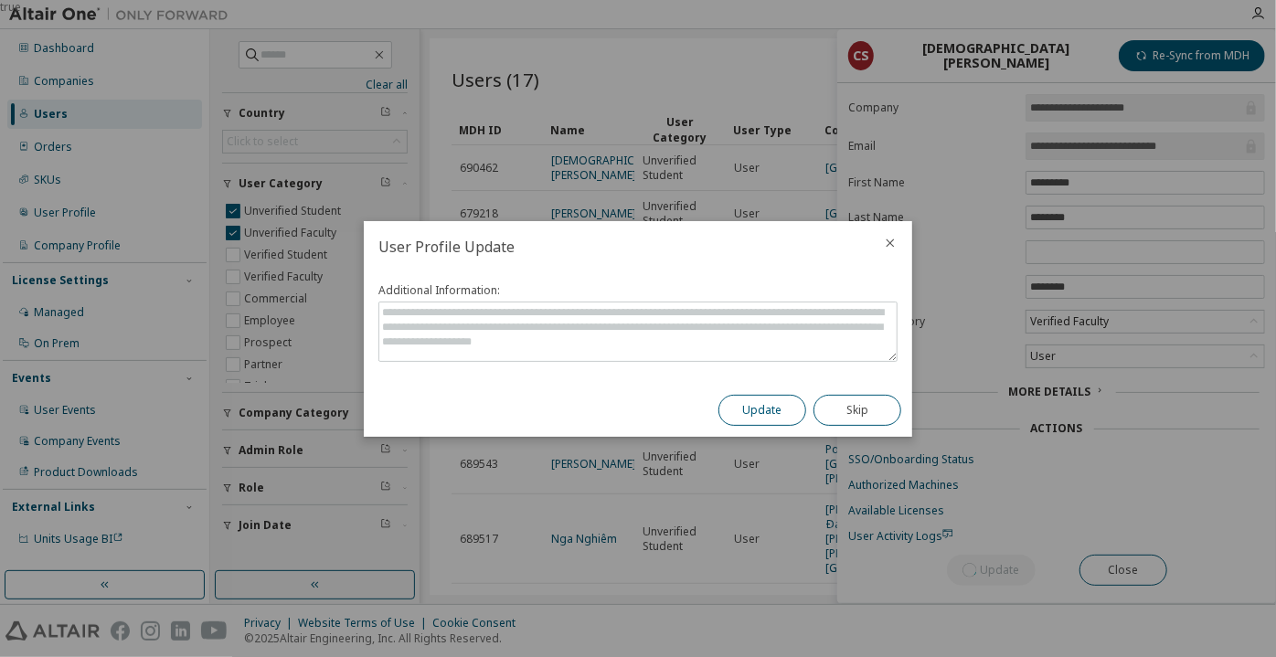
click at [761, 411] on button "Update" at bounding box center [762, 410] width 88 height 31
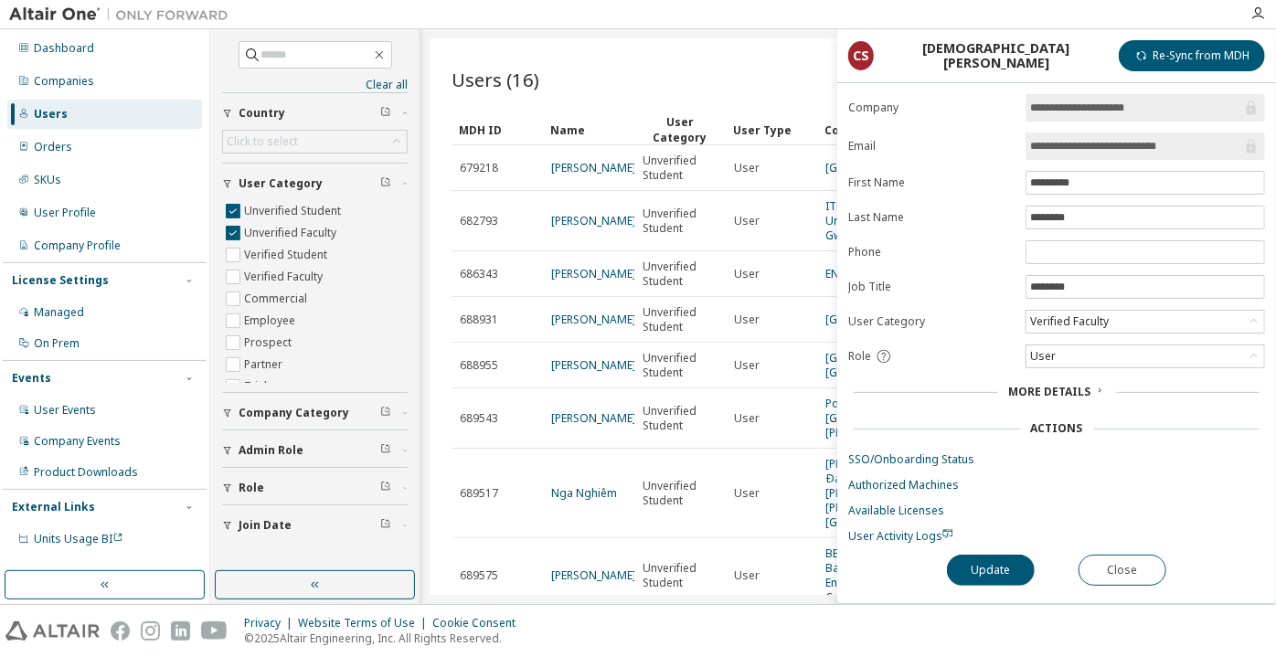
click at [1126, 548] on div "**********" at bounding box center [1056, 348] width 439 height 509
click at [1128, 558] on button "Close" at bounding box center [1123, 570] width 88 height 31
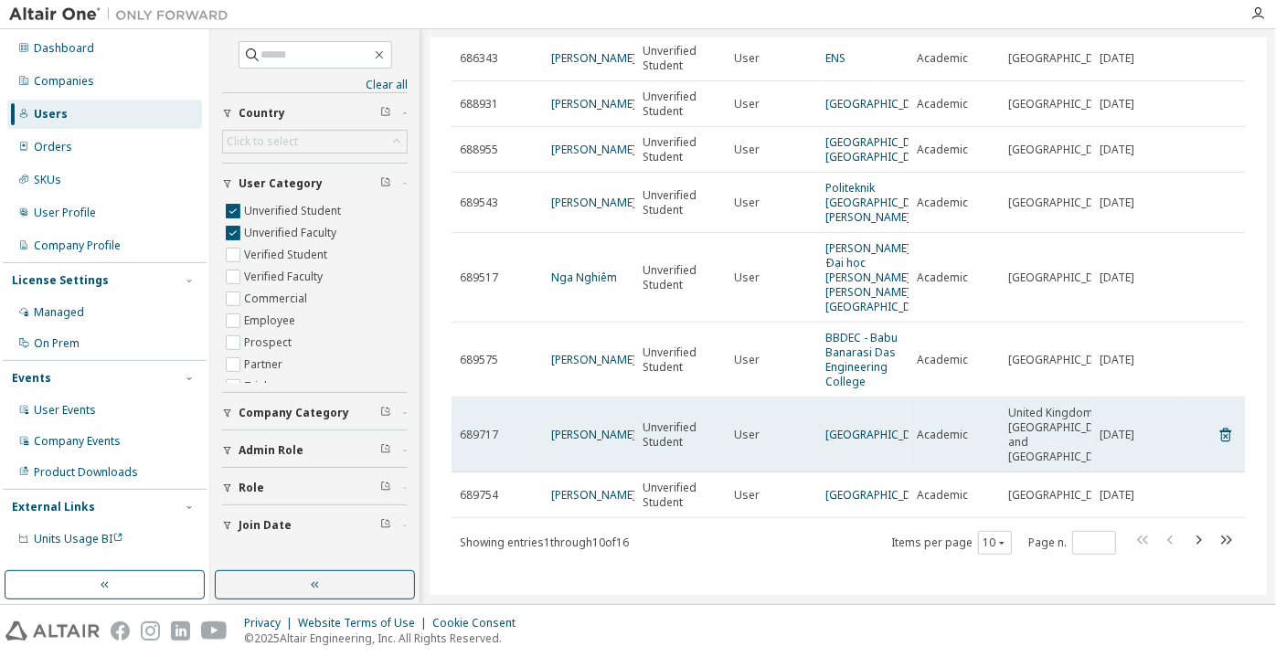
scroll to position [236, 0]
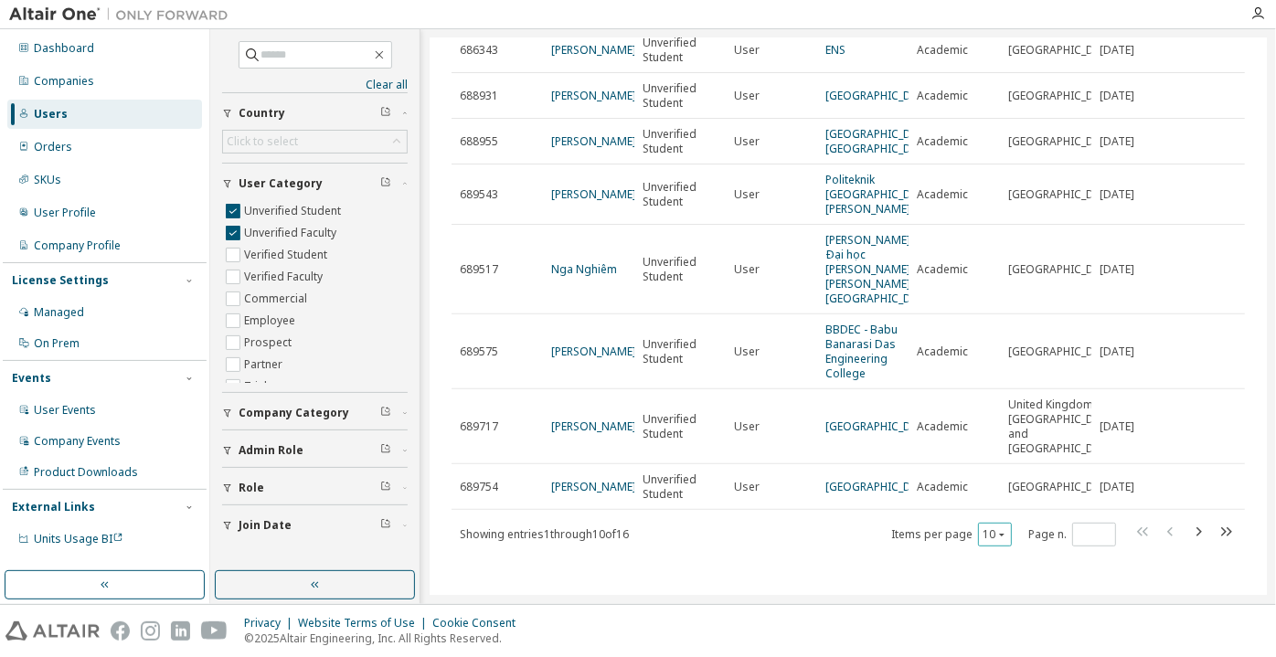
click at [986, 538] on button "10" at bounding box center [995, 534] width 25 height 15
click at [972, 517] on div "100" at bounding box center [987, 511] width 146 height 22
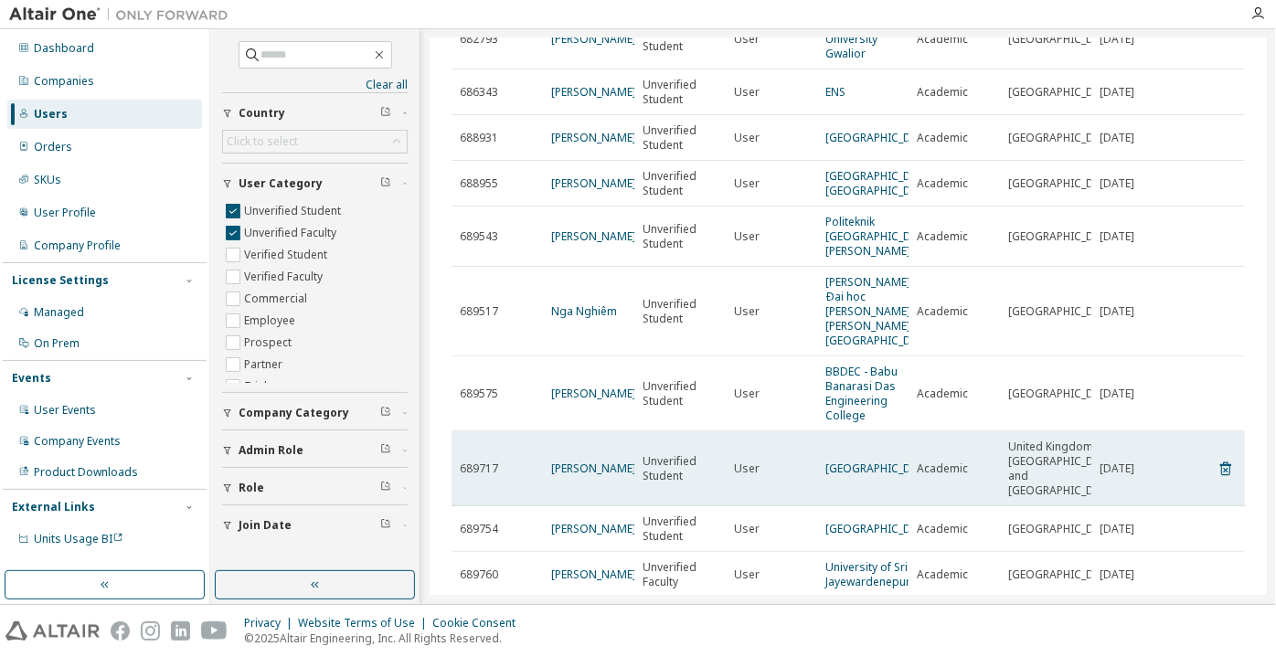
scroll to position [154, 0]
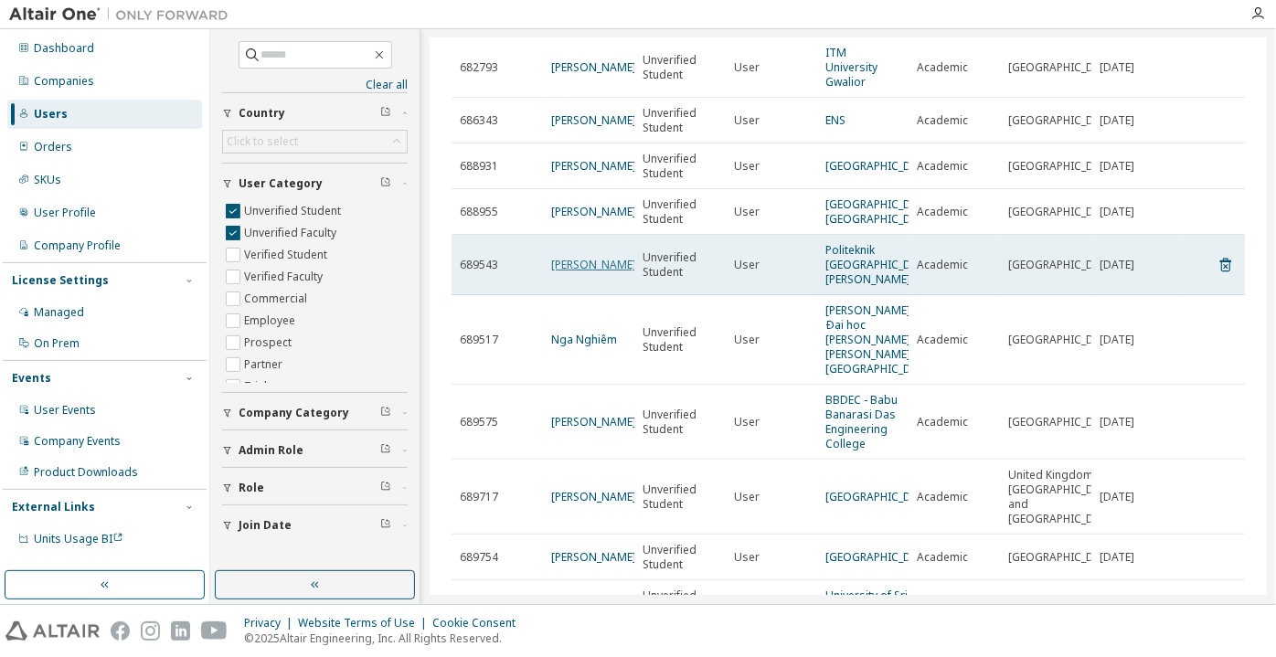
click at [597, 262] on link "Hussein Md Zan" at bounding box center [593, 265] width 85 height 16
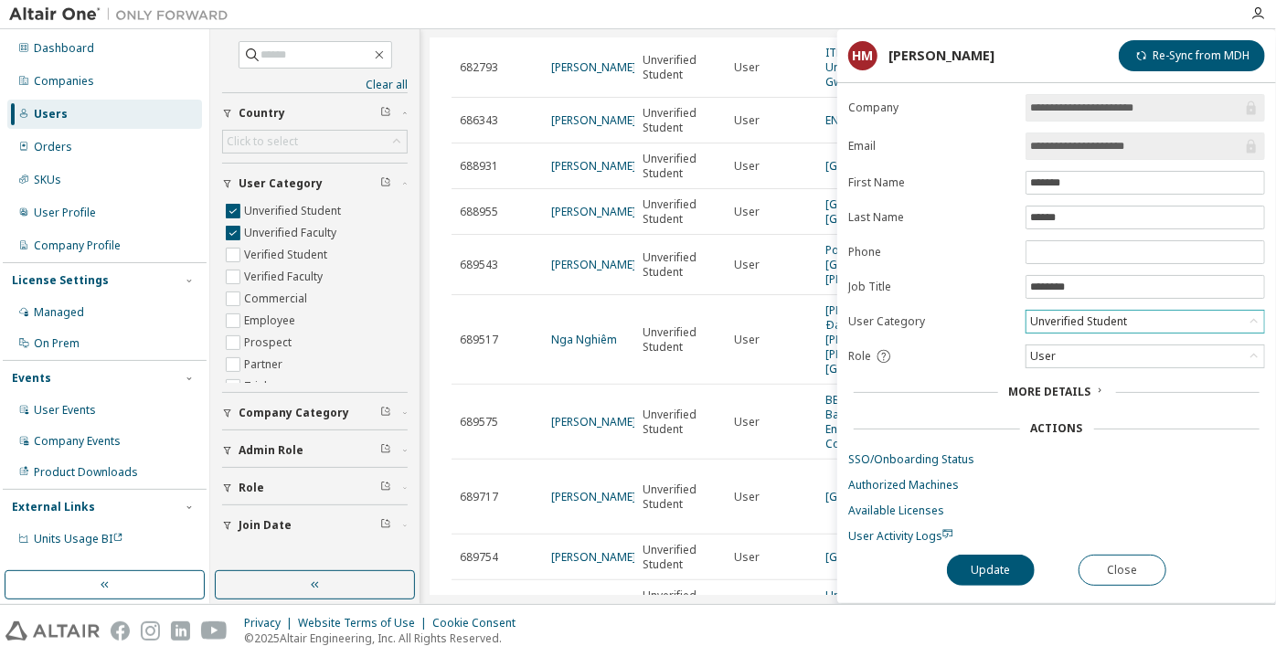
click at [1069, 318] on div "Unverified Student" at bounding box center [1078, 322] width 102 height 20
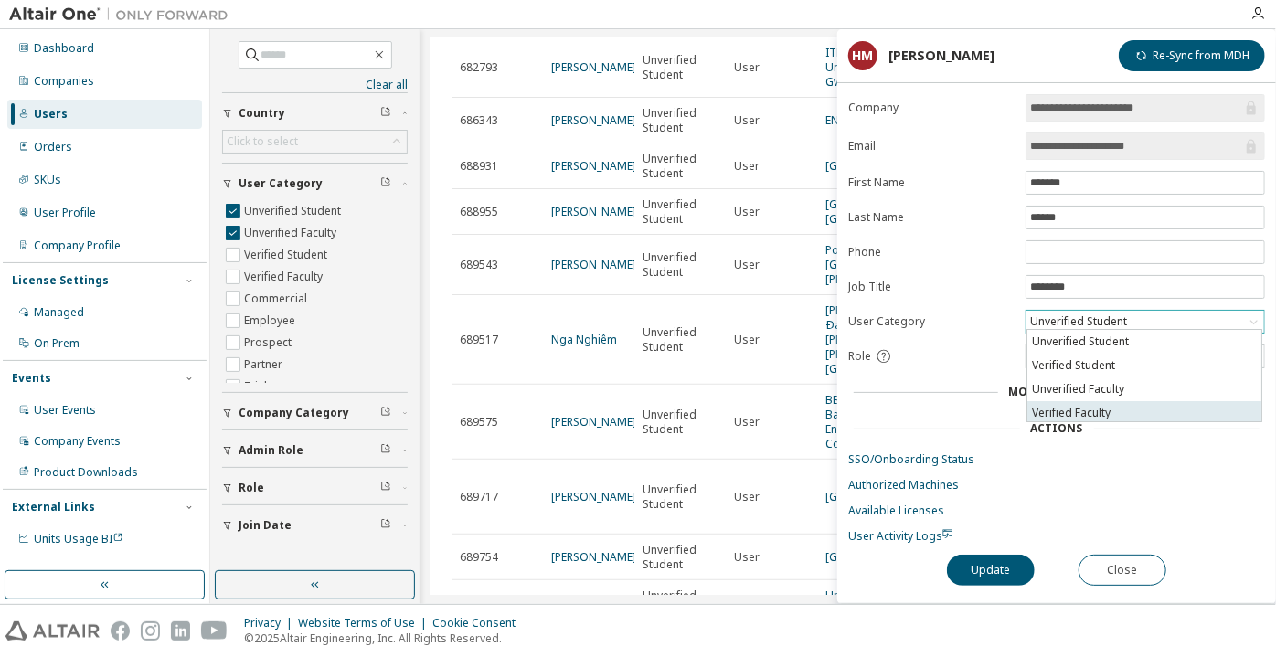
click at [1079, 401] on li "Verified Faculty" at bounding box center [1144, 413] width 234 height 24
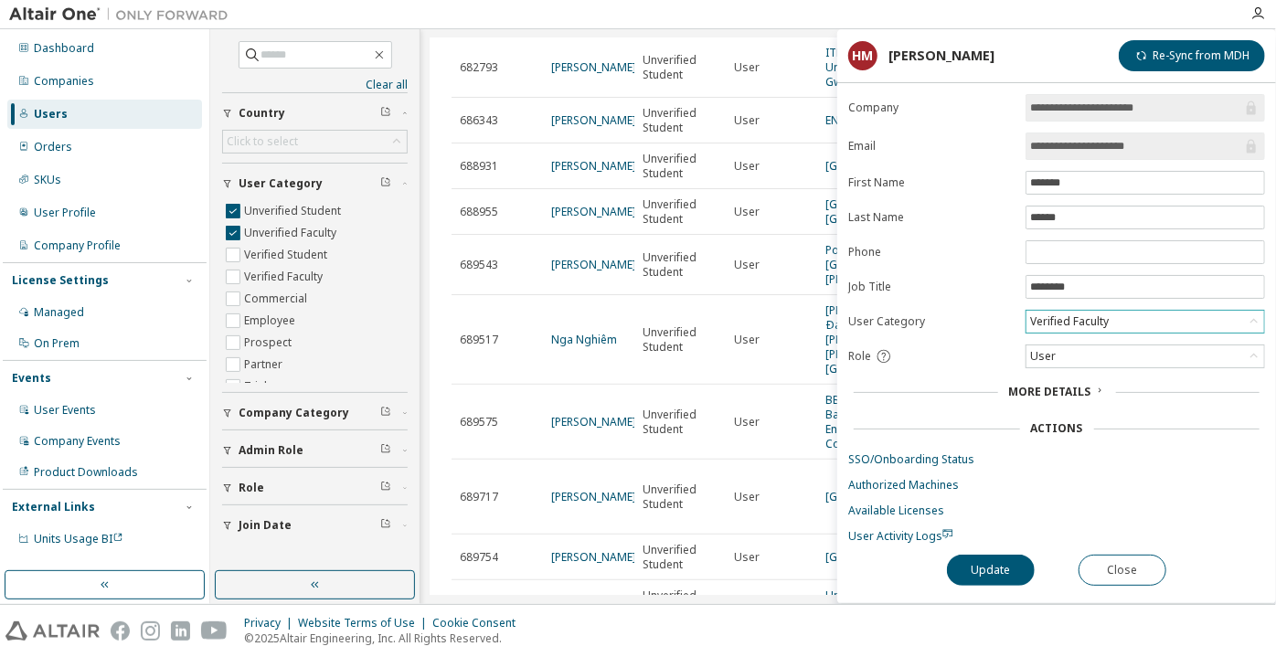
click at [1002, 597] on div "**********" at bounding box center [1056, 348] width 439 height 509
click at [1002, 577] on button "Update" at bounding box center [991, 570] width 88 height 31
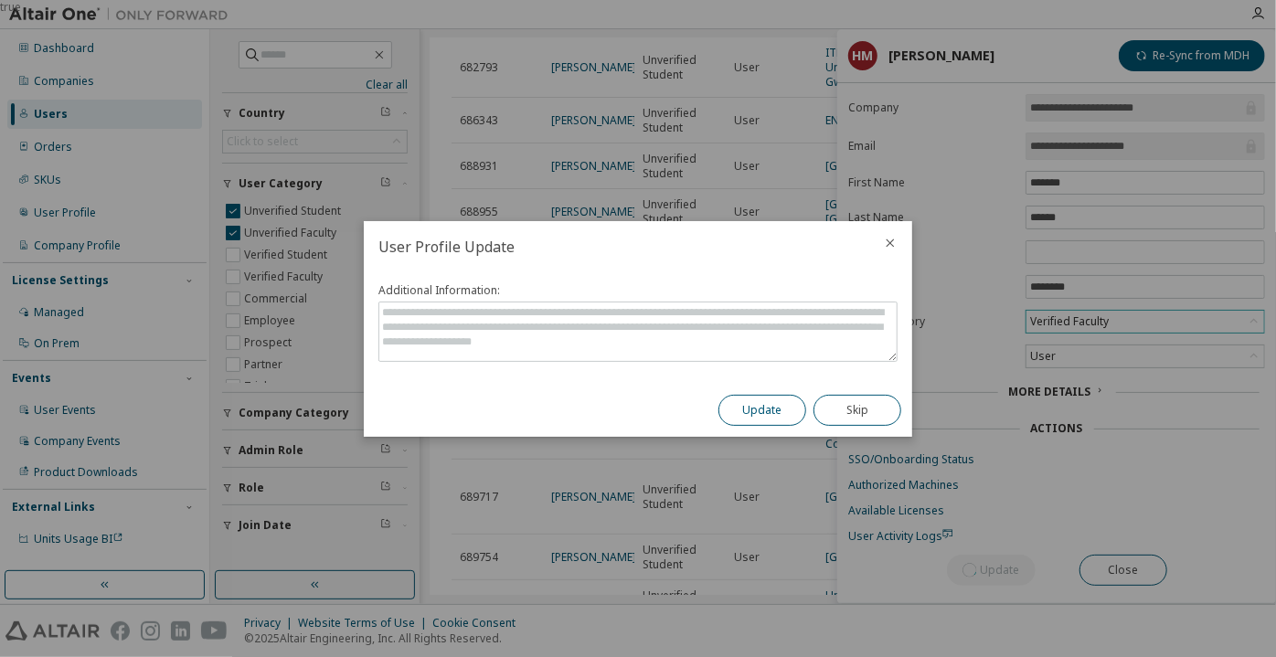
click at [762, 398] on button "Update" at bounding box center [762, 410] width 88 height 31
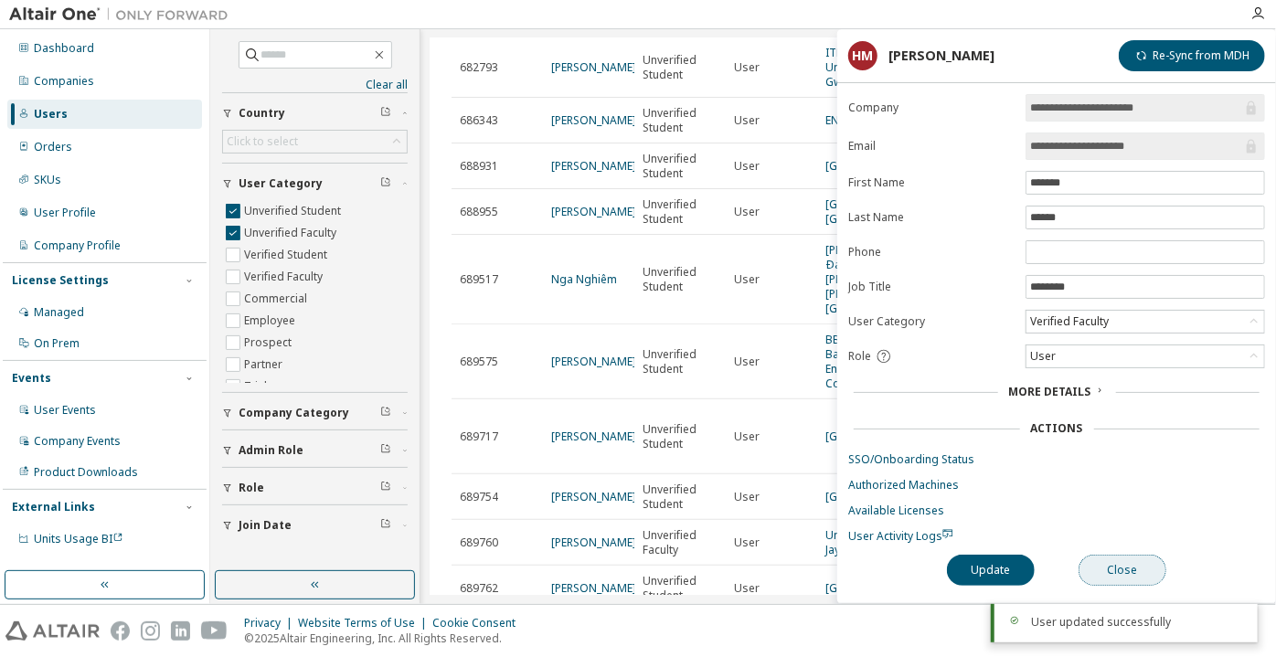
click at [1094, 569] on button "Close" at bounding box center [1123, 570] width 88 height 31
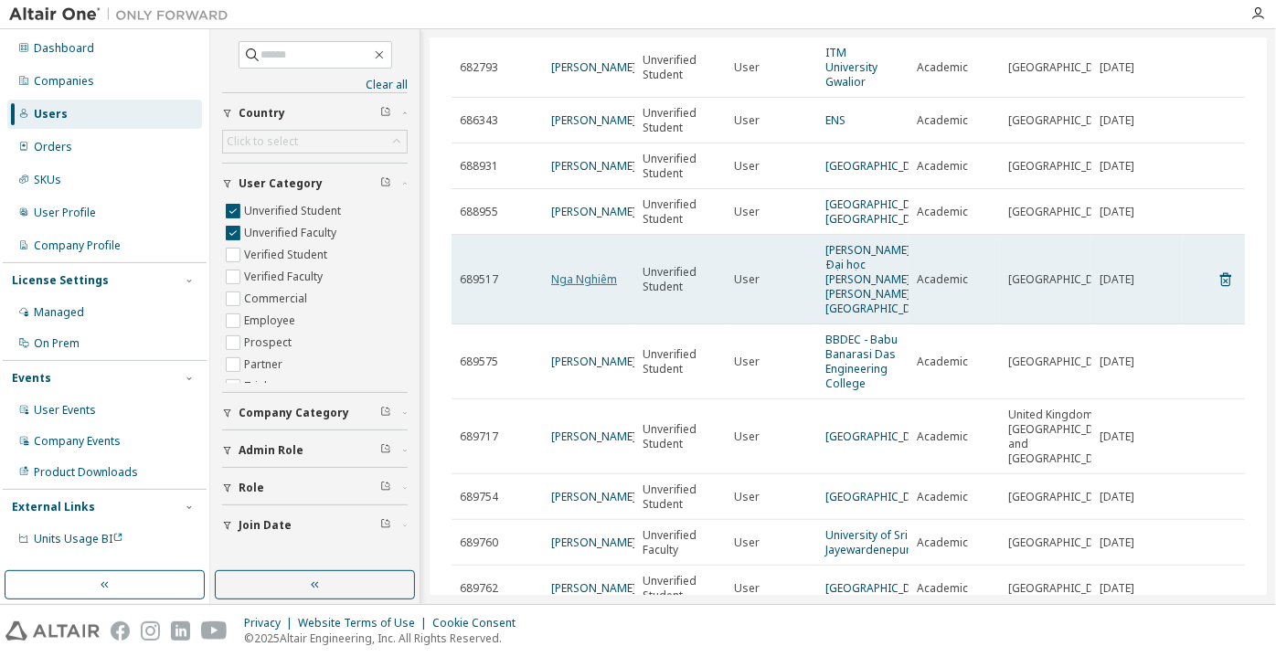
click at [568, 282] on link "Nga Nghiêm" at bounding box center [584, 279] width 66 height 16
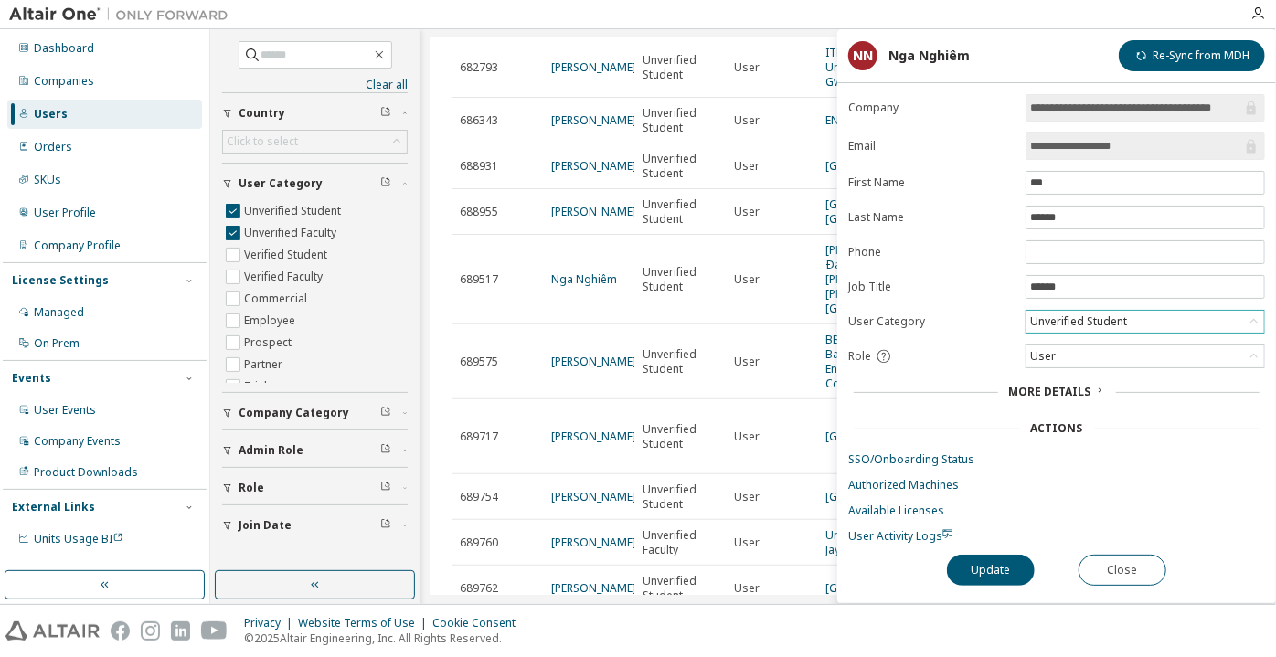
click at [1054, 321] on div "Unverified Student" at bounding box center [1078, 322] width 102 height 20
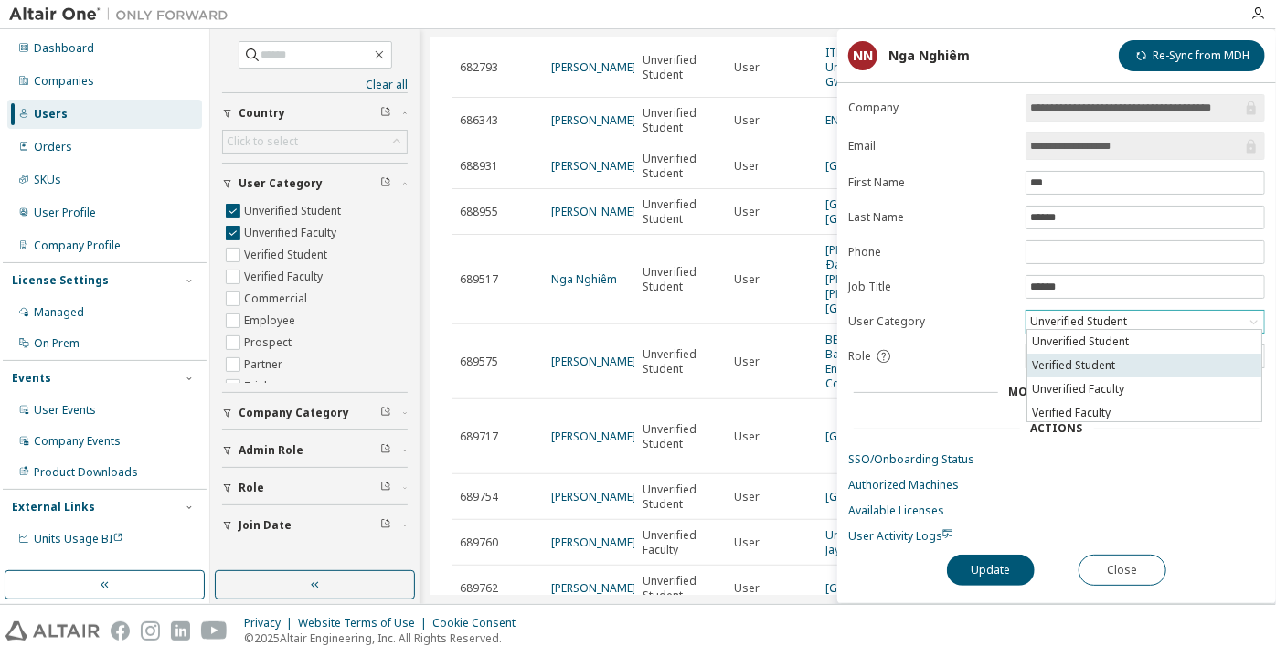
click at [1061, 362] on li "Verified Student" at bounding box center [1144, 366] width 234 height 24
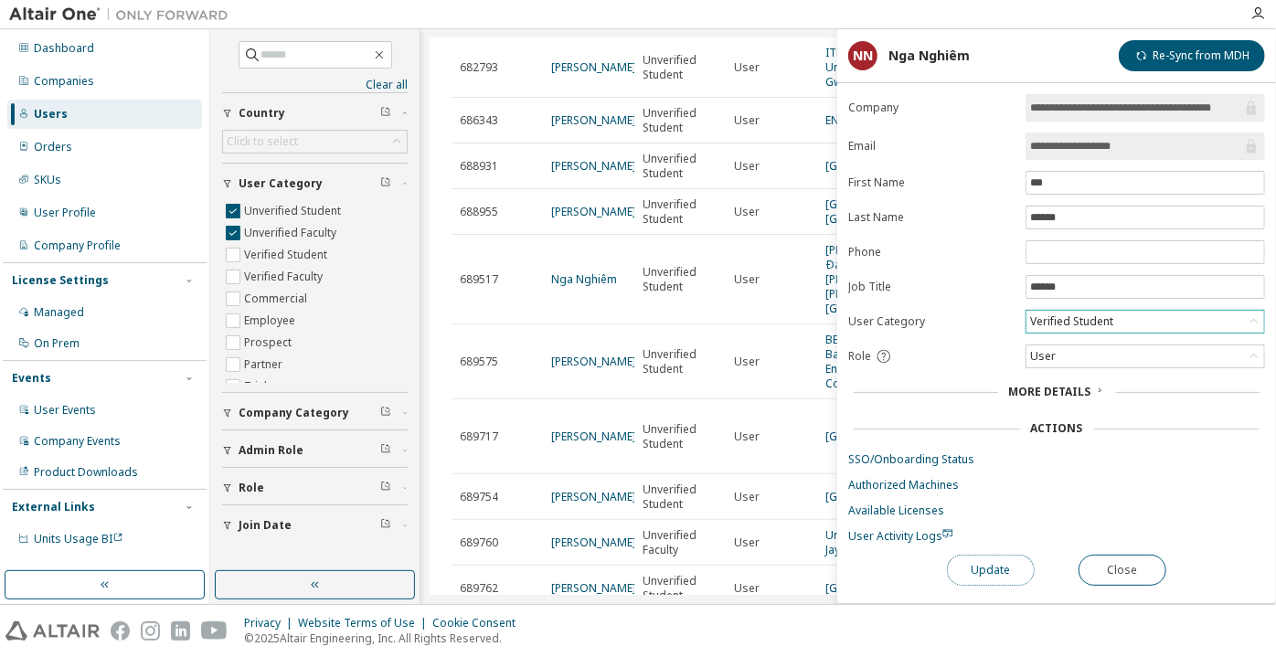
click at [963, 569] on button "Update" at bounding box center [991, 570] width 88 height 31
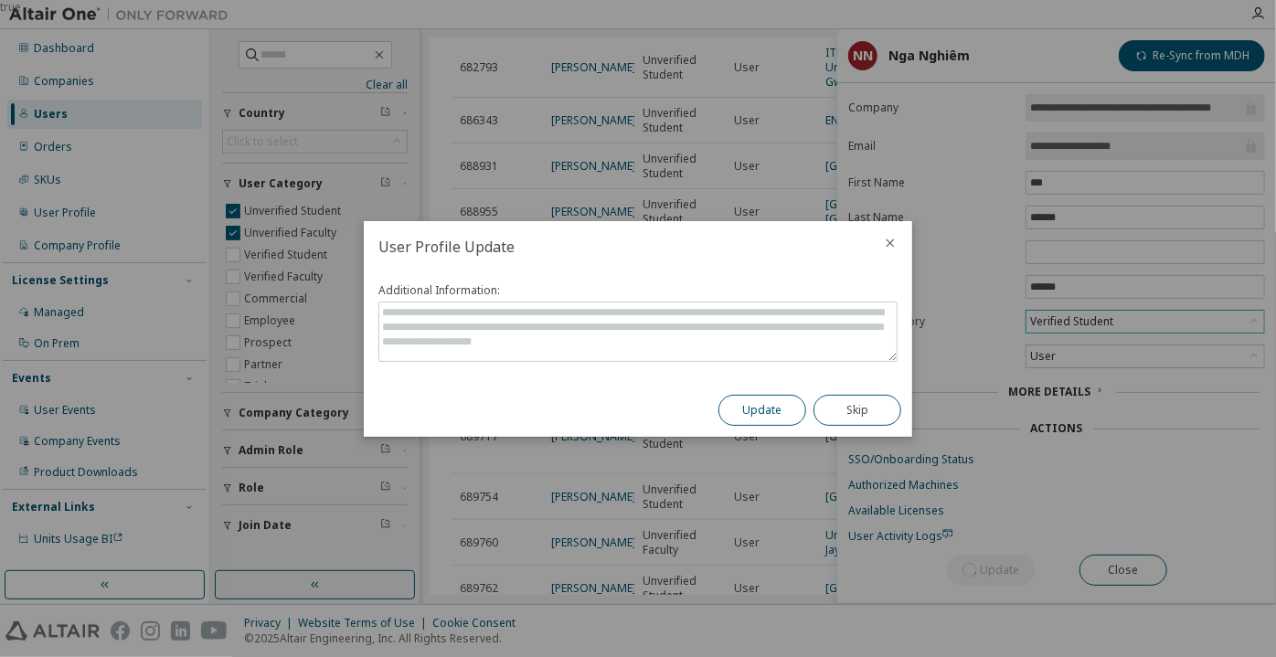
click at [770, 406] on button "Update" at bounding box center [762, 410] width 88 height 31
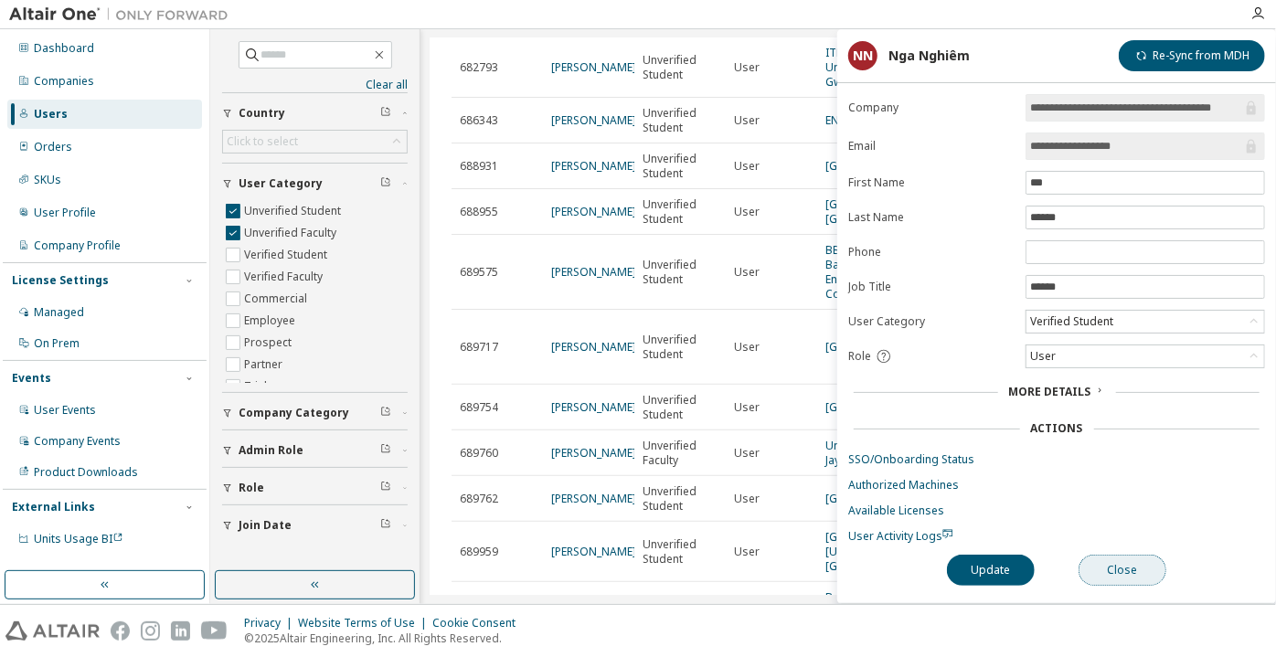
click at [1108, 571] on button "Close" at bounding box center [1123, 570] width 88 height 31
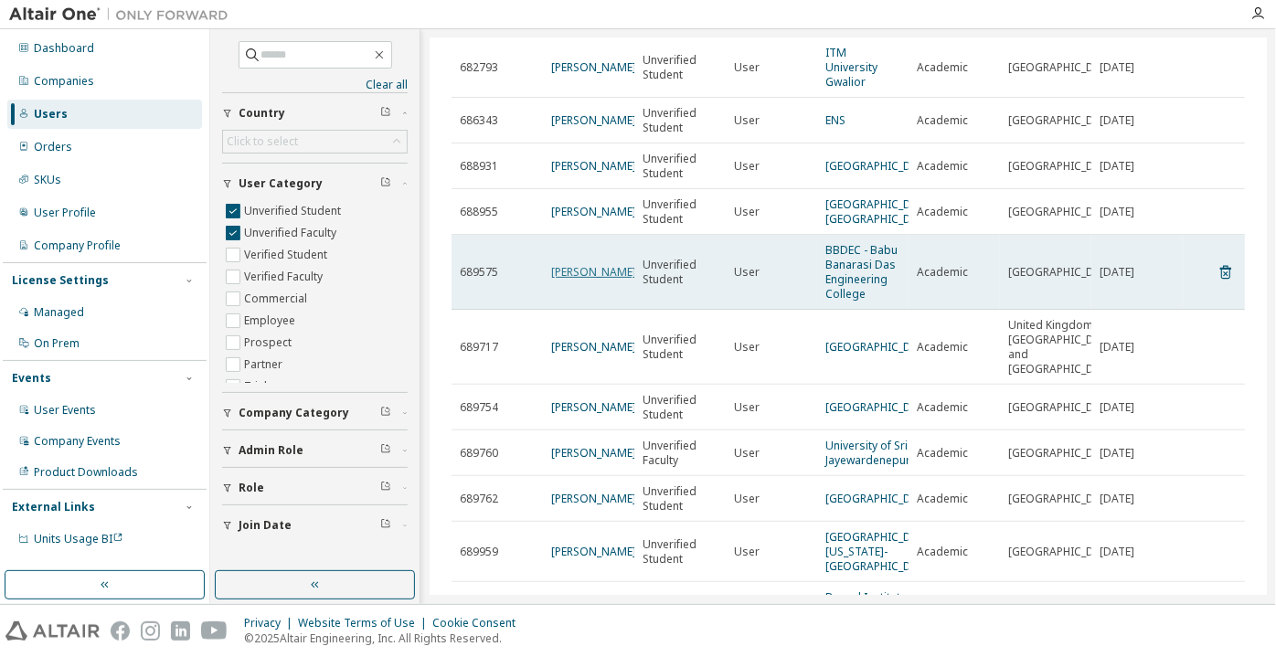
click at [597, 280] on link "Vishal Rai" at bounding box center [593, 272] width 85 height 16
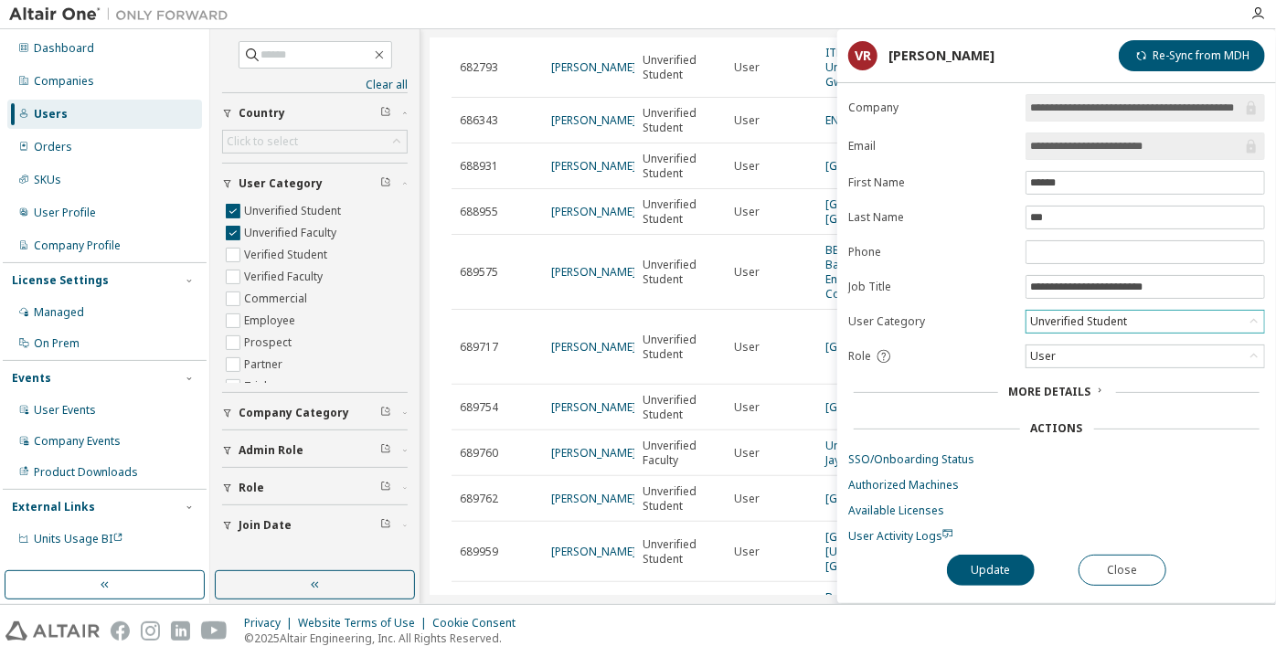
click at [1060, 321] on div "Unverified Student" at bounding box center [1078, 322] width 102 height 20
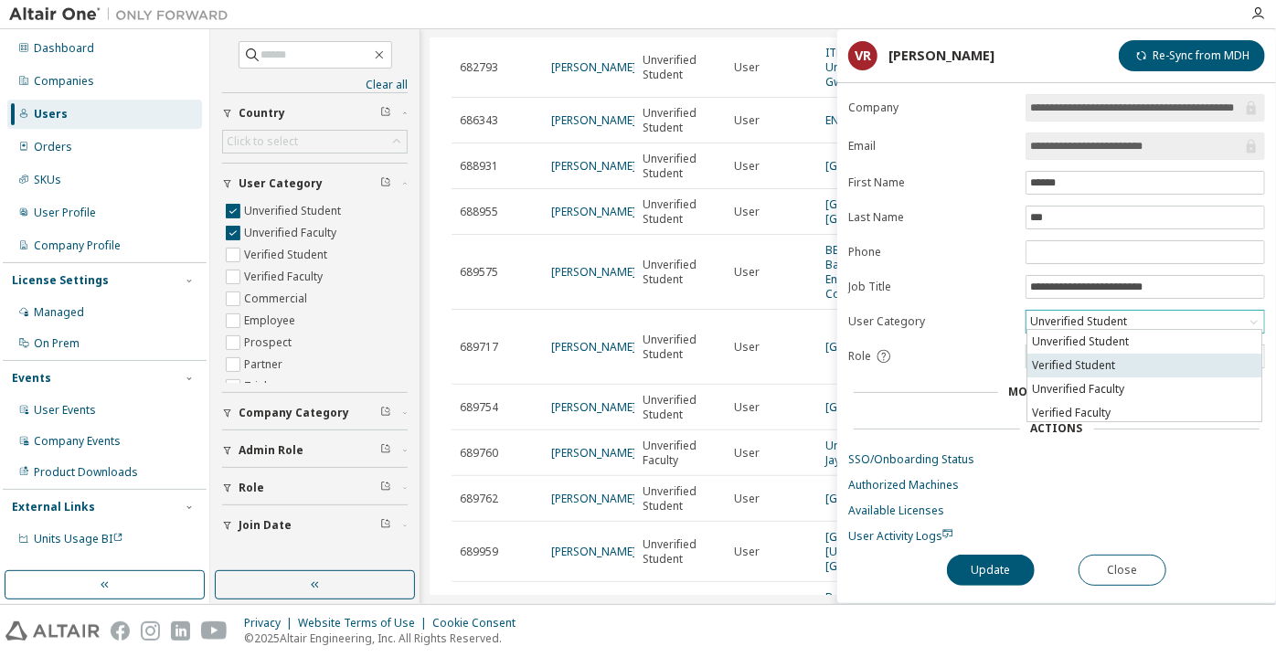
click at [1087, 365] on li "Verified Student" at bounding box center [1144, 366] width 234 height 24
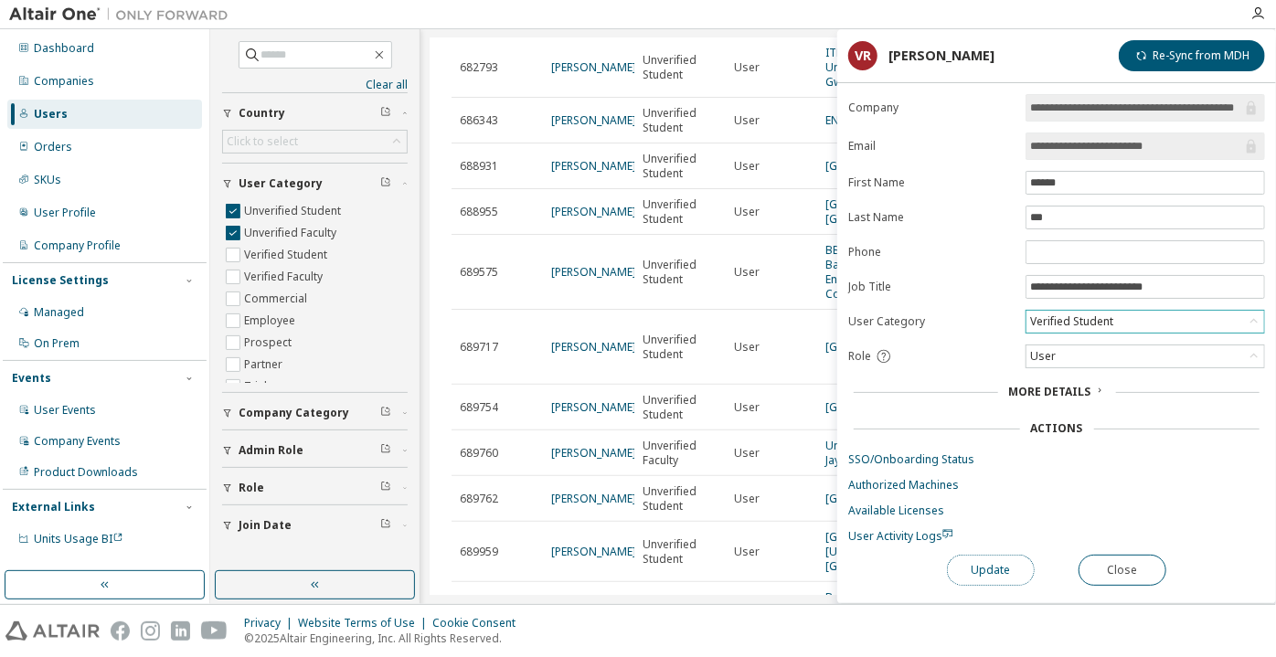
click at [1004, 570] on button "Update" at bounding box center [991, 570] width 88 height 31
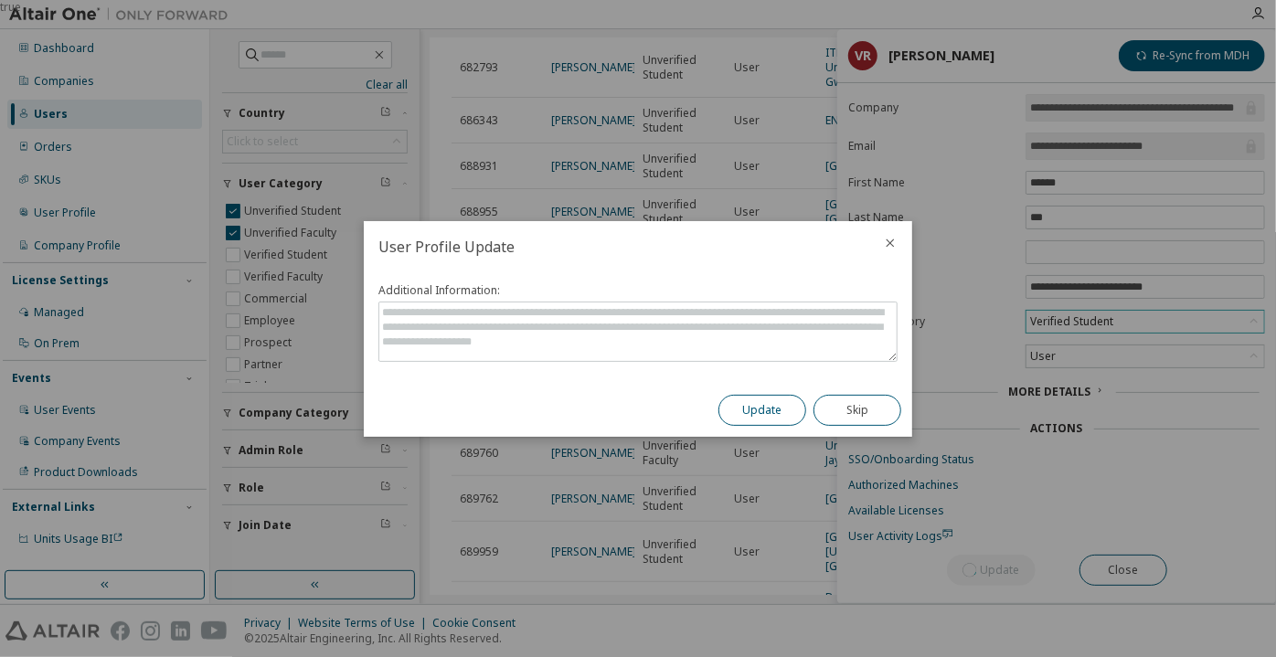
click at [763, 406] on button "Update" at bounding box center [762, 410] width 88 height 31
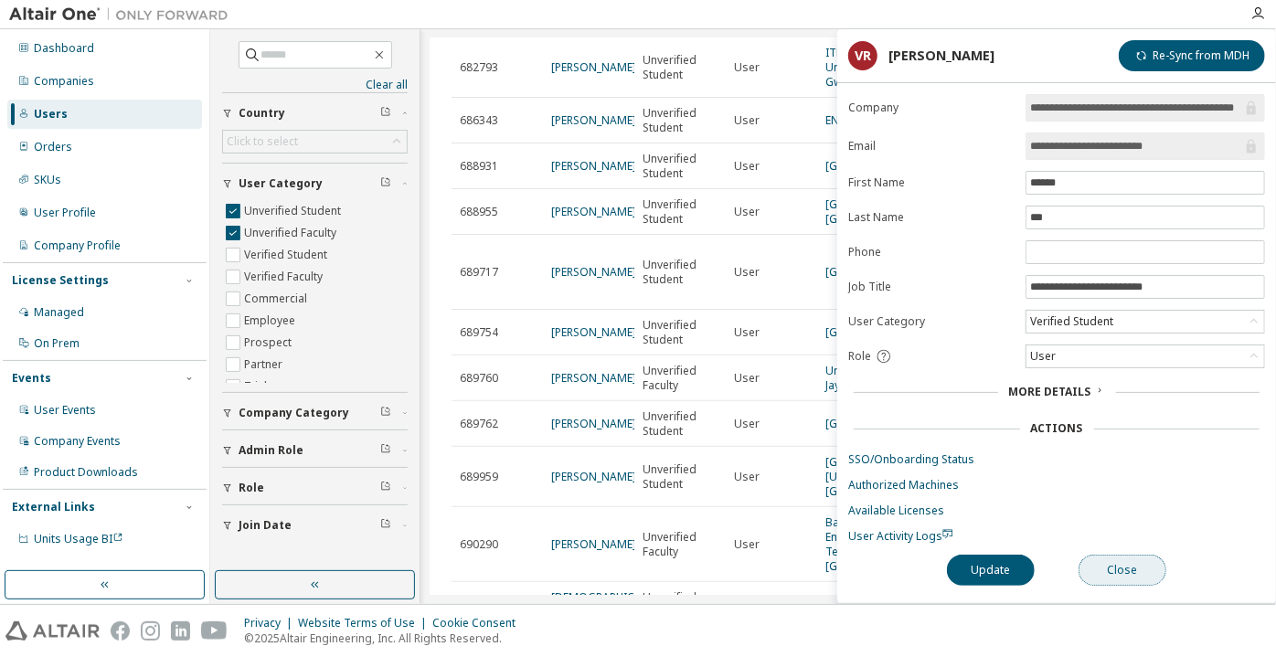
click at [1113, 565] on button "Close" at bounding box center [1123, 570] width 88 height 31
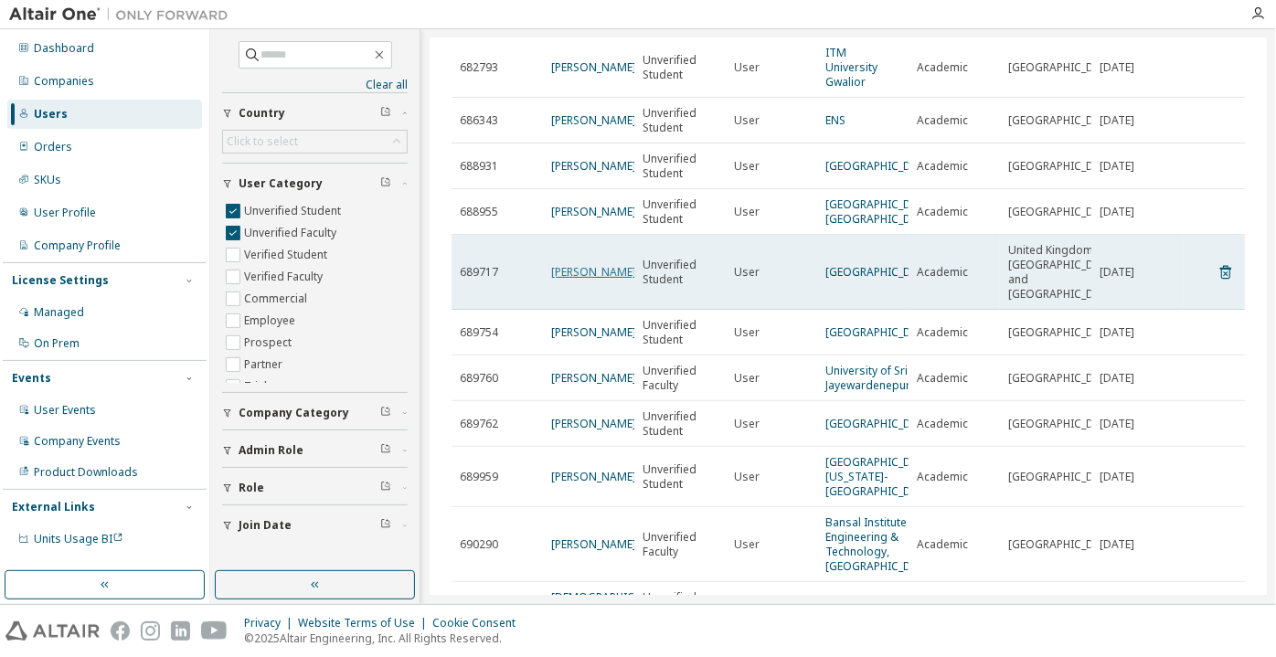
click at [572, 280] on link "Nadil Ali" at bounding box center [593, 272] width 85 height 16
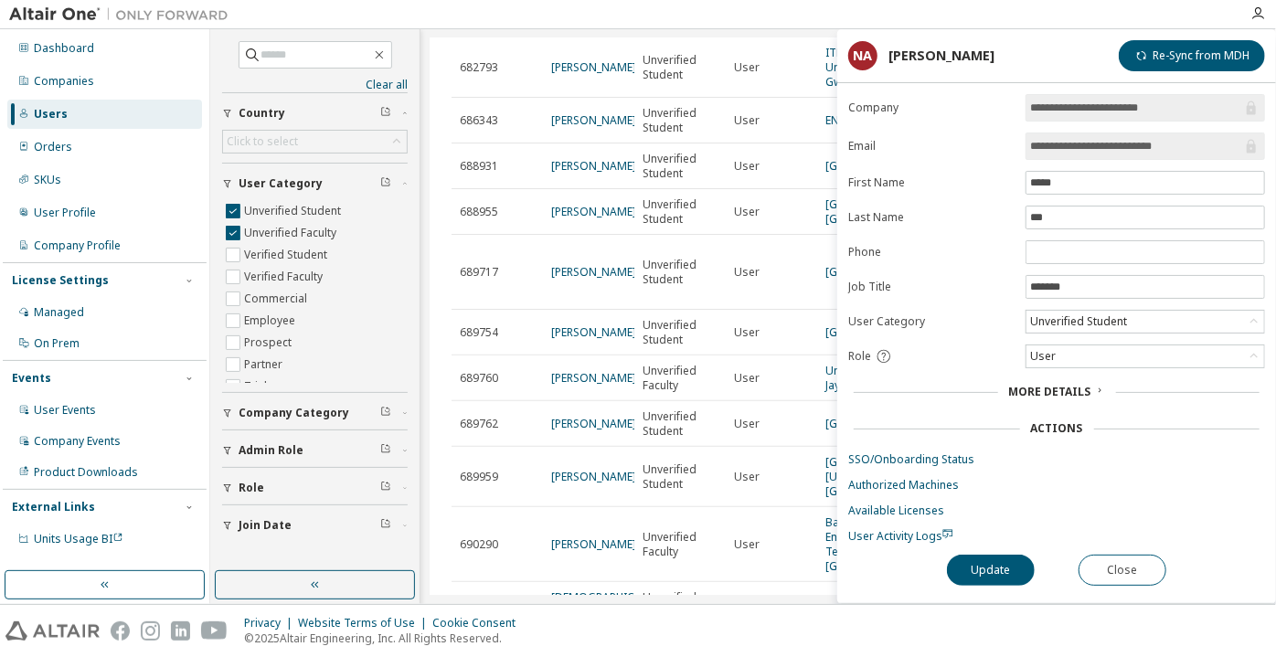
drag, startPoint x: 1179, startPoint y: 148, endPoint x: 1082, endPoint y: 131, distance: 98.4
click at [1082, 133] on span "**********" at bounding box center [1145, 146] width 239 height 27
click at [1044, 146] on input "**********" at bounding box center [1136, 146] width 212 height 18
click at [1044, 147] on input "**********" at bounding box center [1136, 146] width 212 height 18
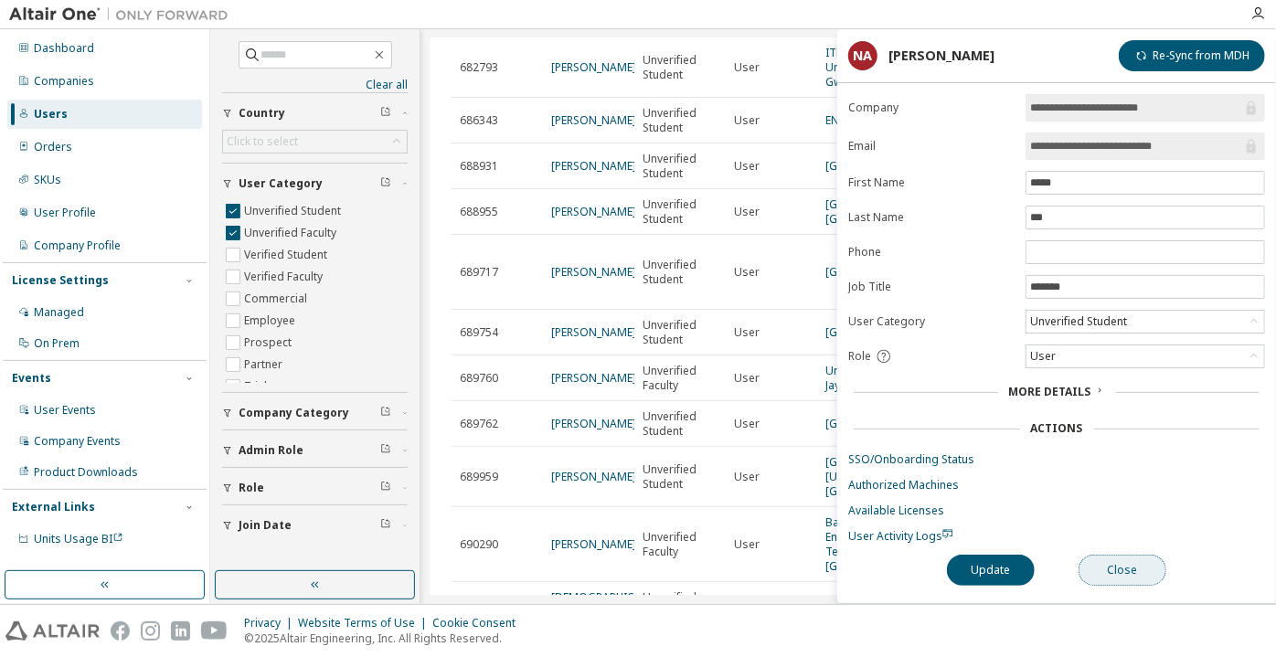
click at [1096, 562] on button "Close" at bounding box center [1123, 570] width 88 height 31
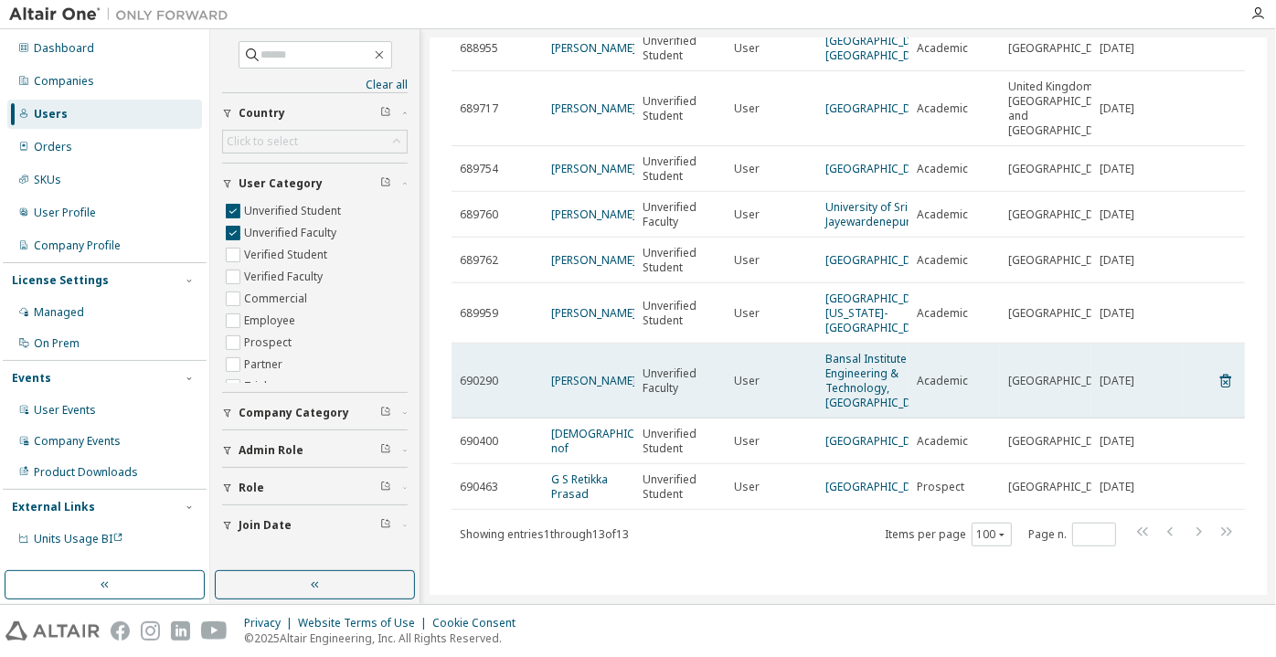
scroll to position [402, 0]
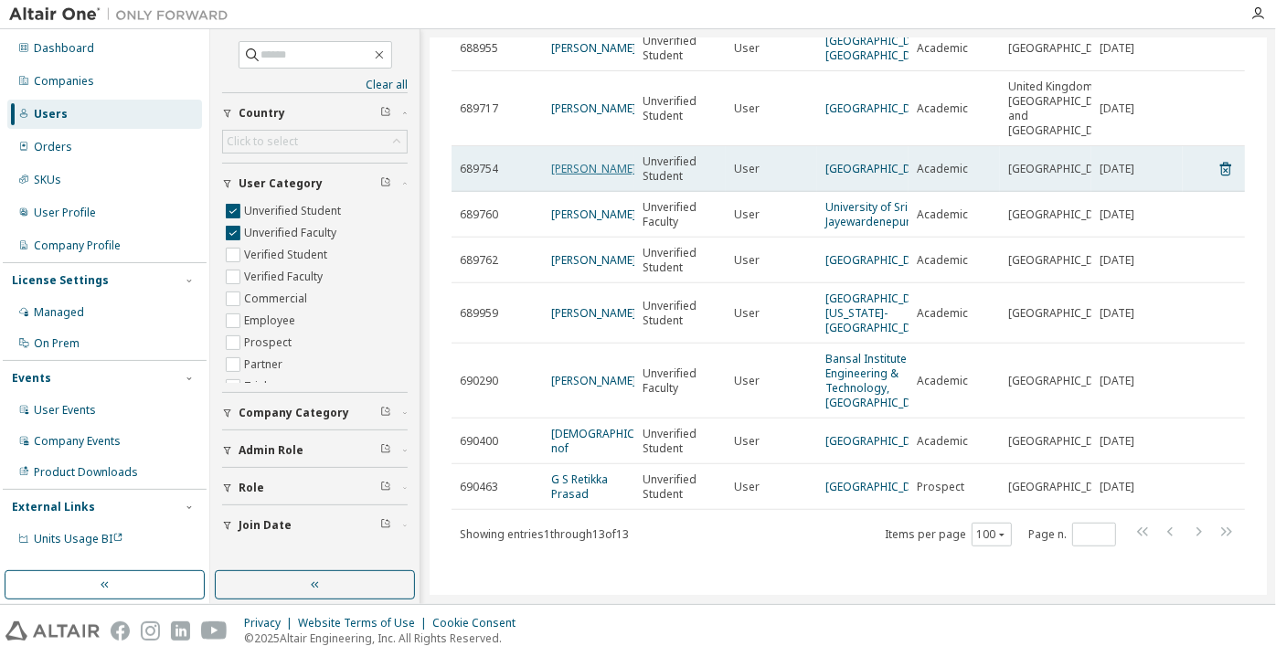
click at [587, 161] on link "[PERSON_NAME]" at bounding box center [593, 169] width 85 height 16
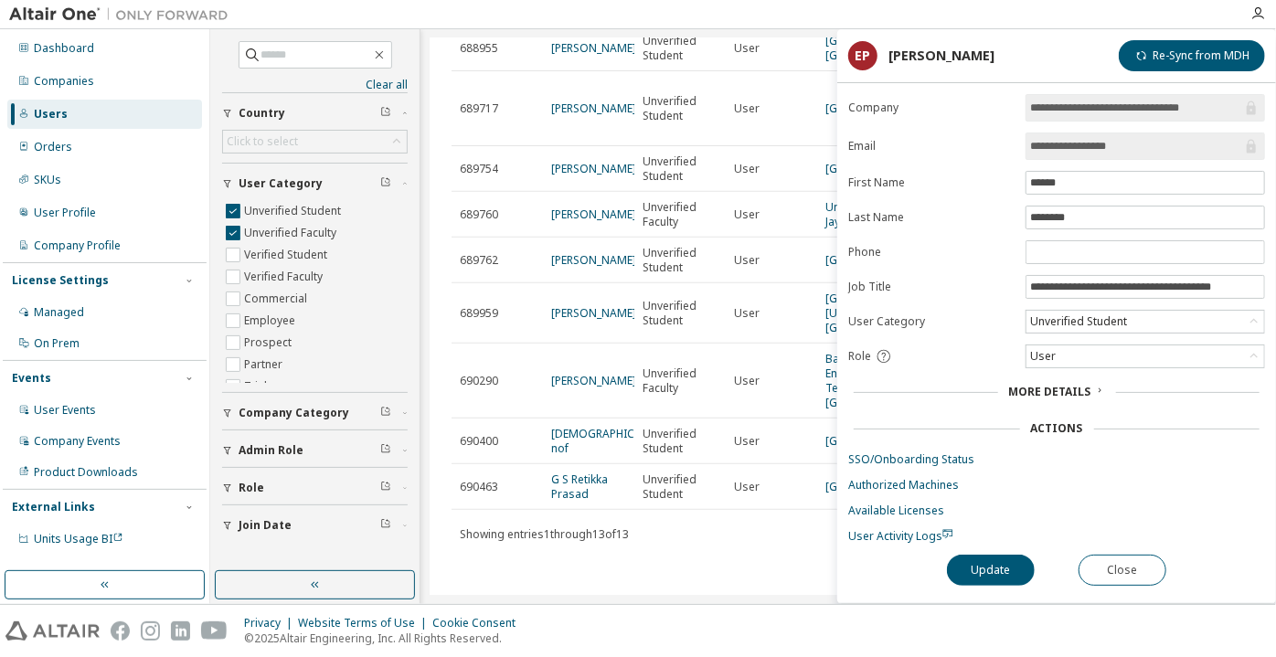
drag, startPoint x: 1159, startPoint y: 150, endPoint x: 1090, endPoint y: 156, distance: 69.8
click at [1090, 156] on span "**********" at bounding box center [1145, 146] width 239 height 27
click at [893, 528] on span "User Activity Logs" at bounding box center [900, 536] width 105 height 16
click at [1085, 147] on input "**********" at bounding box center [1136, 146] width 212 height 18
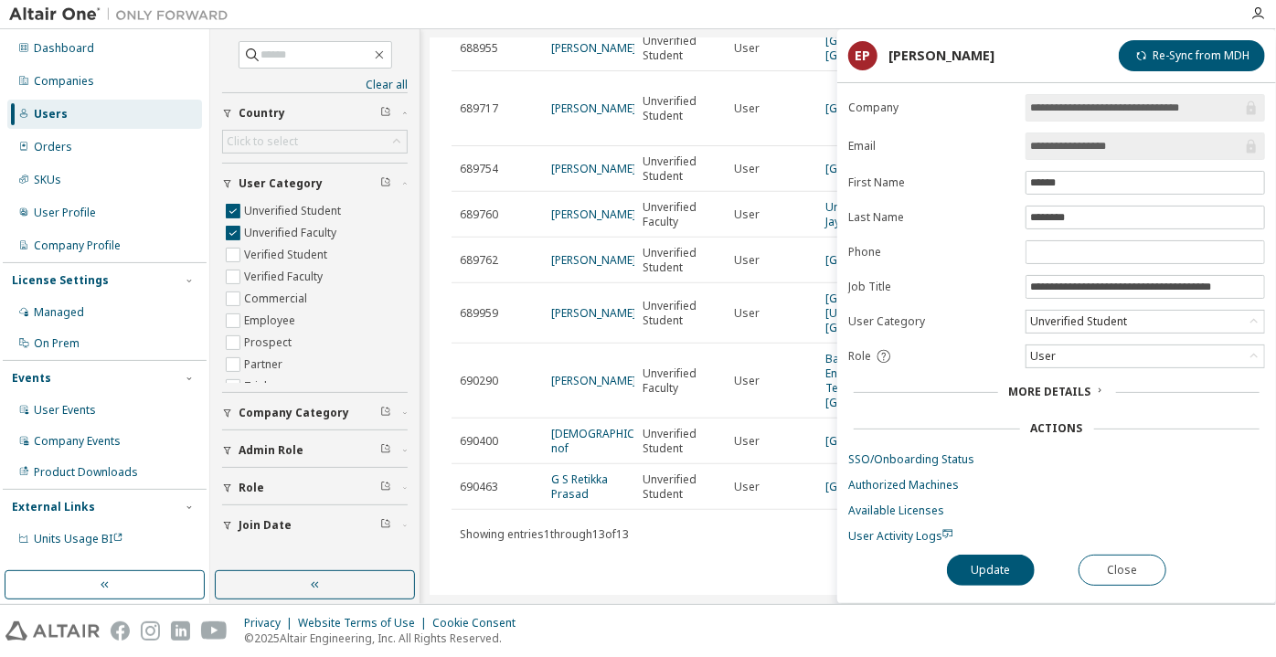
click at [1085, 147] on input "**********" at bounding box center [1136, 146] width 212 height 18
click at [1122, 574] on button "Close" at bounding box center [1123, 570] width 88 height 31
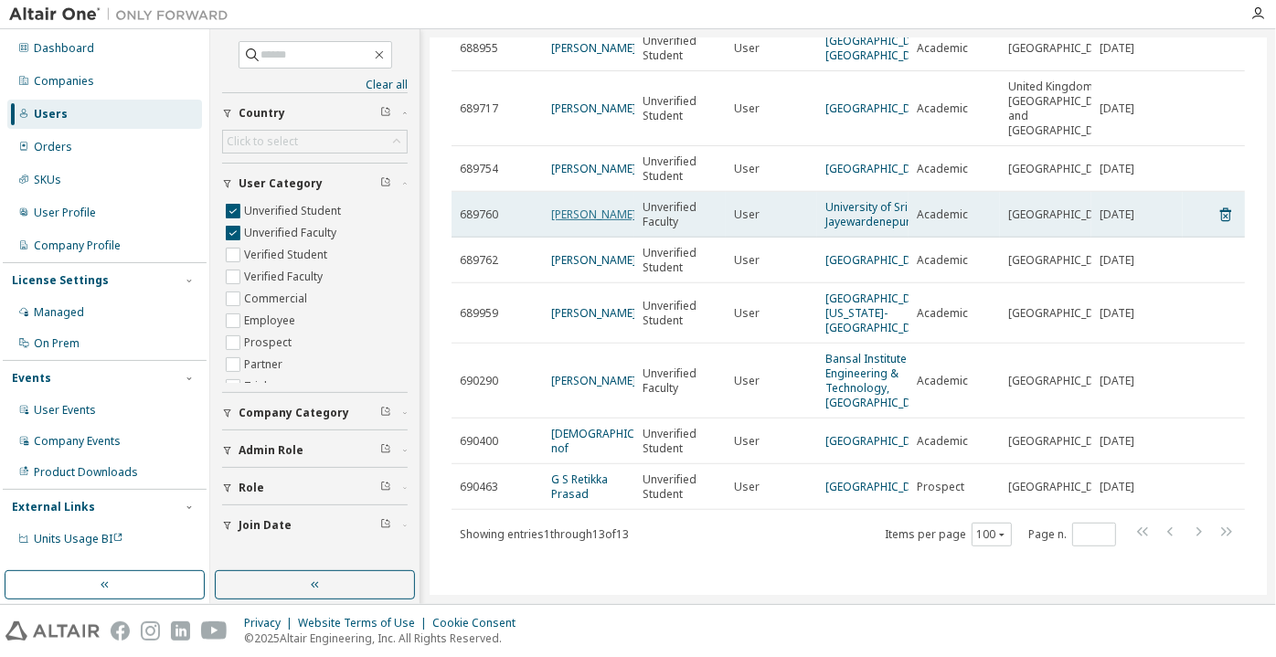
click at [592, 207] on link "Hiroshi Munasinghe" at bounding box center [593, 215] width 85 height 16
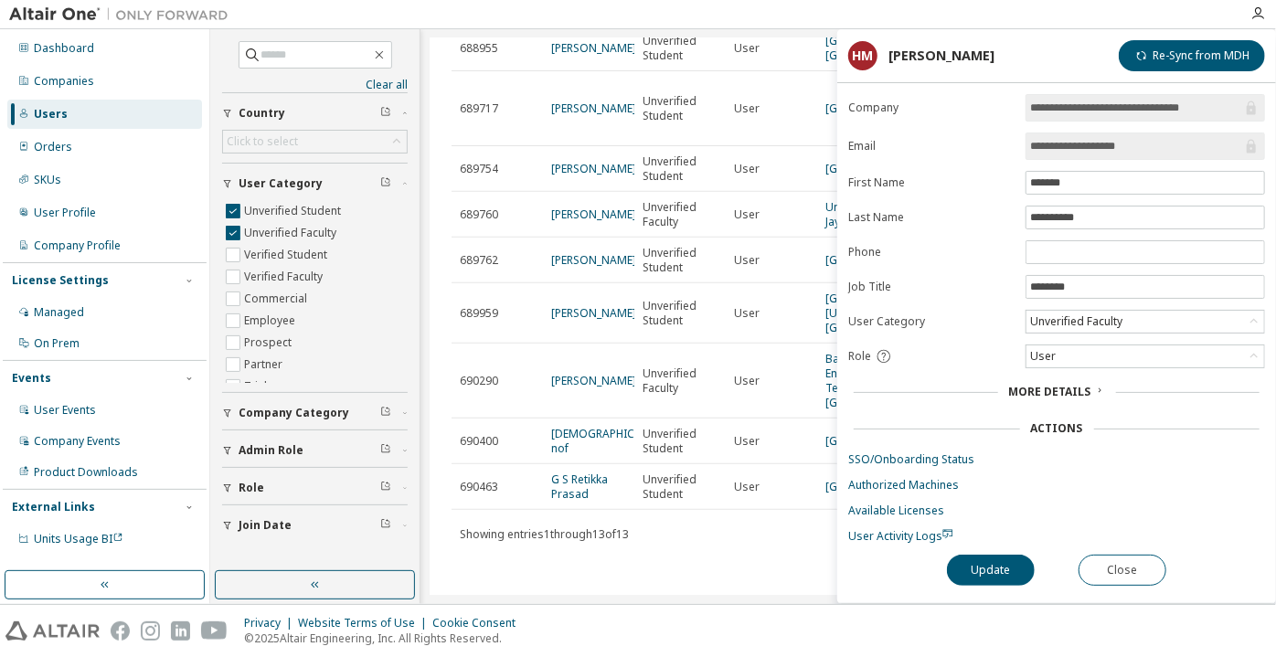
drag, startPoint x: 1139, startPoint y: 149, endPoint x: 1085, endPoint y: 151, distance: 54.0
click at [1085, 151] on input "**********" at bounding box center [1136, 146] width 212 height 18
click at [1123, 569] on button "Close" at bounding box center [1123, 570] width 88 height 31
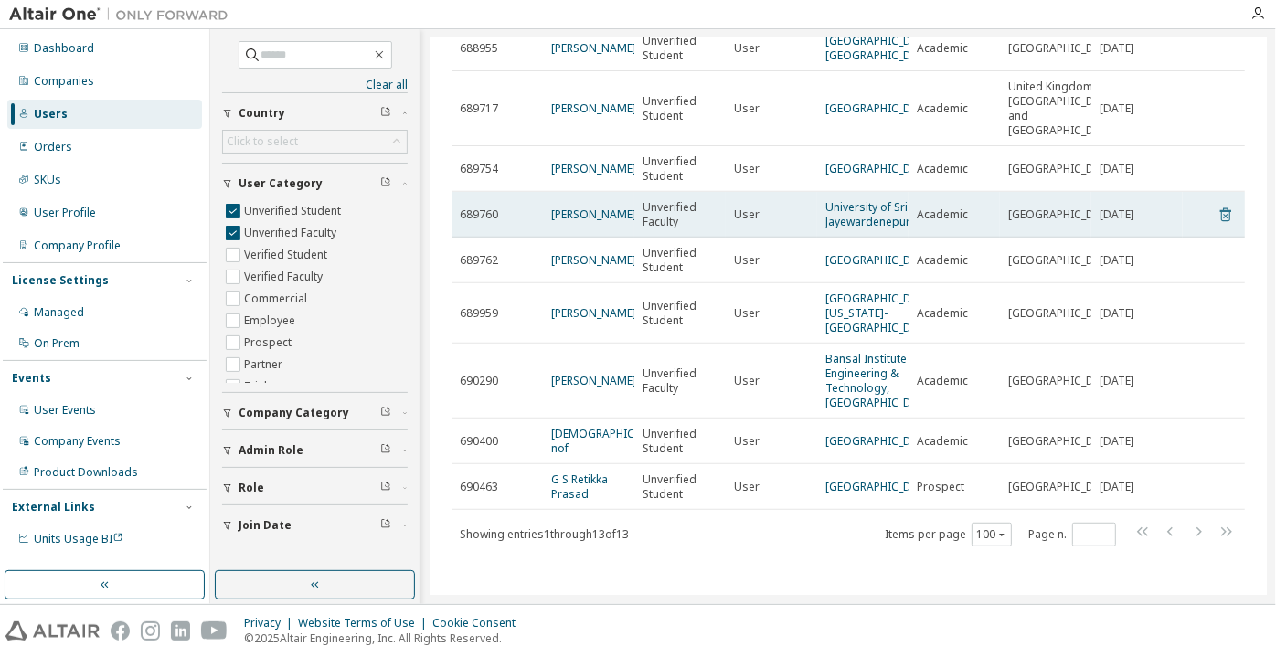
click at [1220, 208] on icon at bounding box center [1225, 215] width 11 height 14
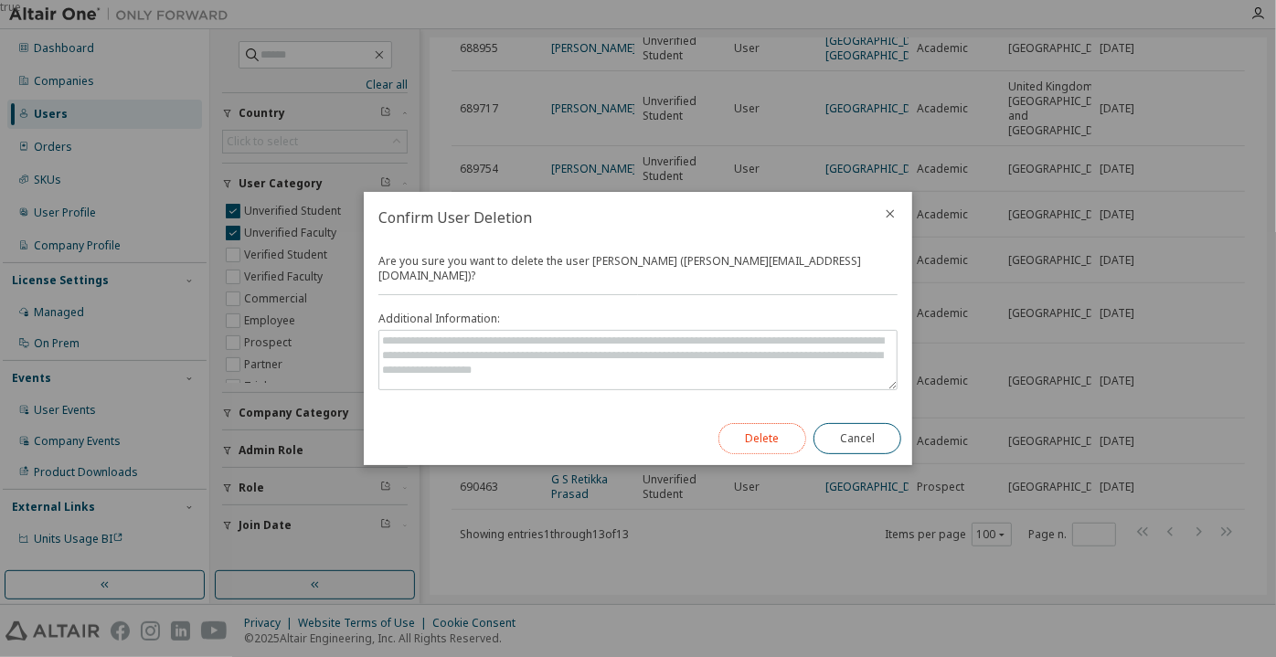
click at [765, 438] on button "Delete" at bounding box center [762, 438] width 88 height 31
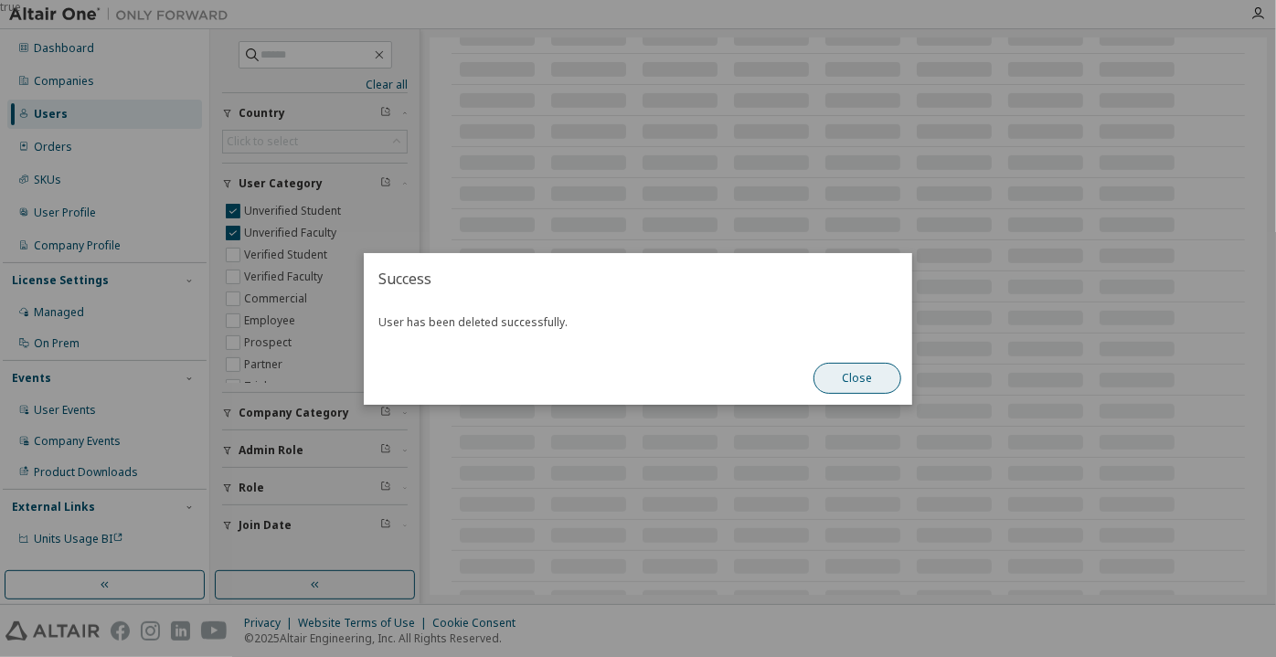
click at [887, 387] on button "Close" at bounding box center [858, 378] width 88 height 31
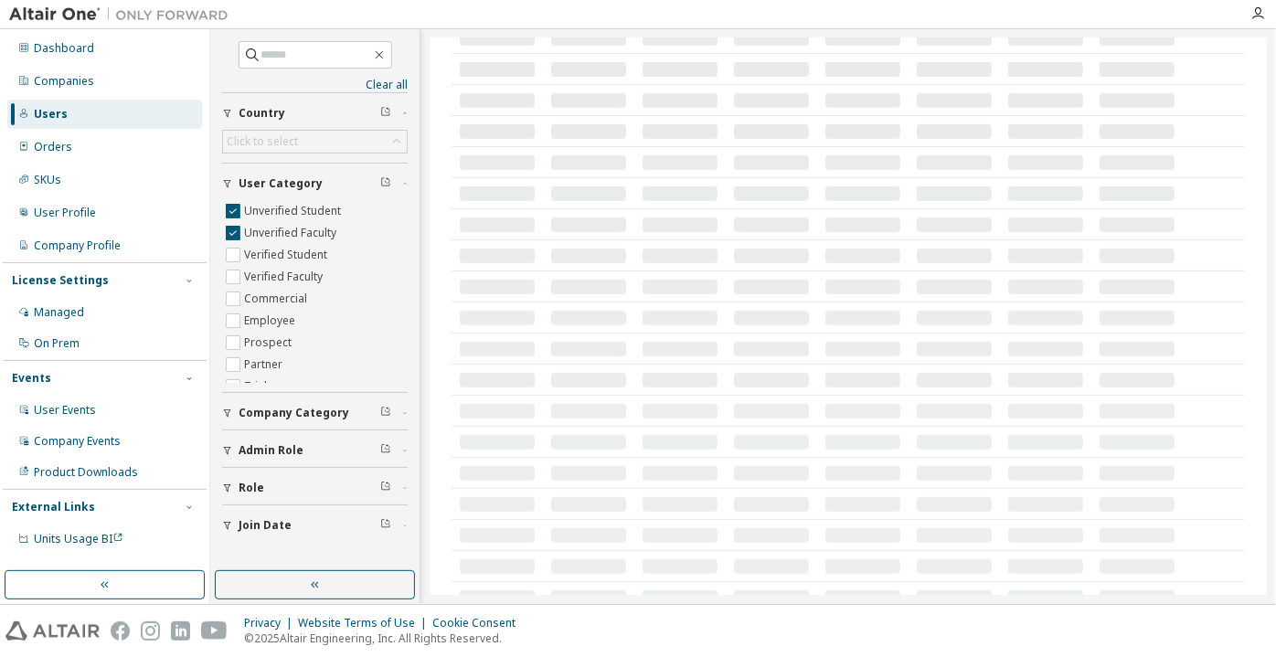
scroll to position [372, 0]
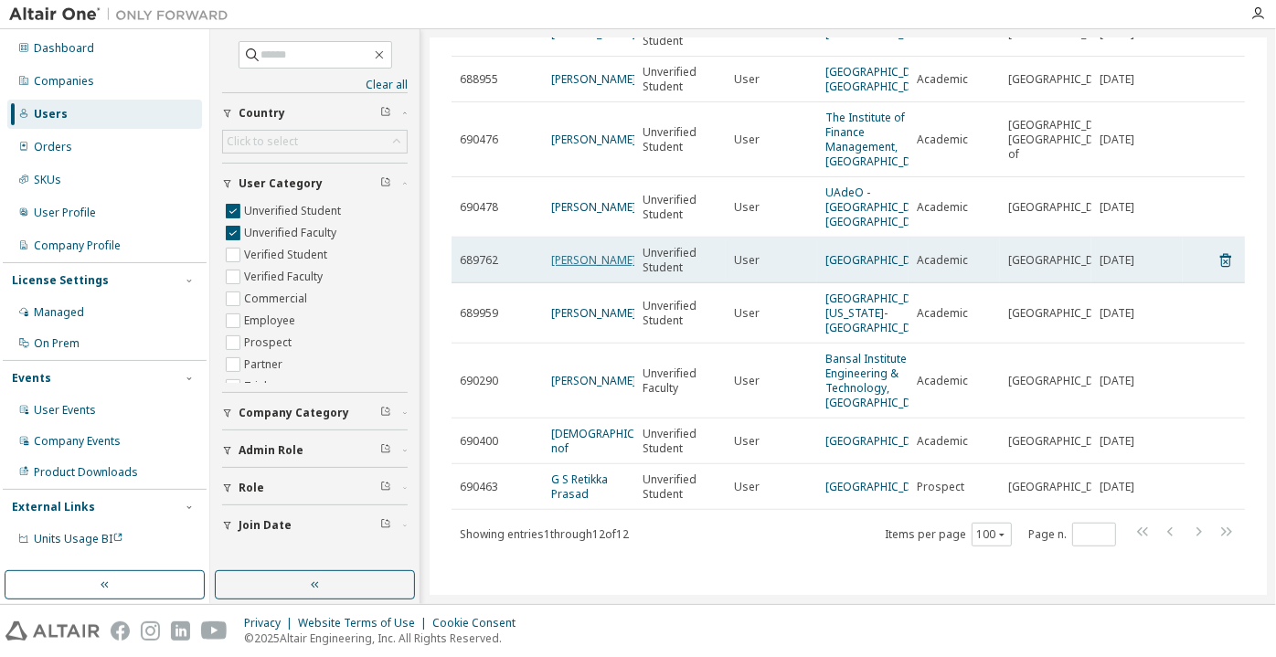
click at [585, 252] on link "Dorab Mohammed" at bounding box center [593, 260] width 85 height 16
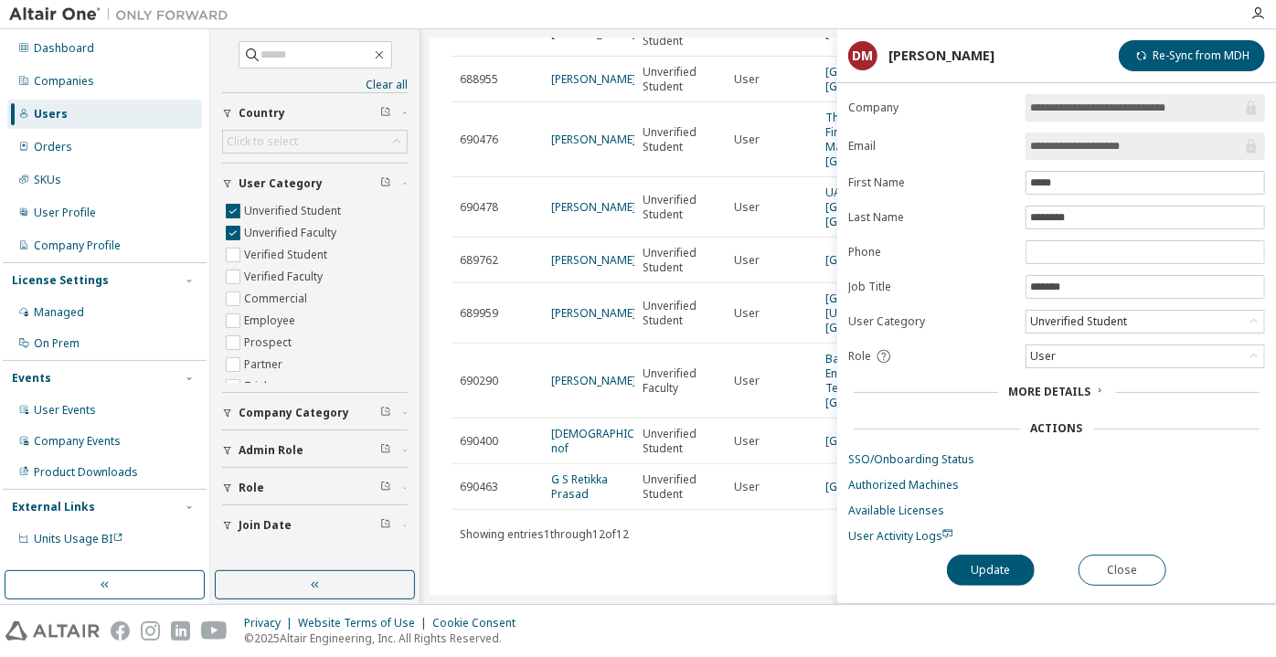
drag, startPoint x: 1167, startPoint y: 143, endPoint x: 1101, endPoint y: 139, distance: 65.9
click at [1101, 139] on input "**********" at bounding box center [1136, 146] width 212 height 18
click at [1109, 564] on button "Close" at bounding box center [1123, 570] width 88 height 31
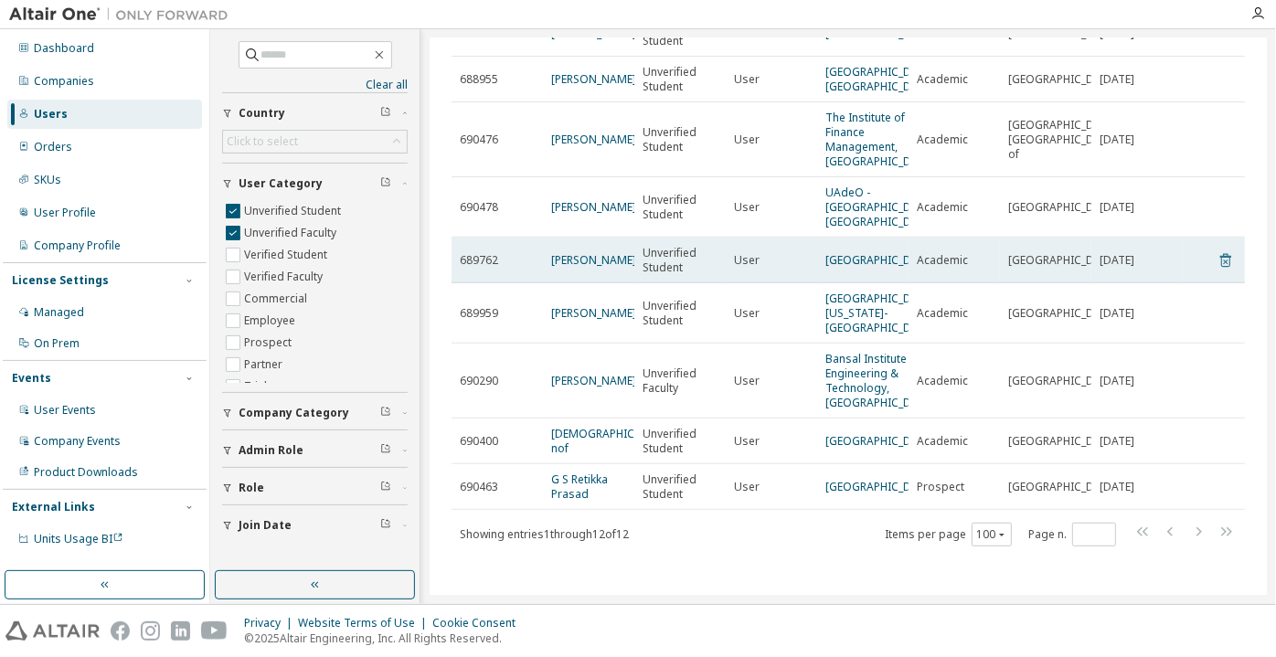
click at [1220, 254] on icon at bounding box center [1225, 261] width 11 height 14
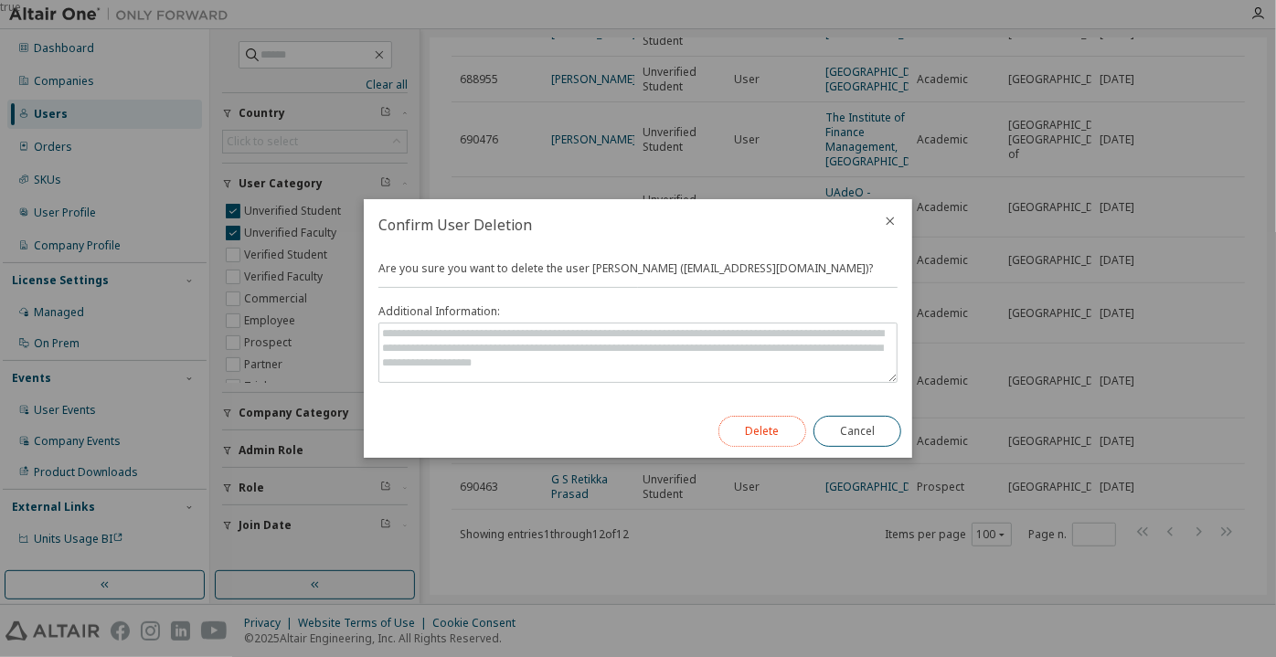
click at [773, 426] on button "Delete" at bounding box center [762, 431] width 88 height 31
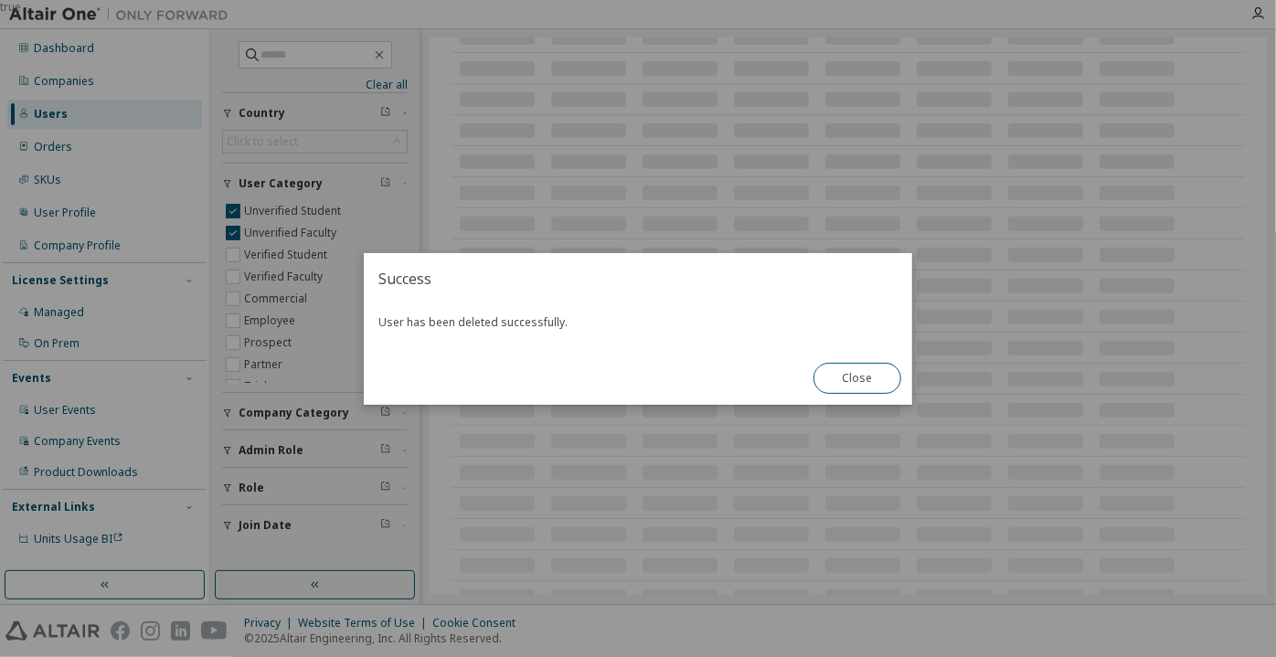
scroll to position [402, 0]
click at [846, 374] on button "Close" at bounding box center [858, 378] width 88 height 31
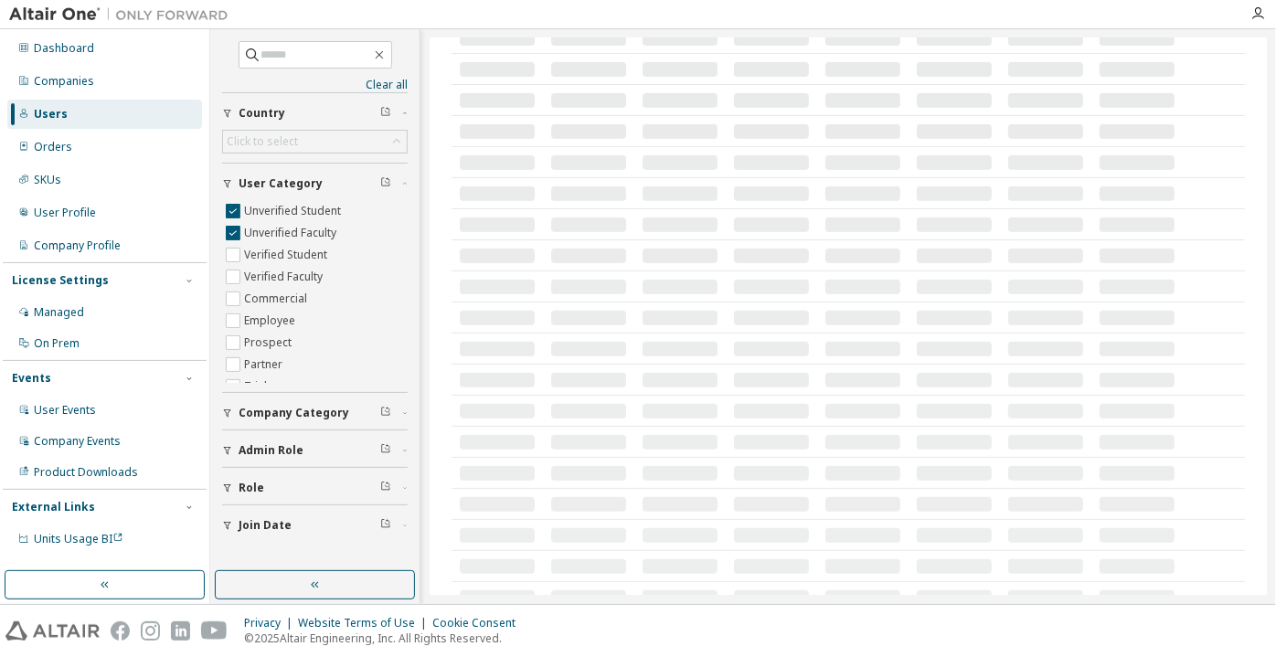
scroll to position [312, 0]
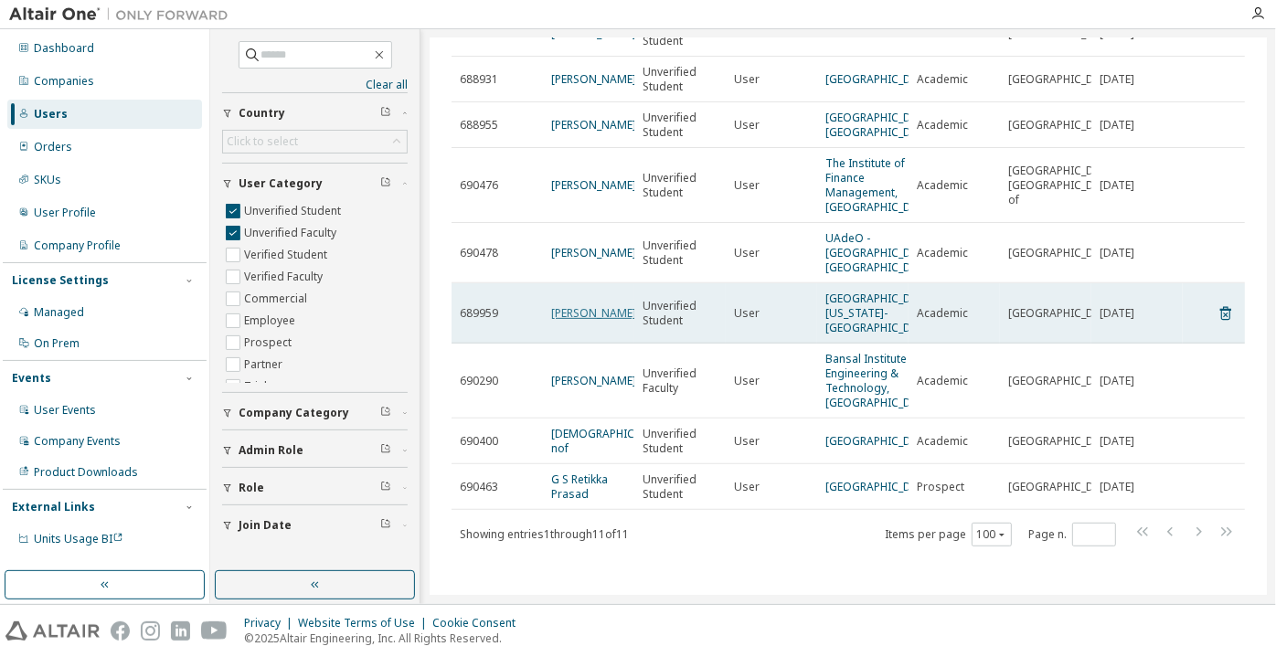
click at [575, 305] on link "Duane Robinson" at bounding box center [593, 313] width 85 height 16
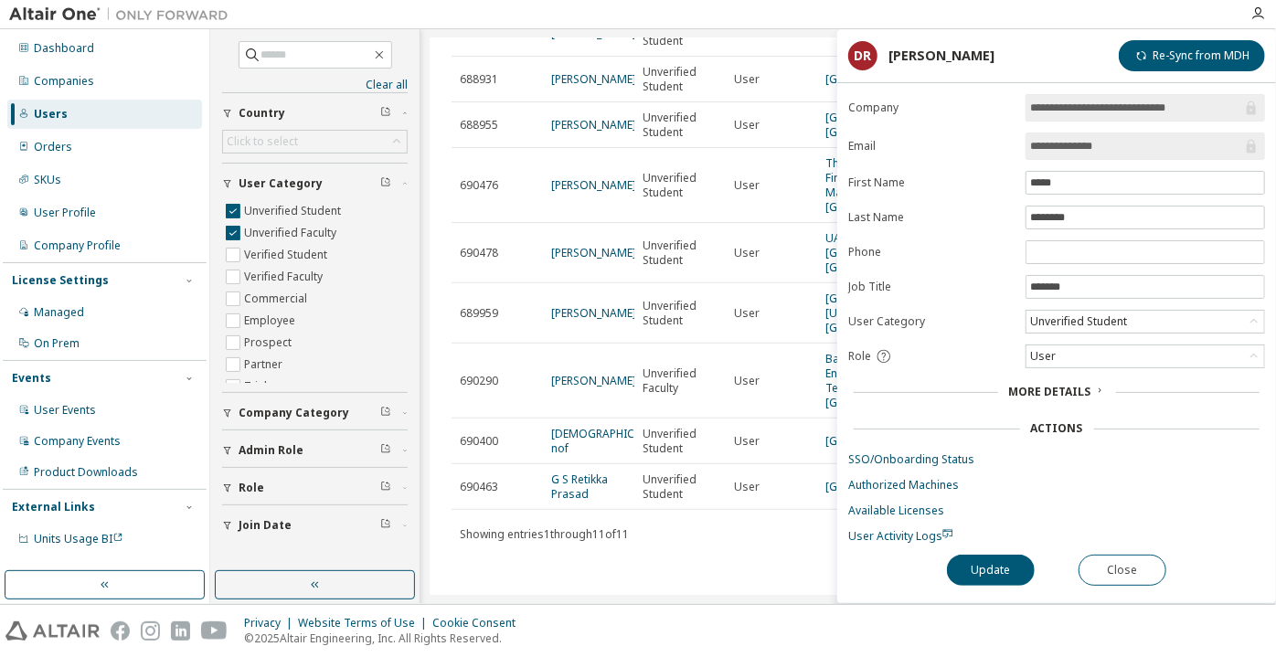
drag, startPoint x: 1141, startPoint y: 153, endPoint x: 1076, endPoint y: 148, distance: 65.1
click at [1076, 148] on input "**********" at bounding box center [1136, 146] width 212 height 18
click at [1050, 150] on input "**********" at bounding box center [1136, 146] width 212 height 18
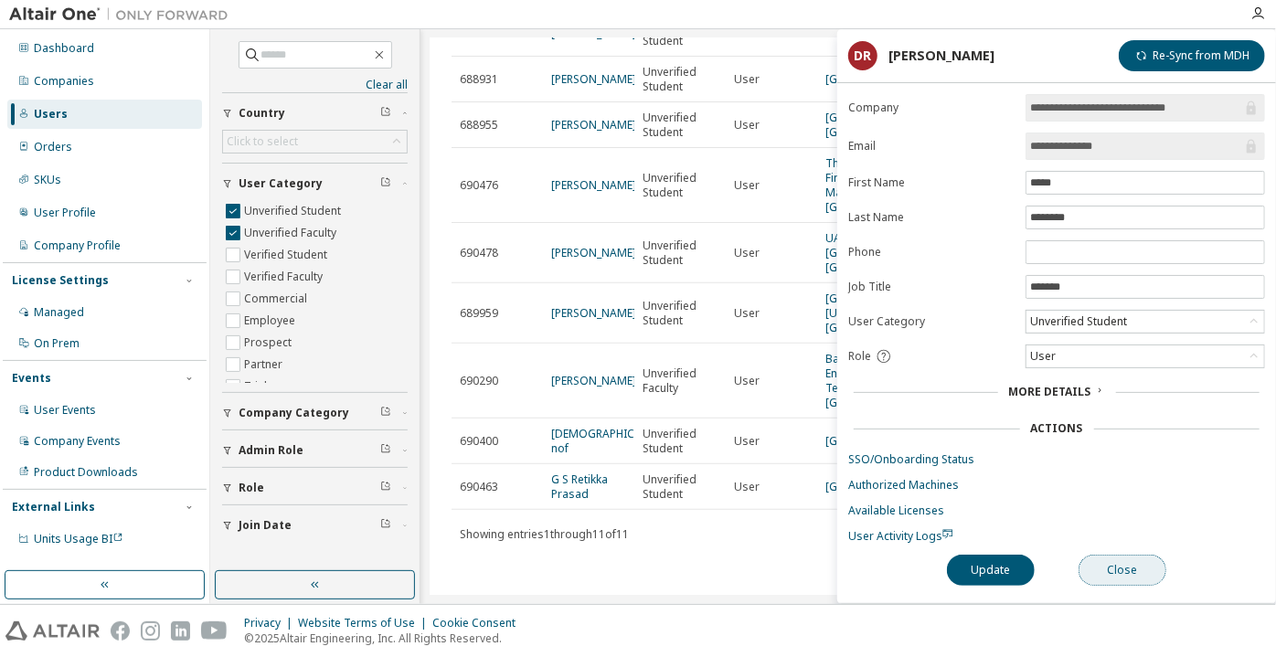
click at [1112, 580] on button "Close" at bounding box center [1123, 570] width 88 height 31
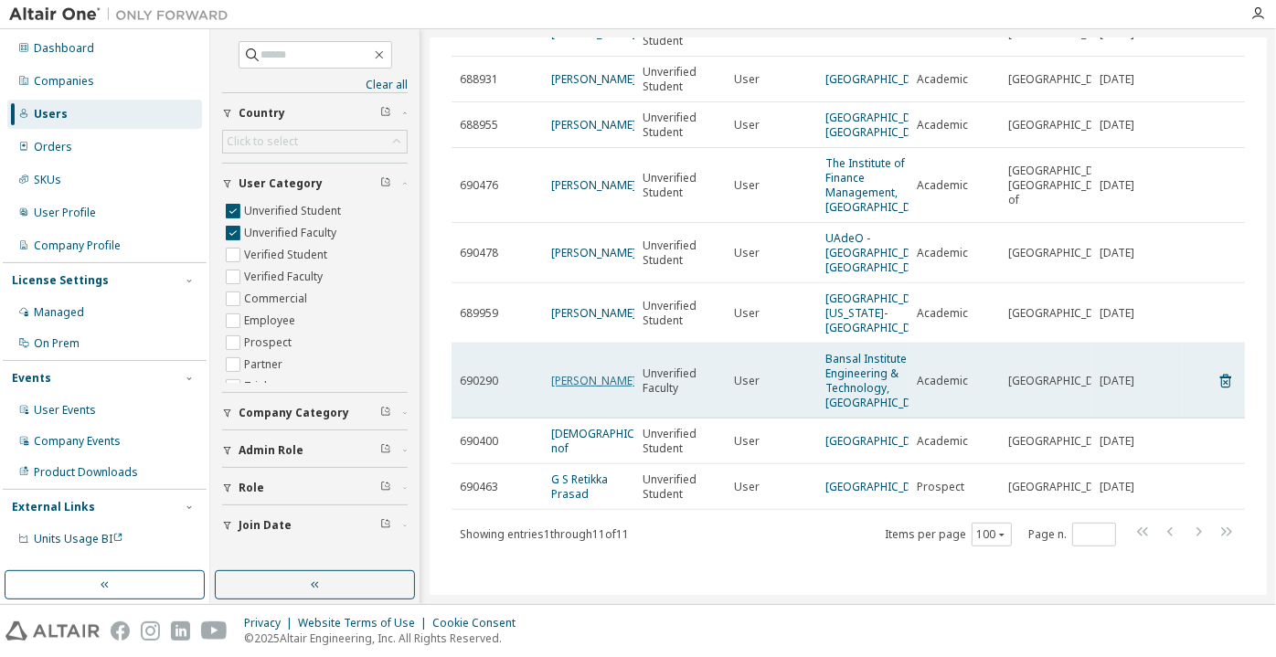
click at [578, 373] on link "PAWAN SAINI" at bounding box center [593, 381] width 85 height 16
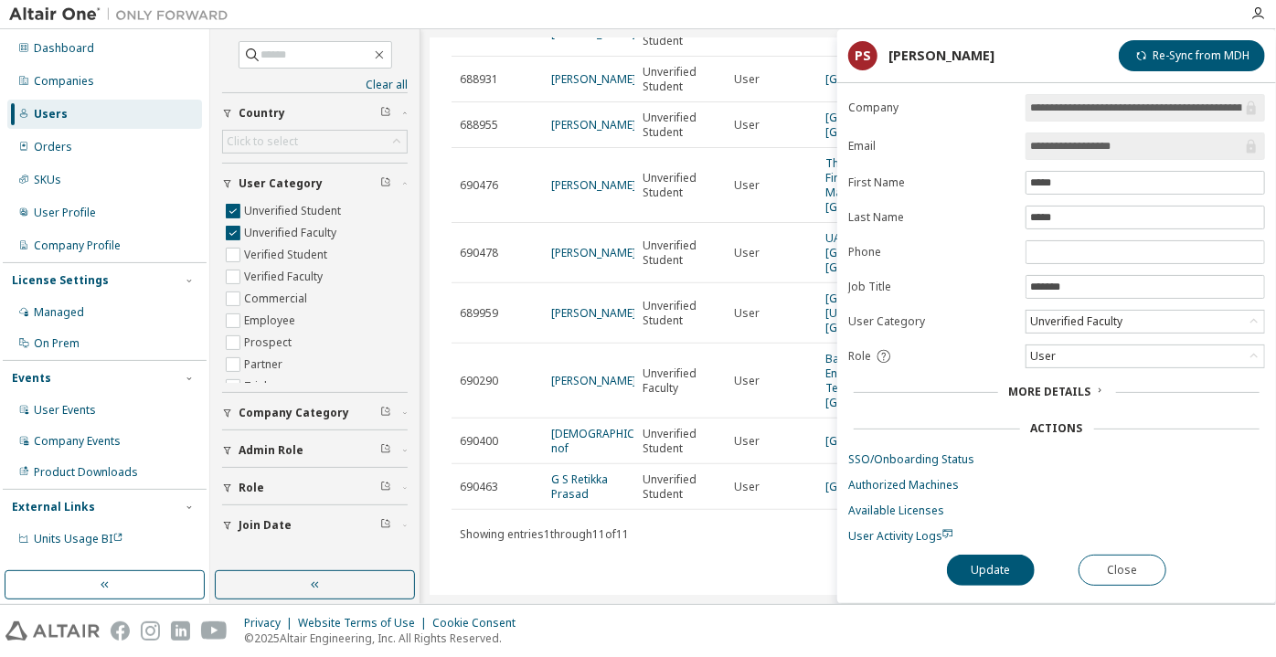
drag, startPoint x: 1163, startPoint y: 145, endPoint x: 1076, endPoint y: 151, distance: 87.0
click at [1076, 151] on input "**********" at bounding box center [1136, 146] width 212 height 18
click at [1130, 558] on button "Close" at bounding box center [1123, 570] width 88 height 31
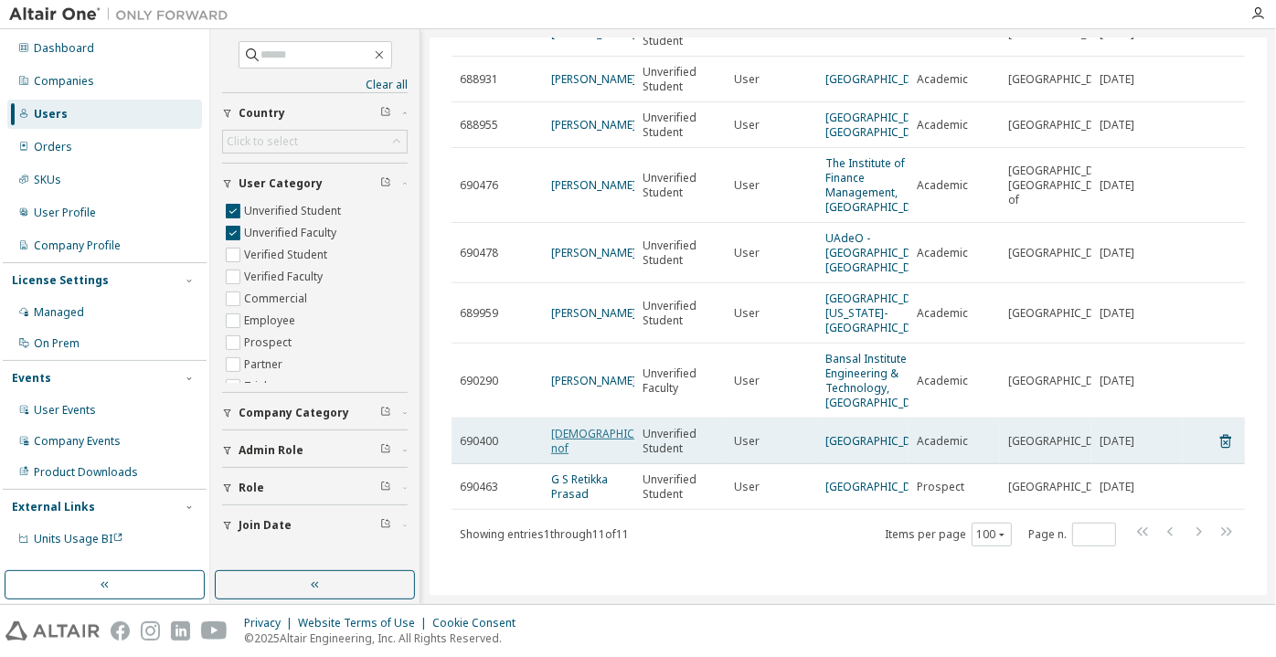
click at [572, 433] on link "zen nof" at bounding box center [611, 441] width 120 height 30
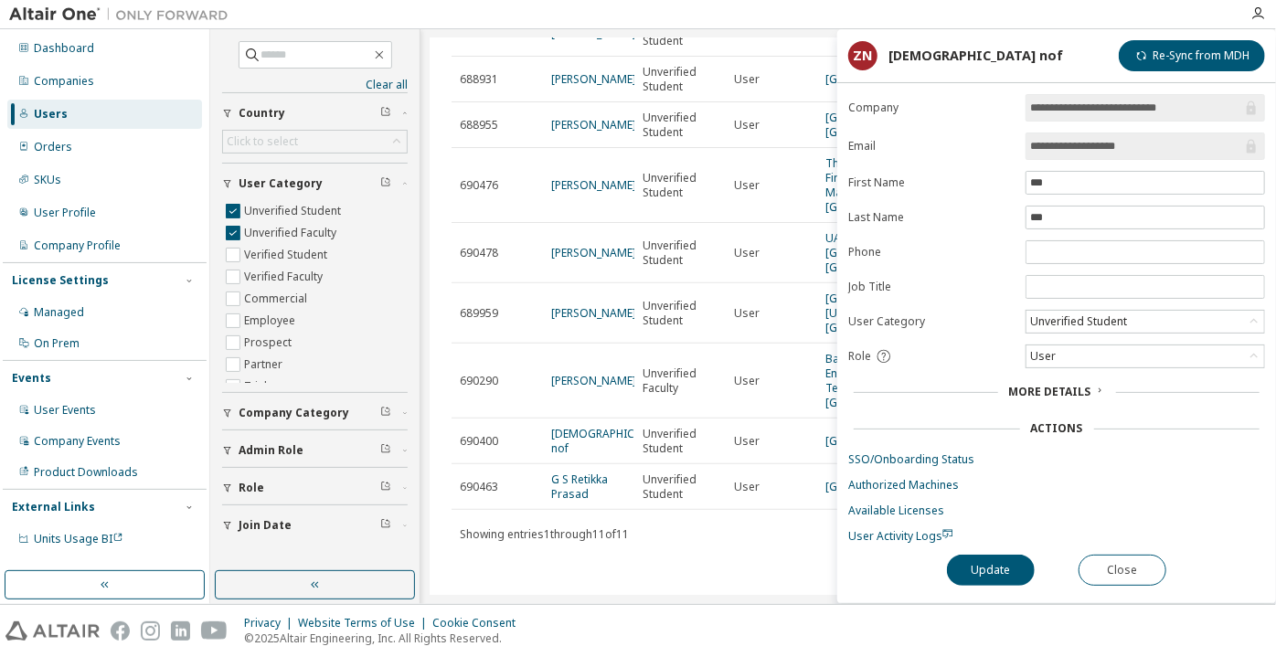
drag, startPoint x: 1154, startPoint y: 148, endPoint x: 1076, endPoint y: 146, distance: 77.7
click at [1076, 146] on input "**********" at bounding box center [1136, 146] width 212 height 18
click at [1118, 559] on button "Close" at bounding box center [1123, 570] width 88 height 31
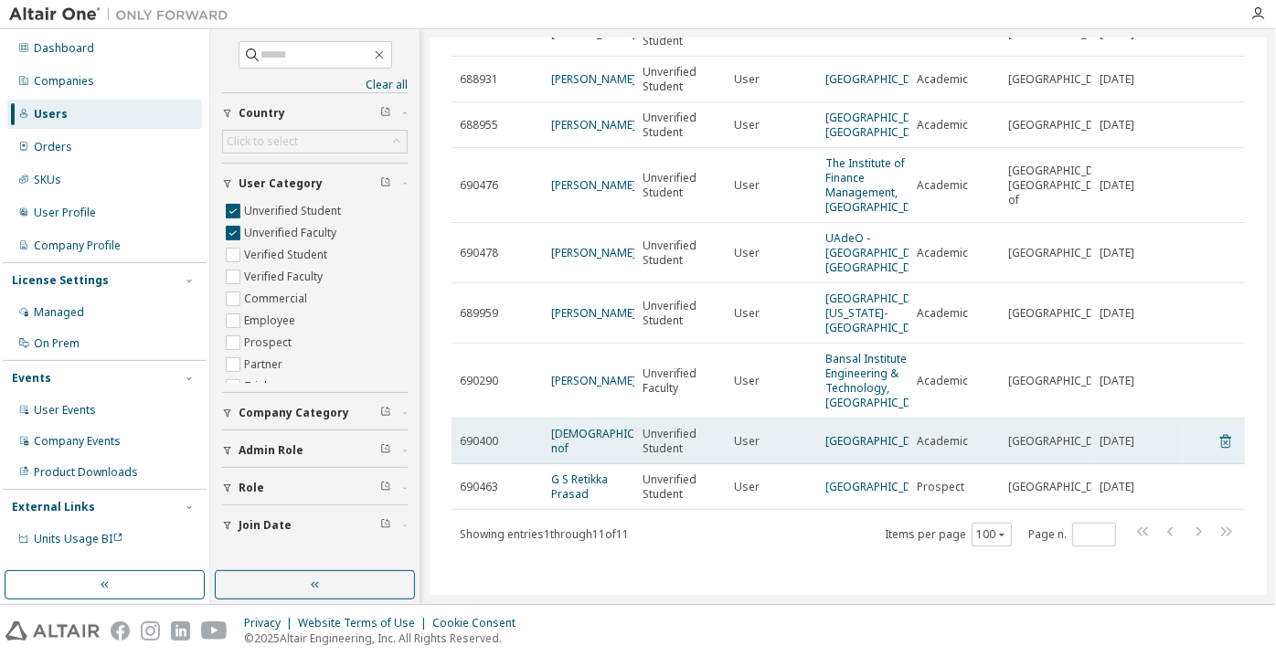
click at [1223, 431] on icon at bounding box center [1226, 442] width 16 height 22
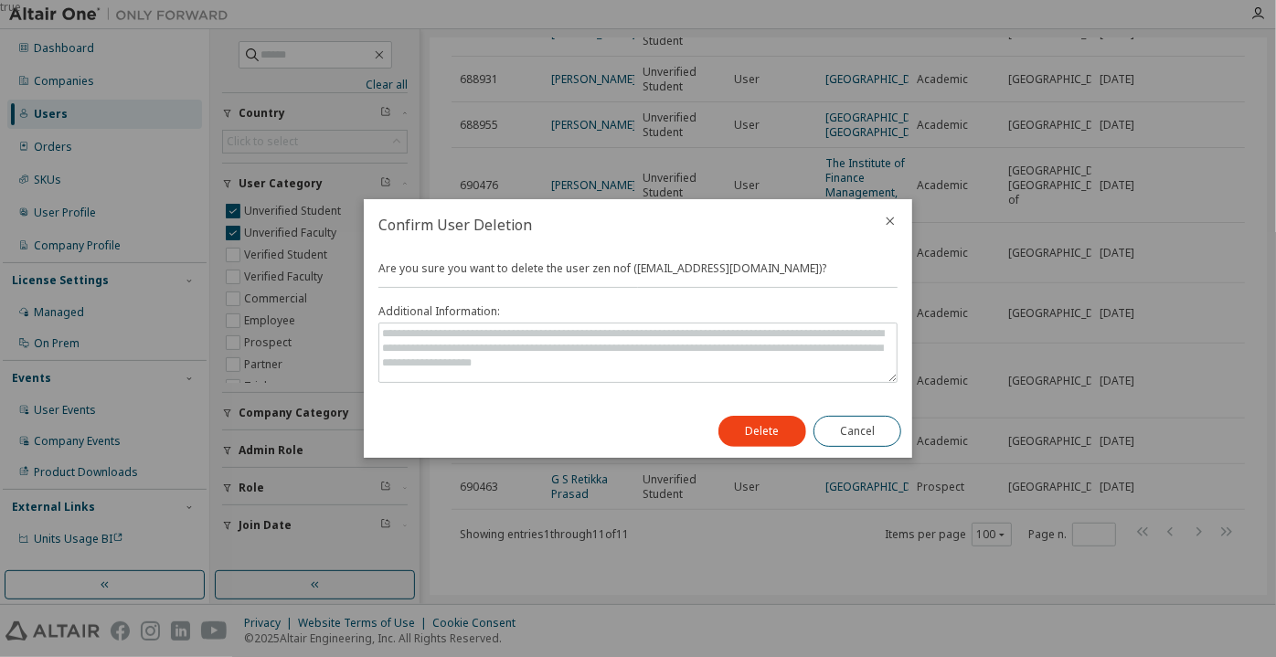
click at [753, 414] on div "Delete Cancel" at bounding box center [809, 431] width 205 height 53
click at [750, 428] on button "Delete" at bounding box center [762, 431] width 88 height 31
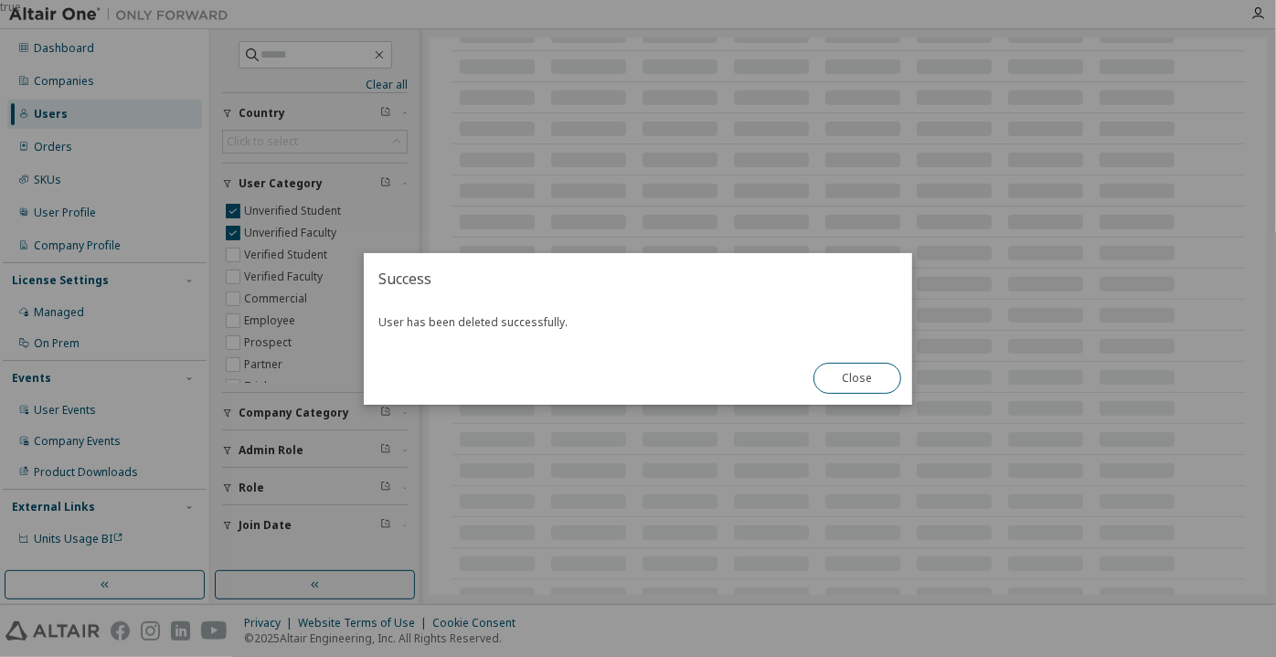
scroll to position [402, 0]
click at [835, 369] on button "Close" at bounding box center [858, 378] width 88 height 31
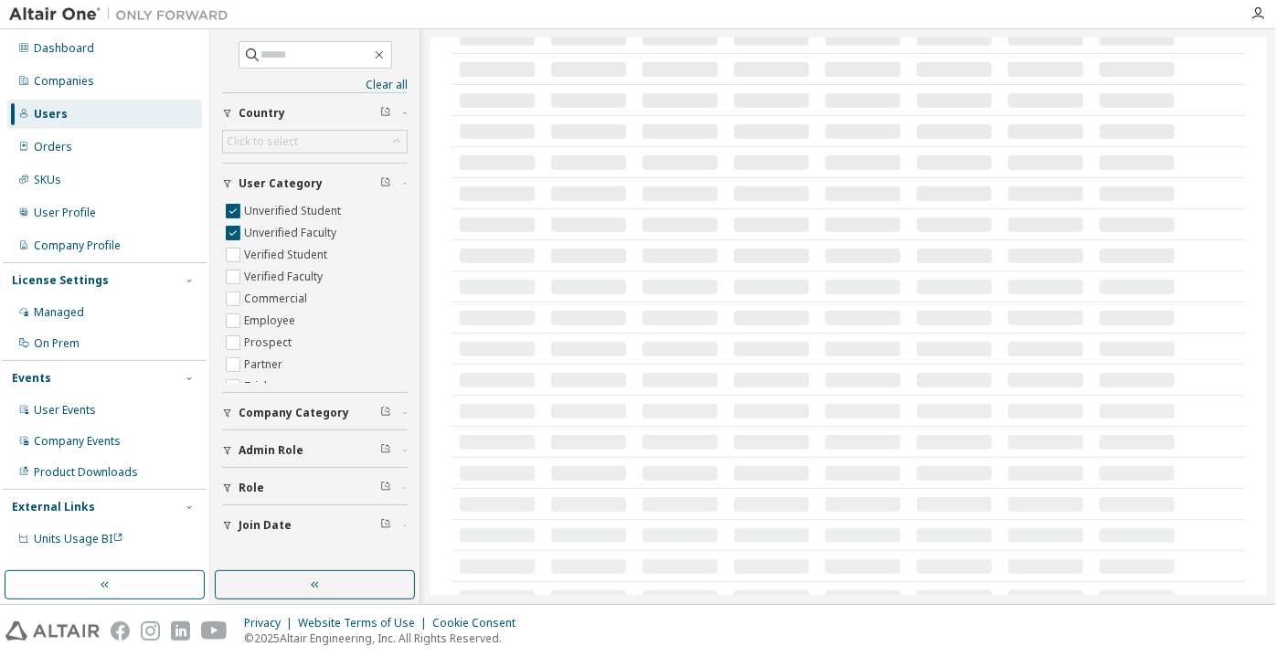
scroll to position [101, 0]
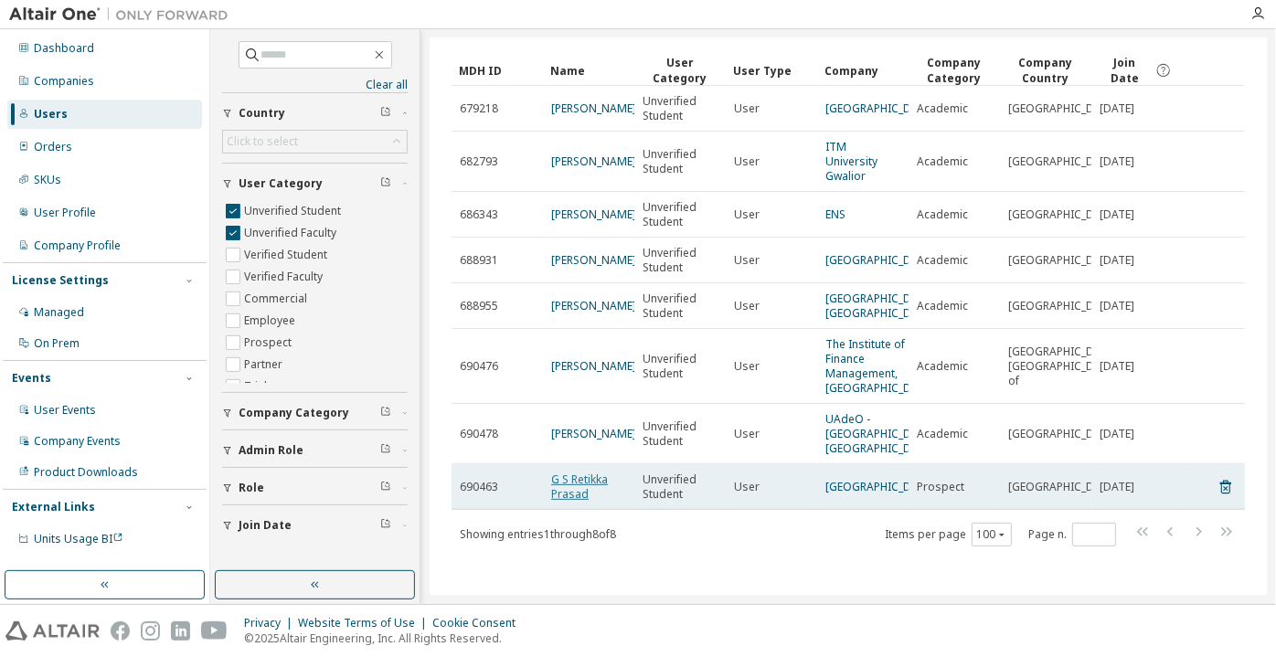
click at [570, 486] on link "G S Retikka Prasad" at bounding box center [579, 487] width 57 height 30
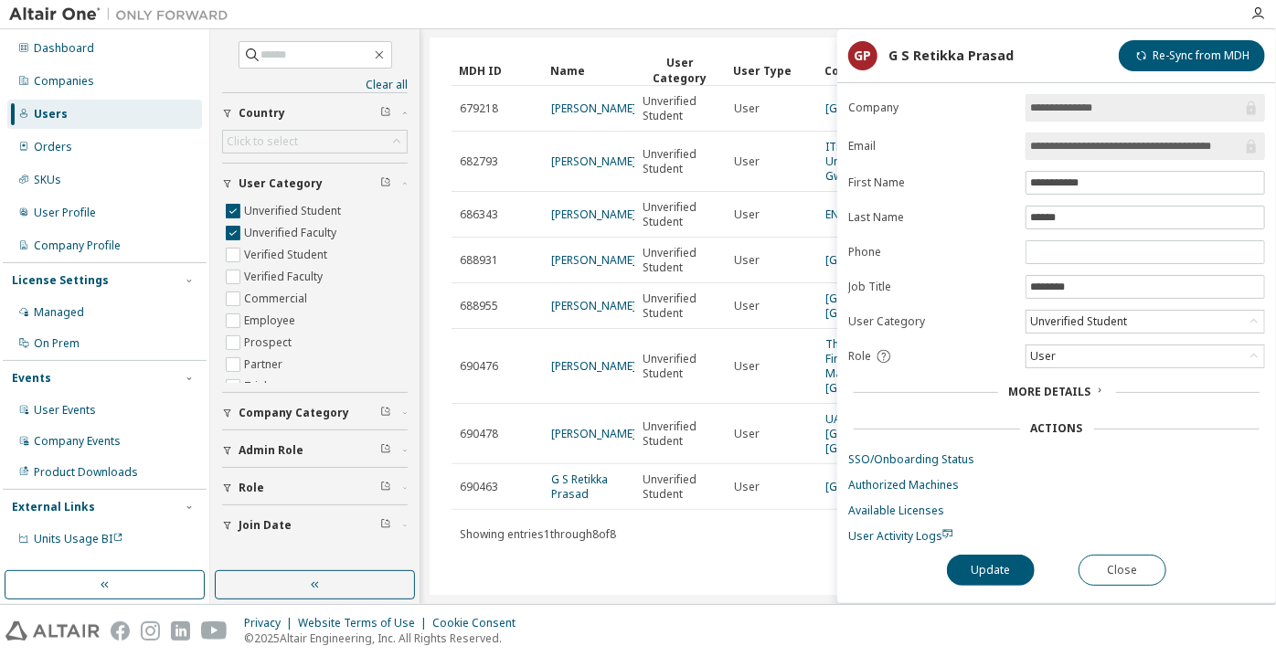
scroll to position [0, 34]
drag, startPoint x: 1128, startPoint y: 148, endPoint x: 1266, endPoint y: 163, distance: 138.8
click at [1266, 163] on div "**********" at bounding box center [1056, 348] width 439 height 509
click at [1133, 572] on button "Close" at bounding box center [1123, 570] width 88 height 31
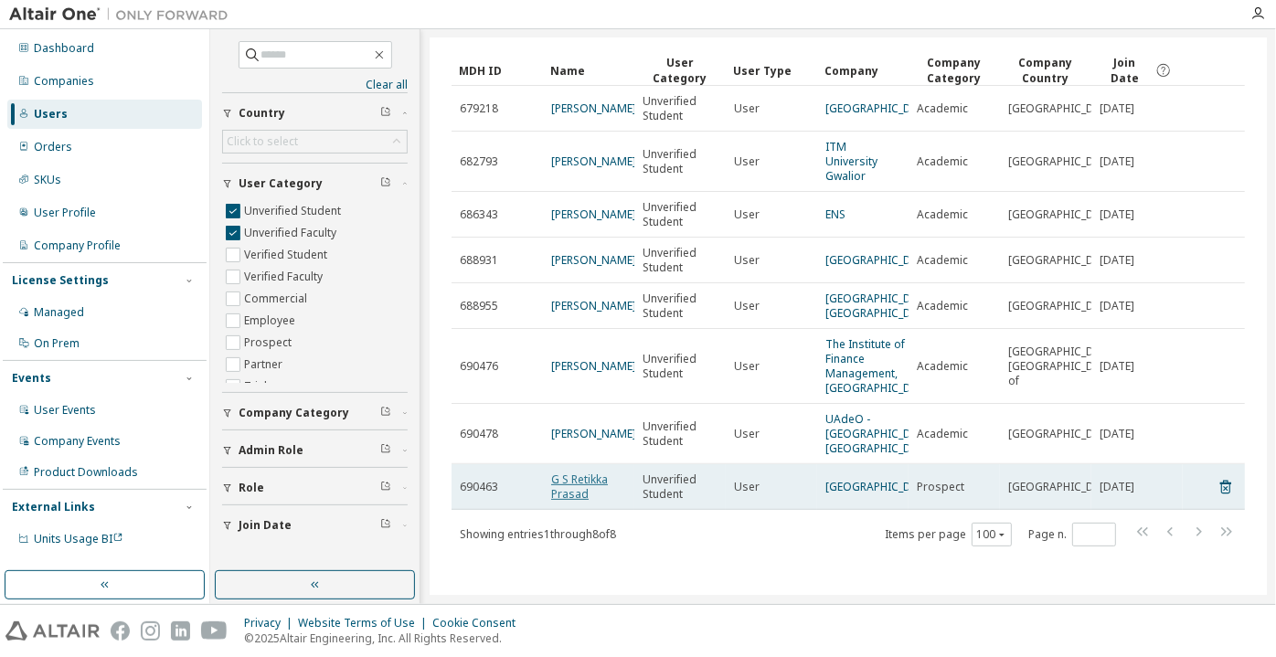
click at [568, 489] on link "G S Retikka Prasad" at bounding box center [579, 487] width 57 height 30
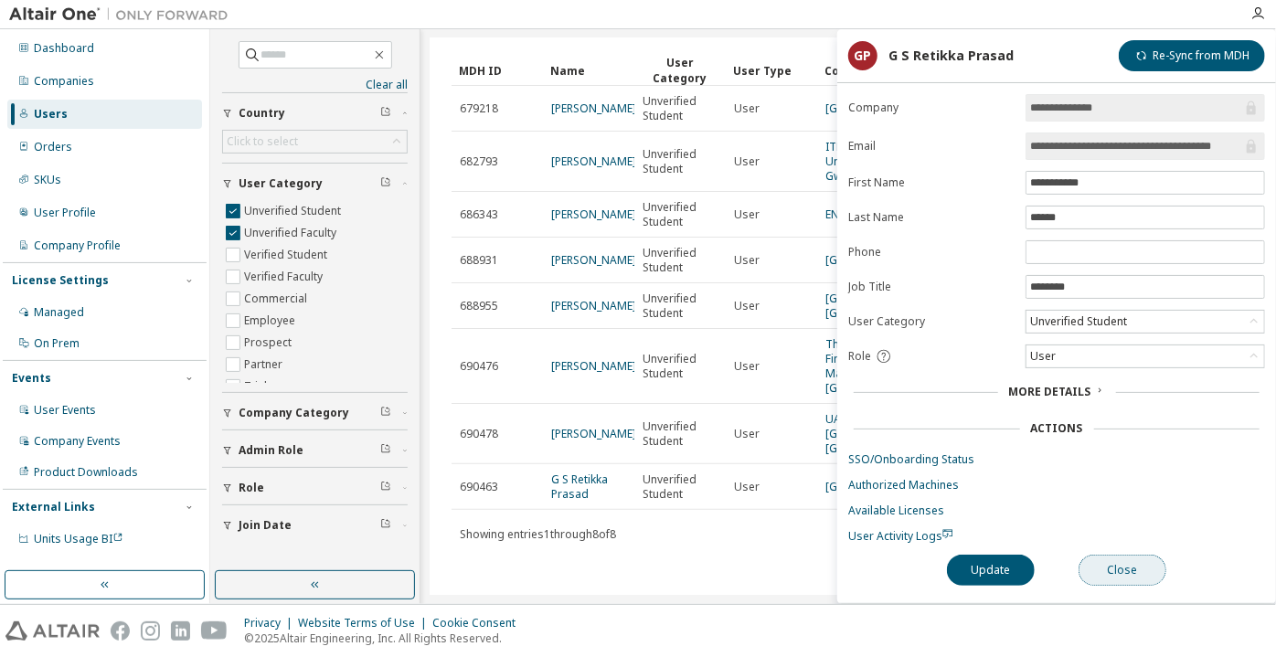
click at [1143, 562] on button "Close" at bounding box center [1123, 570] width 88 height 31
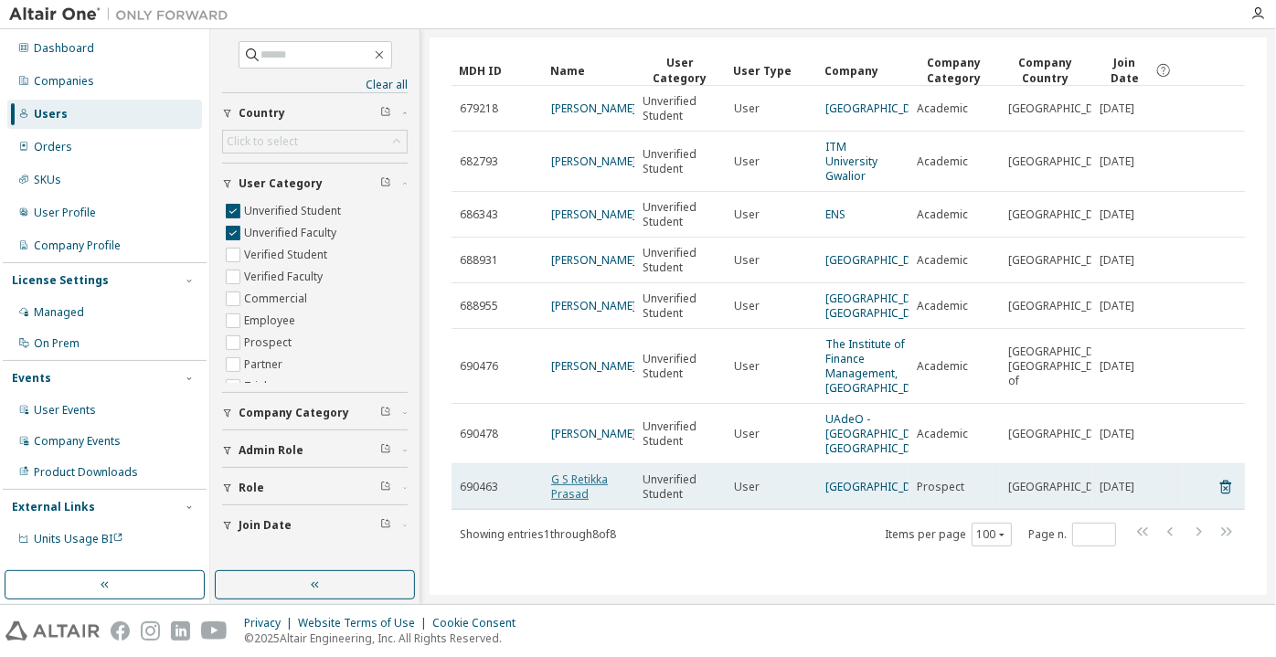
click at [569, 473] on link "G S Retikka Prasad" at bounding box center [579, 487] width 57 height 30
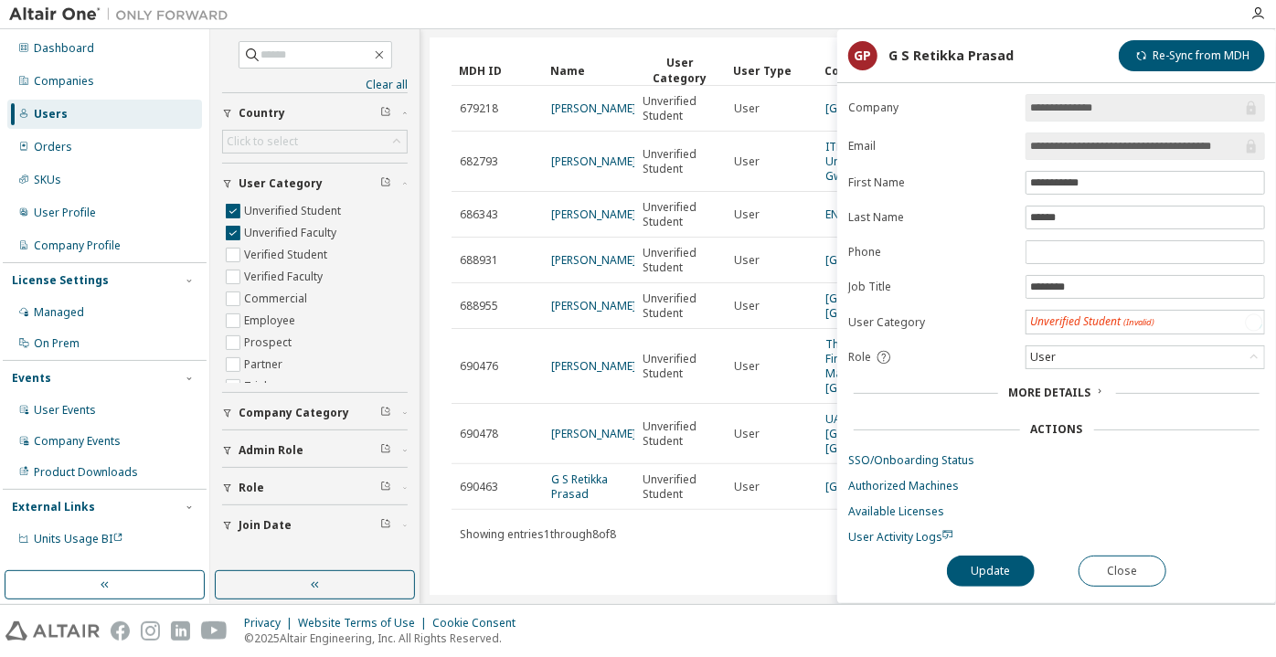
click at [1101, 142] on input "**********" at bounding box center [1136, 146] width 212 height 18
click at [1094, 563] on button "Close" at bounding box center [1123, 570] width 88 height 31
